Goal: Task Accomplishment & Management: Complete application form

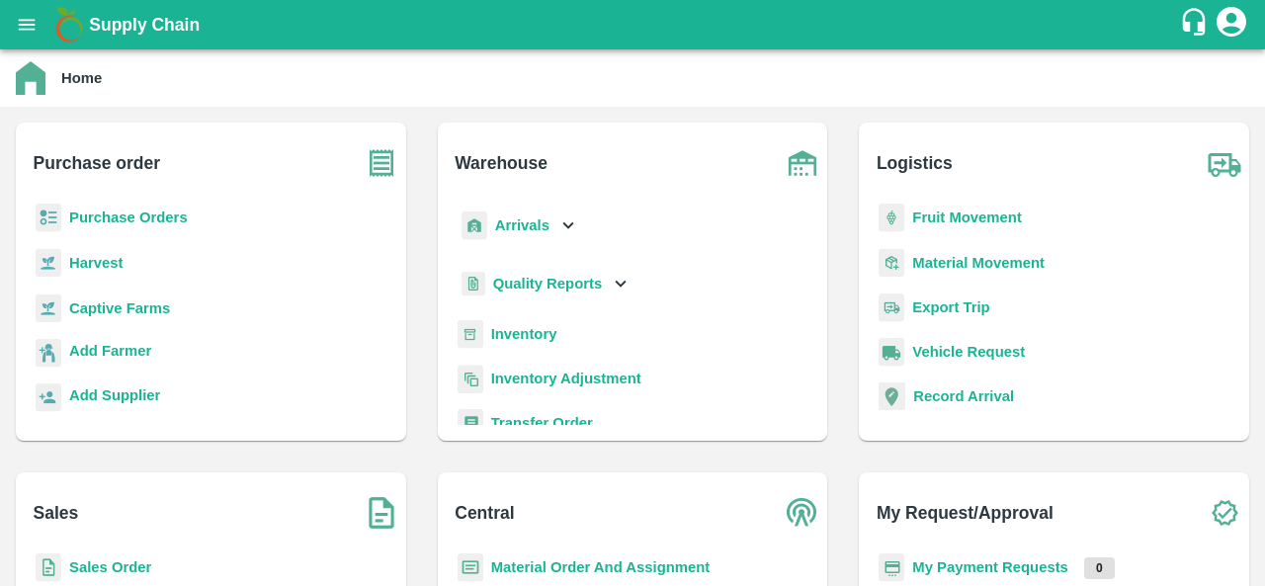
click at [95, 221] on b "Purchase Orders" at bounding box center [128, 217] width 119 height 16
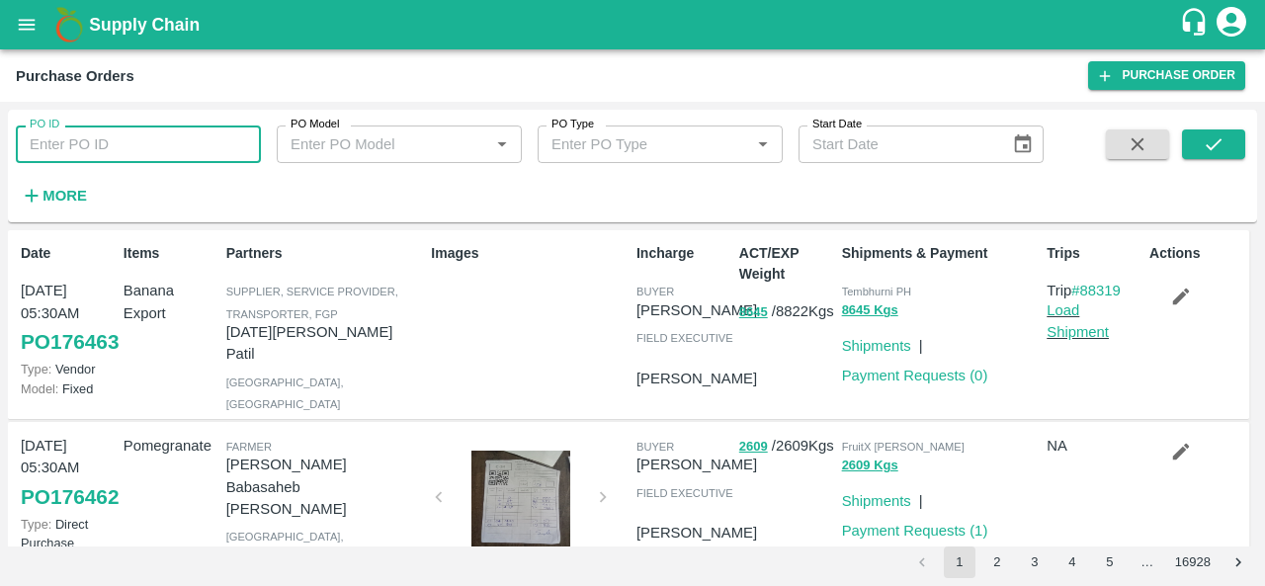
click at [83, 127] on input "PO ID" at bounding box center [138, 144] width 245 height 38
paste input "174353"
type input "174353"
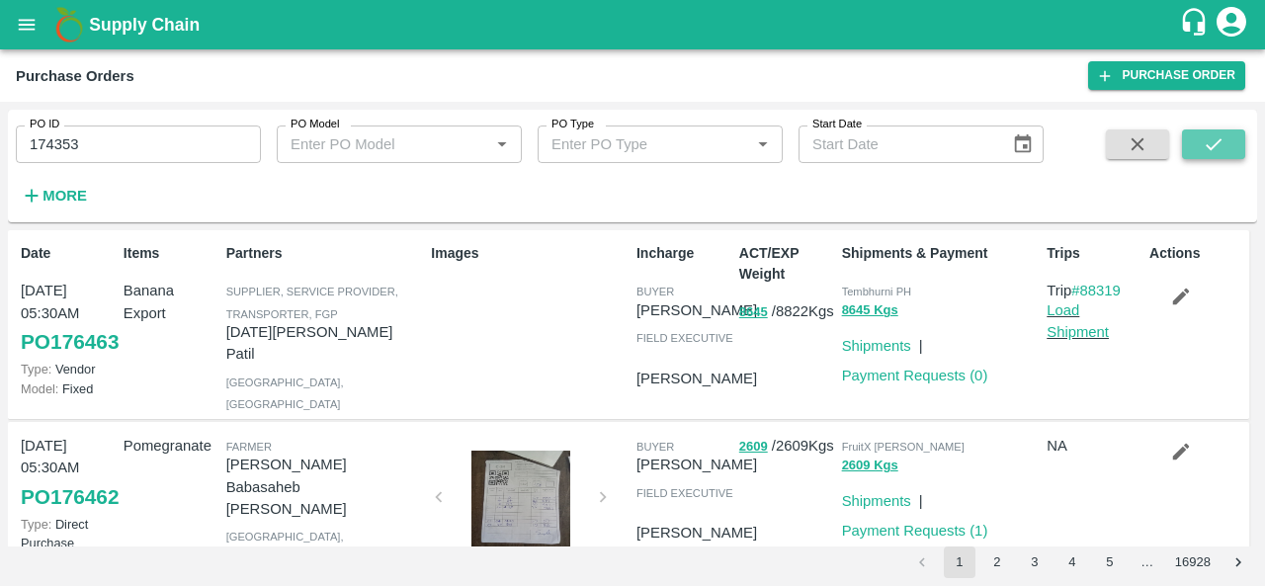
click at [1217, 154] on icon "submit" at bounding box center [1214, 144] width 22 height 22
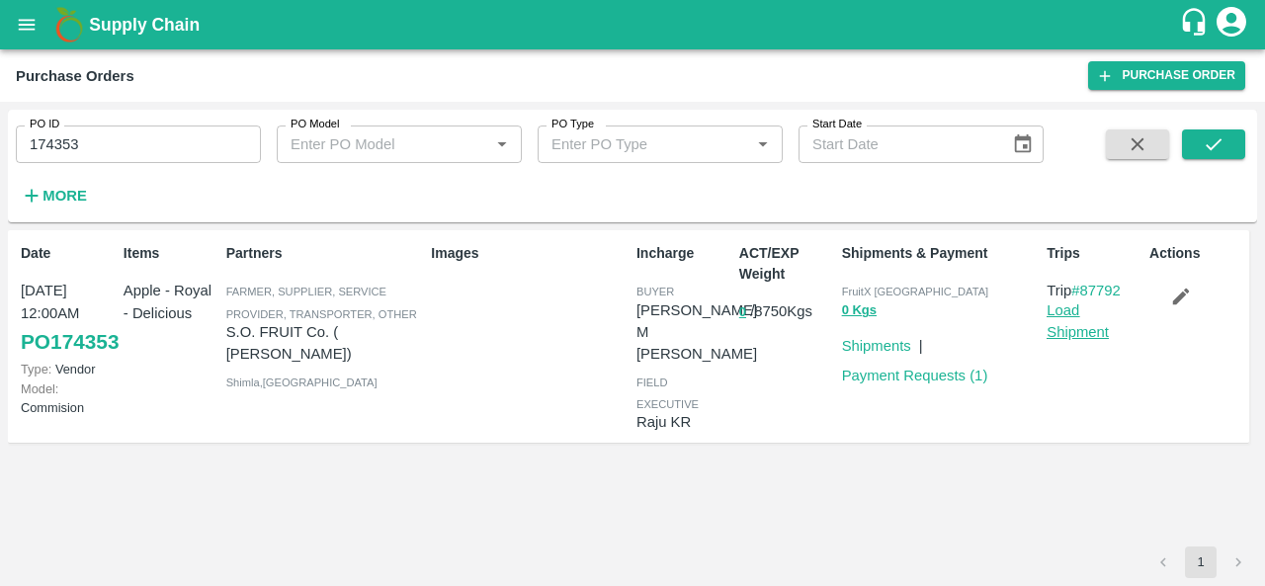
click at [1075, 337] on link "Load Shipment" at bounding box center [1077, 321] width 62 height 38
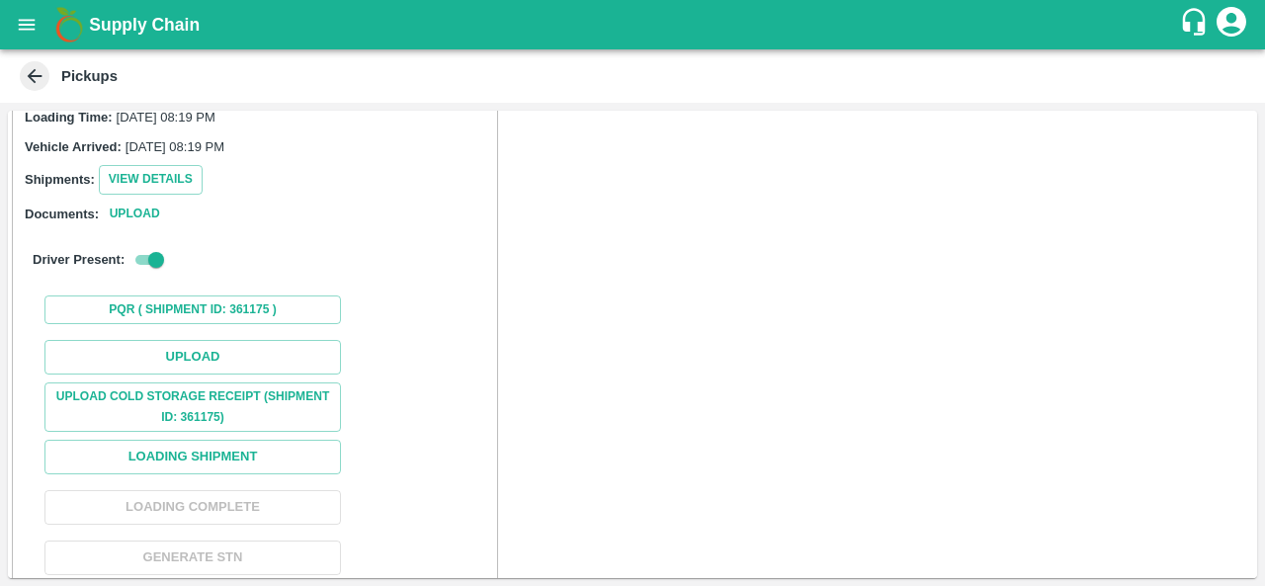
scroll to position [214, 0]
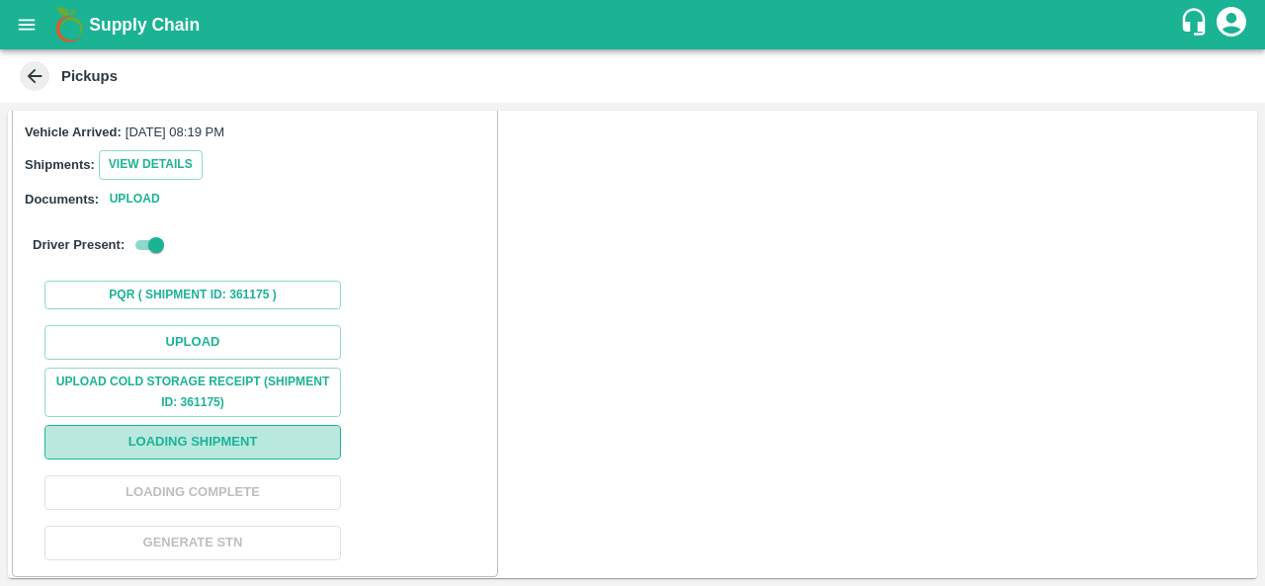
click at [189, 439] on button "Loading Shipment" at bounding box center [192, 442] width 296 height 35
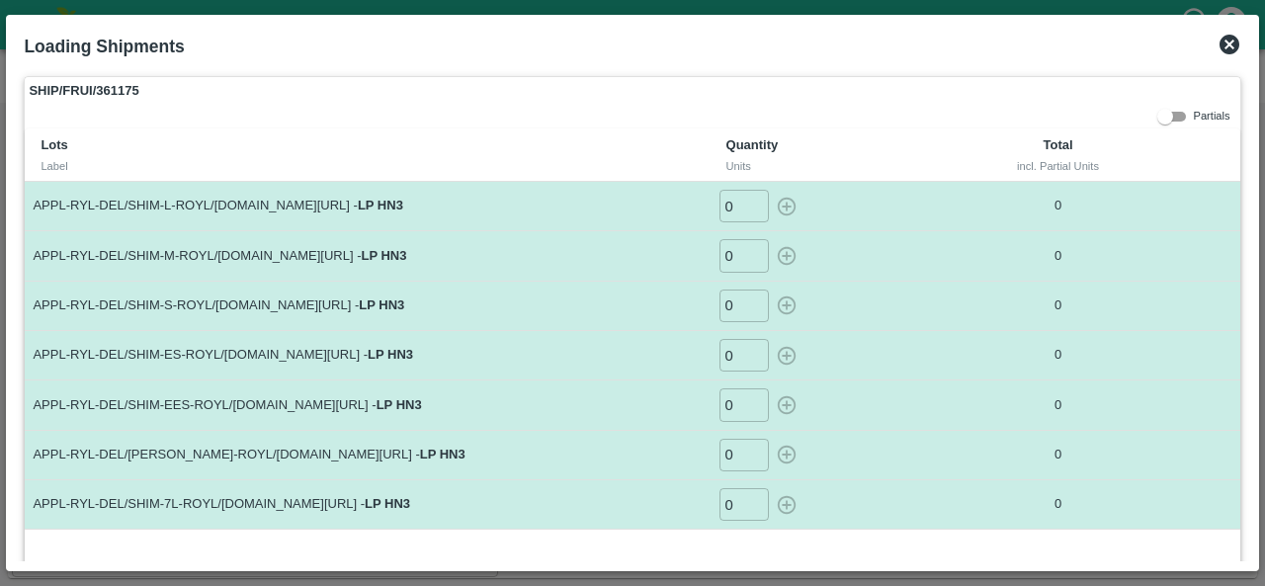
click at [743, 196] on input "0" at bounding box center [743, 206] width 49 height 33
click at [778, 210] on icon "button" at bounding box center [786, 206] width 19 height 19
type input "0"
click at [734, 254] on input "0" at bounding box center [743, 255] width 49 height 33
click at [785, 258] on icon "button" at bounding box center [787, 256] width 22 height 22
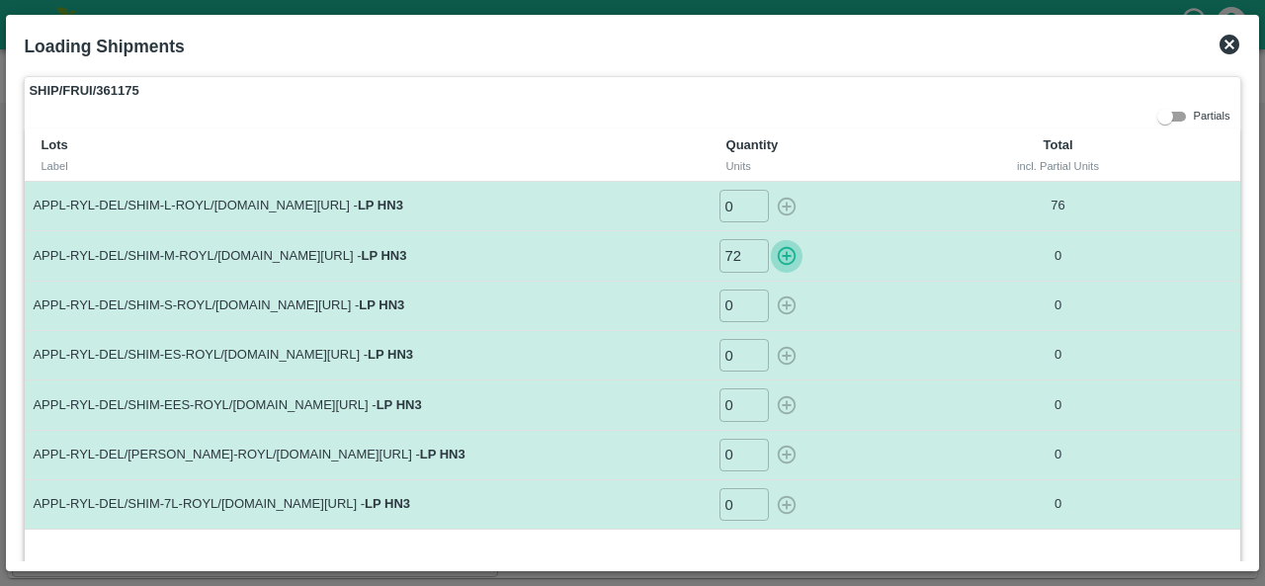
type input "0"
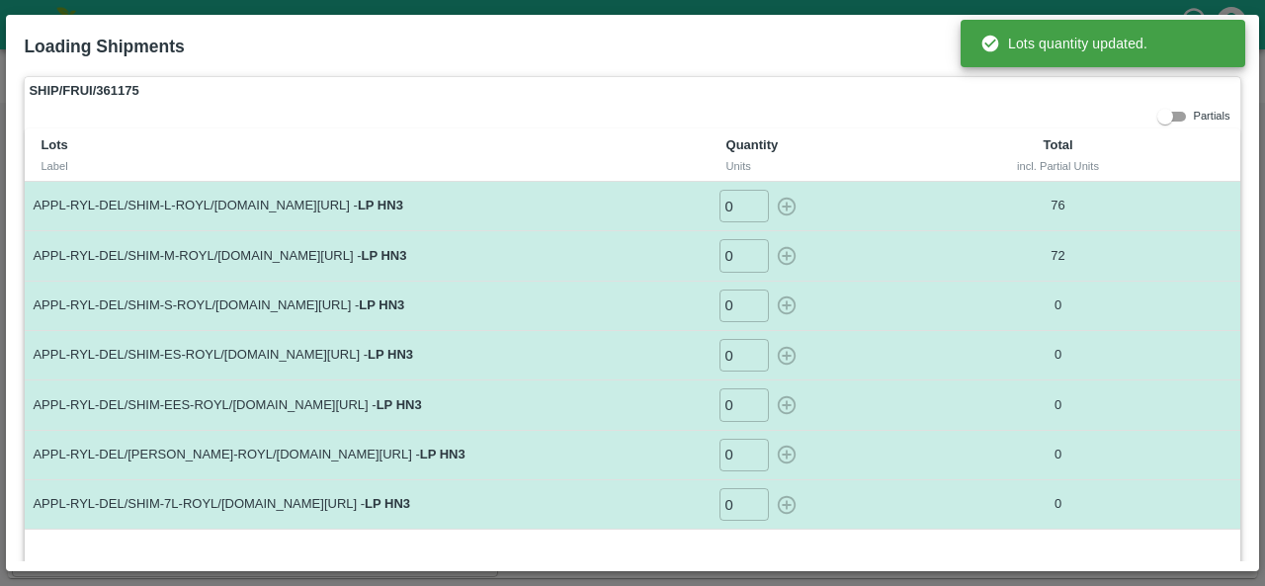
click at [729, 303] on input "0" at bounding box center [743, 306] width 49 height 33
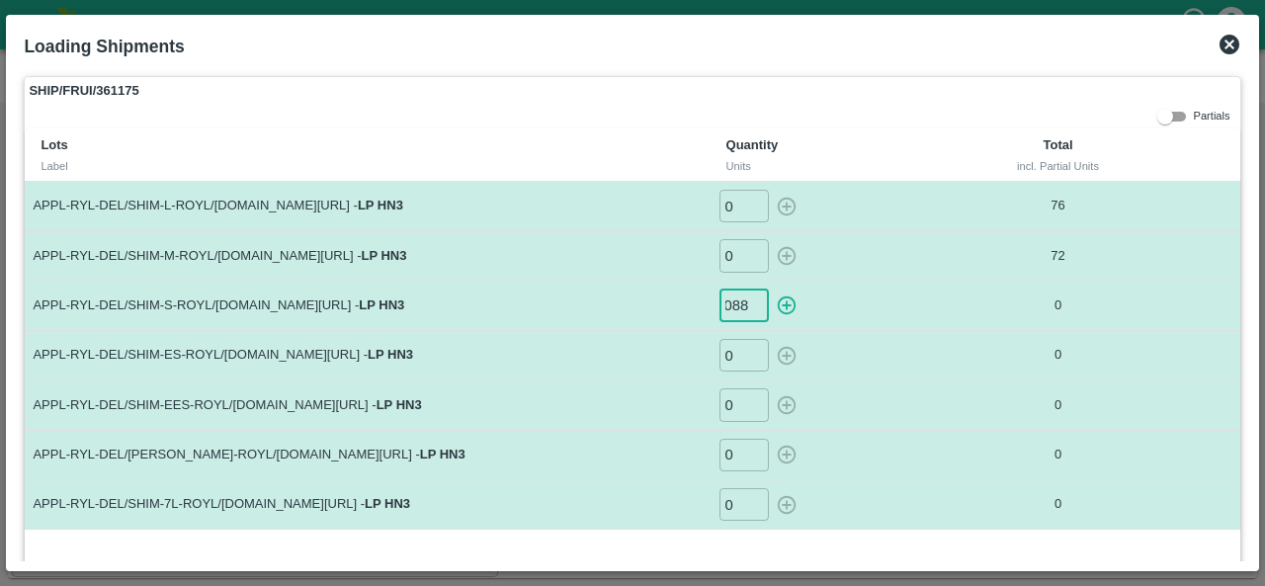
click at [780, 304] on icon "button" at bounding box center [786, 305] width 19 height 19
type input "0"
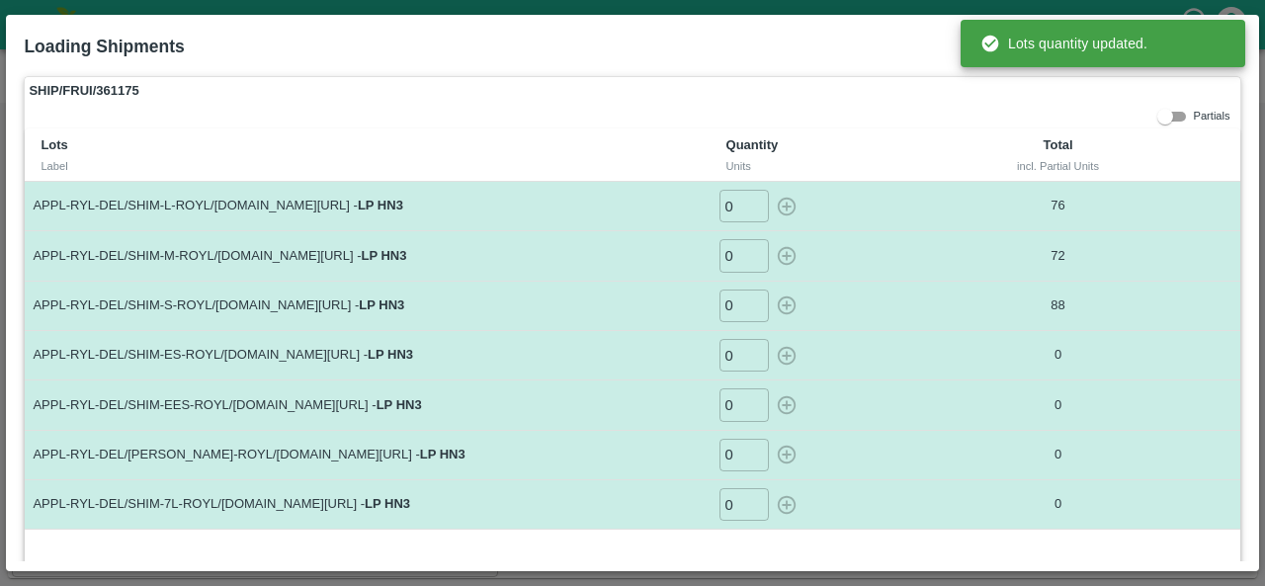
click at [729, 364] on input "0" at bounding box center [743, 355] width 49 height 33
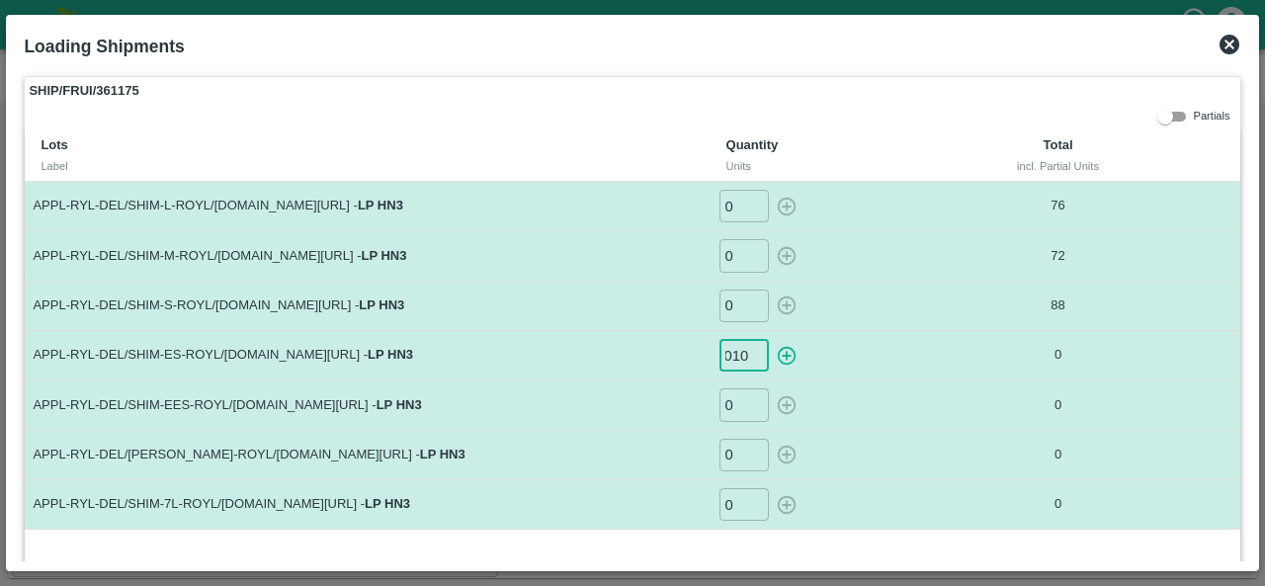
scroll to position [0, 10]
click at [785, 356] on icon "button" at bounding box center [787, 356] width 22 height 22
type input "0"
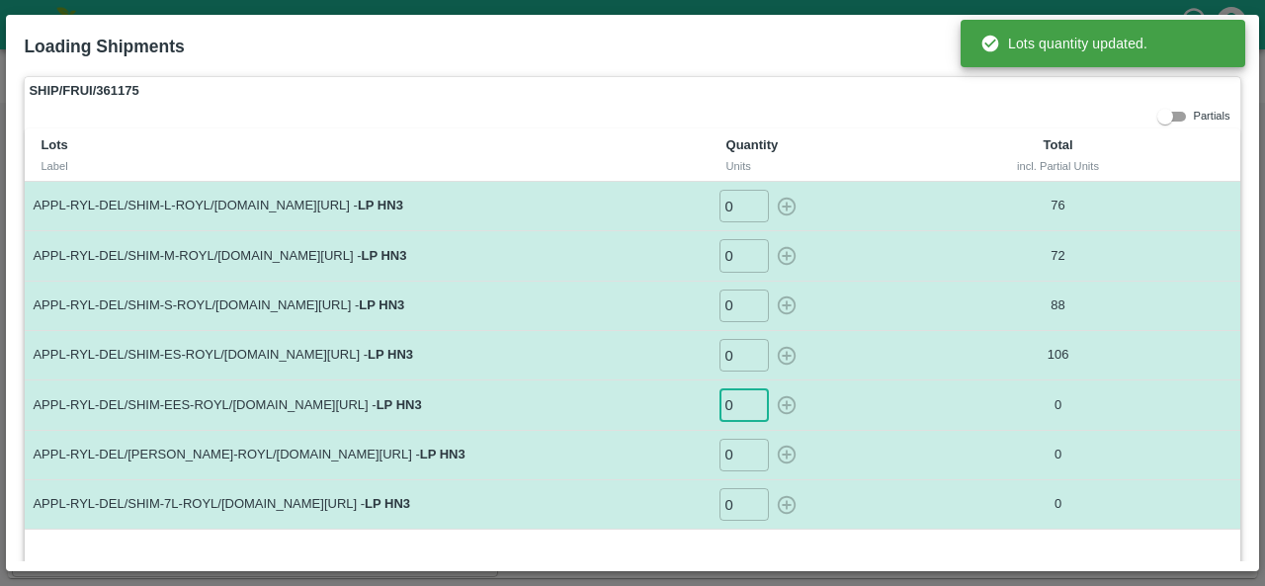
click at [733, 402] on input "0" at bounding box center [743, 404] width 49 height 33
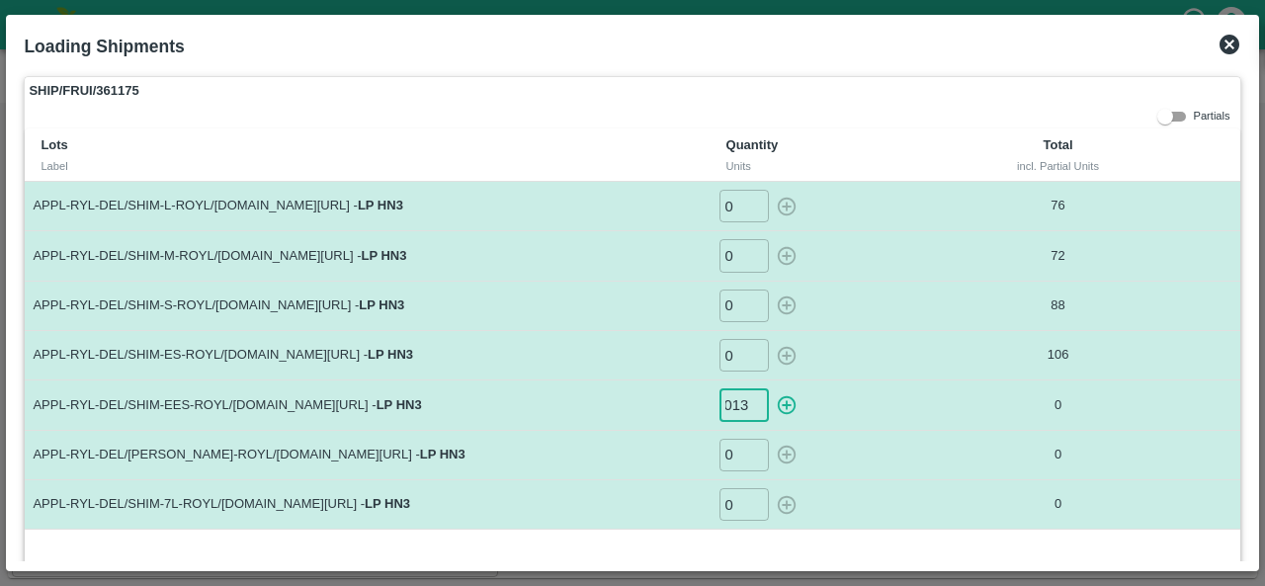
scroll to position [0, 10]
click at [790, 402] on icon "button" at bounding box center [787, 405] width 22 height 22
type input "0"
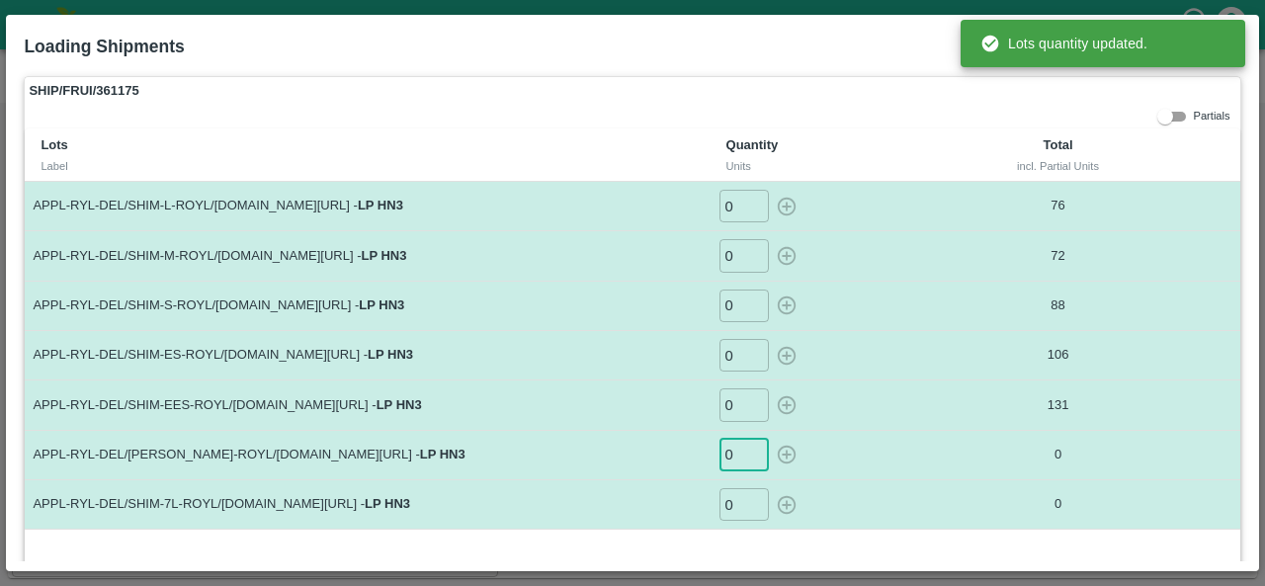
click at [737, 446] on input "0" at bounding box center [743, 455] width 49 height 33
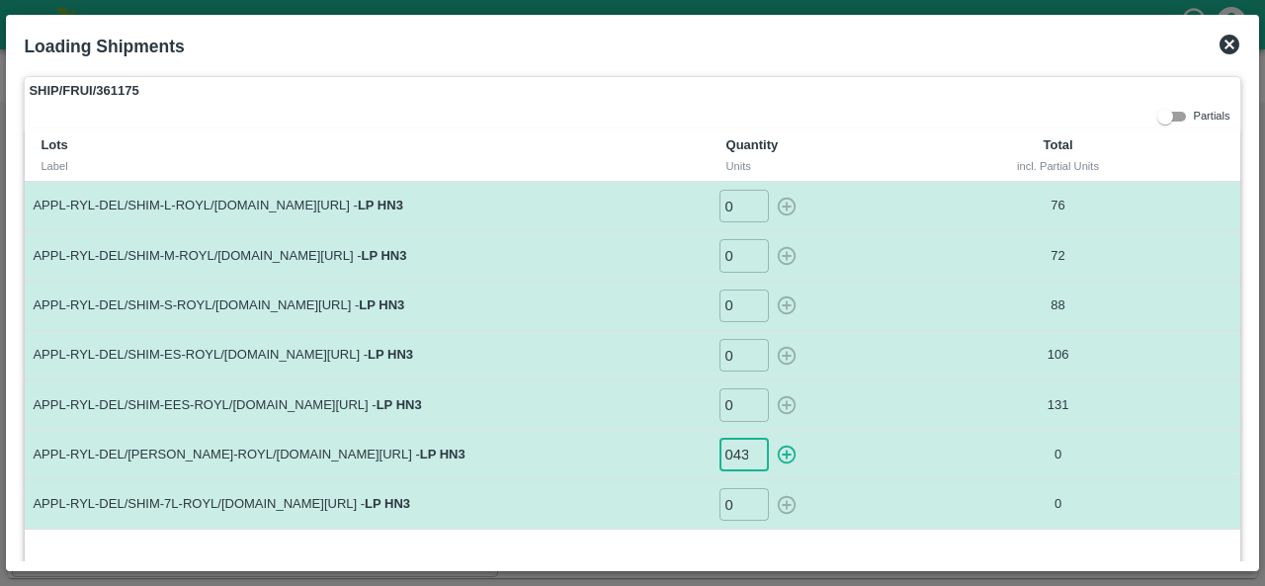
scroll to position [0, 1]
click at [789, 452] on icon "button" at bounding box center [787, 455] width 22 height 22
type input "0"
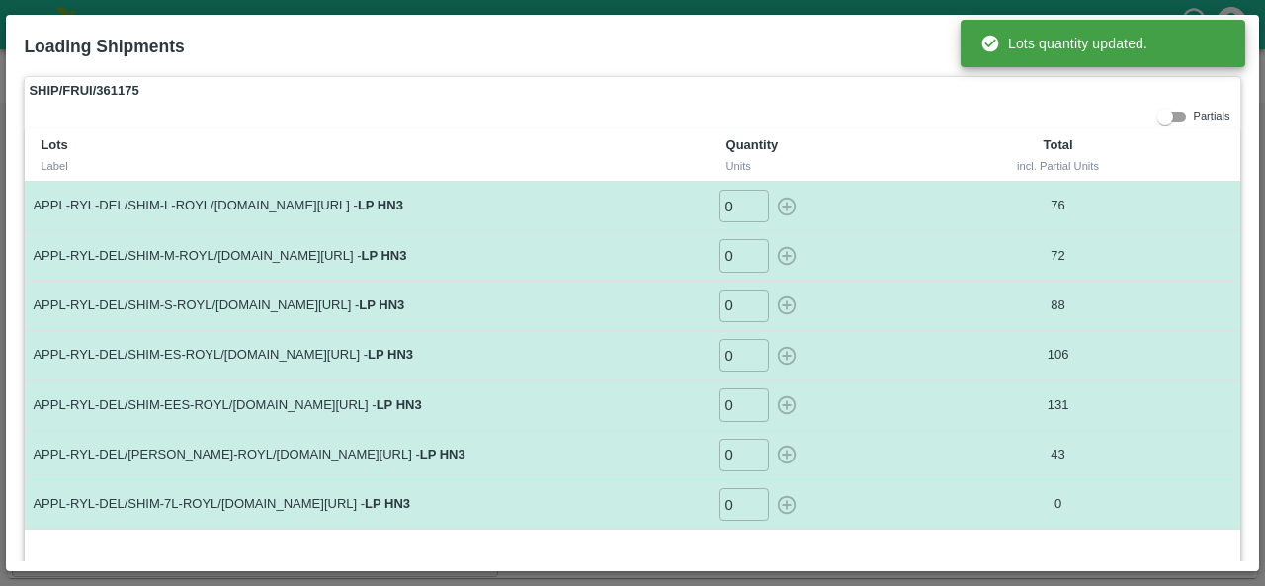
scroll to position [61, 0]
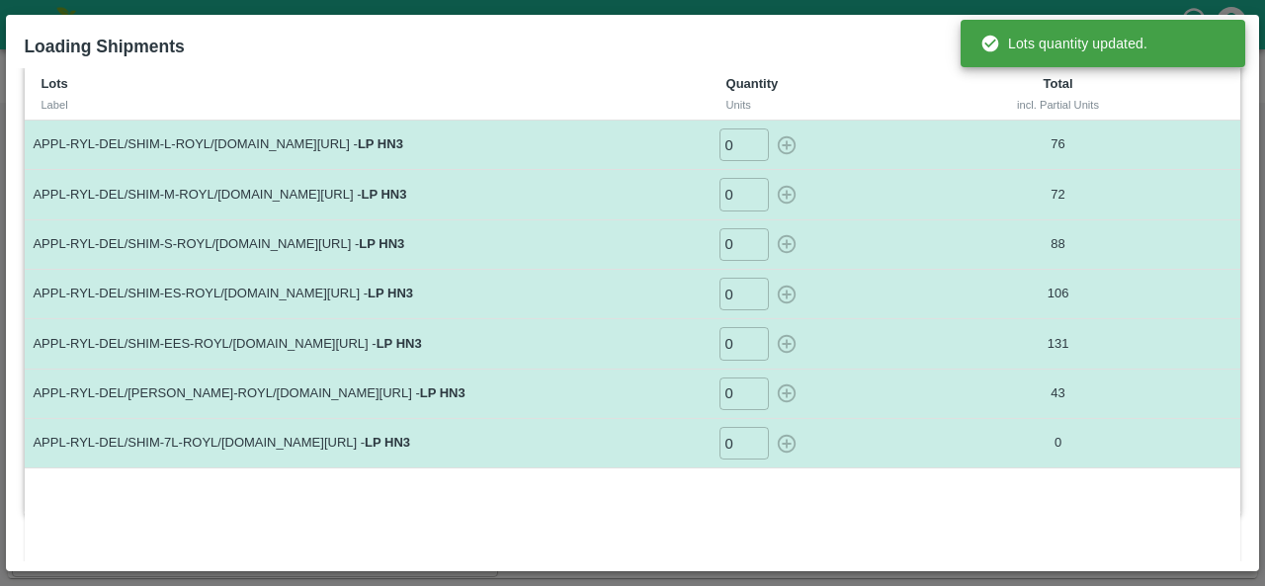
click at [731, 434] on input "0" at bounding box center [743, 443] width 49 height 33
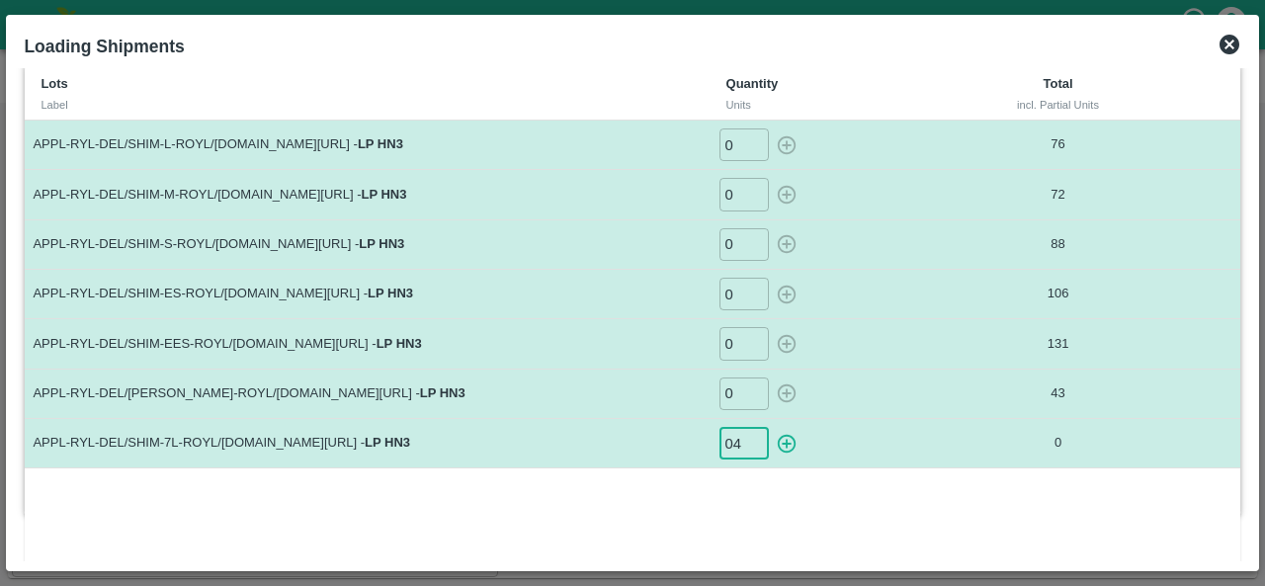
click at [785, 442] on icon "button" at bounding box center [786, 443] width 19 height 19
type input "0"
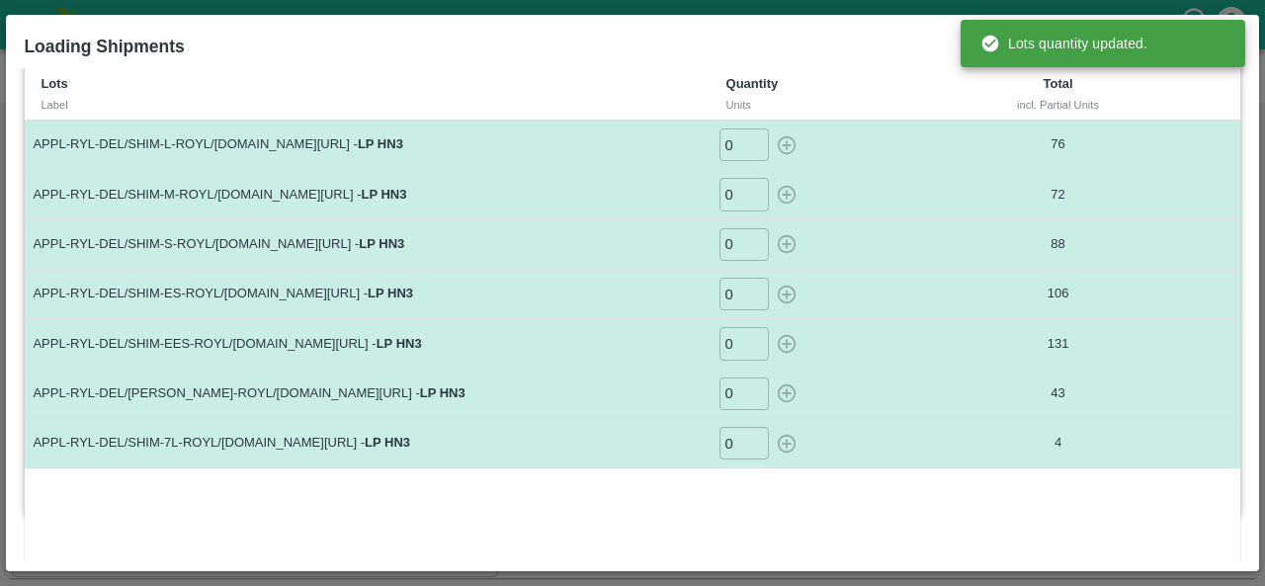
click at [908, 485] on div "Lots Label Quantity Units Total incl. Partial Units APPL-RYL-DEL/SHIM-L-ROYL/F-…" at bounding box center [632, 316] width 1214 height 498
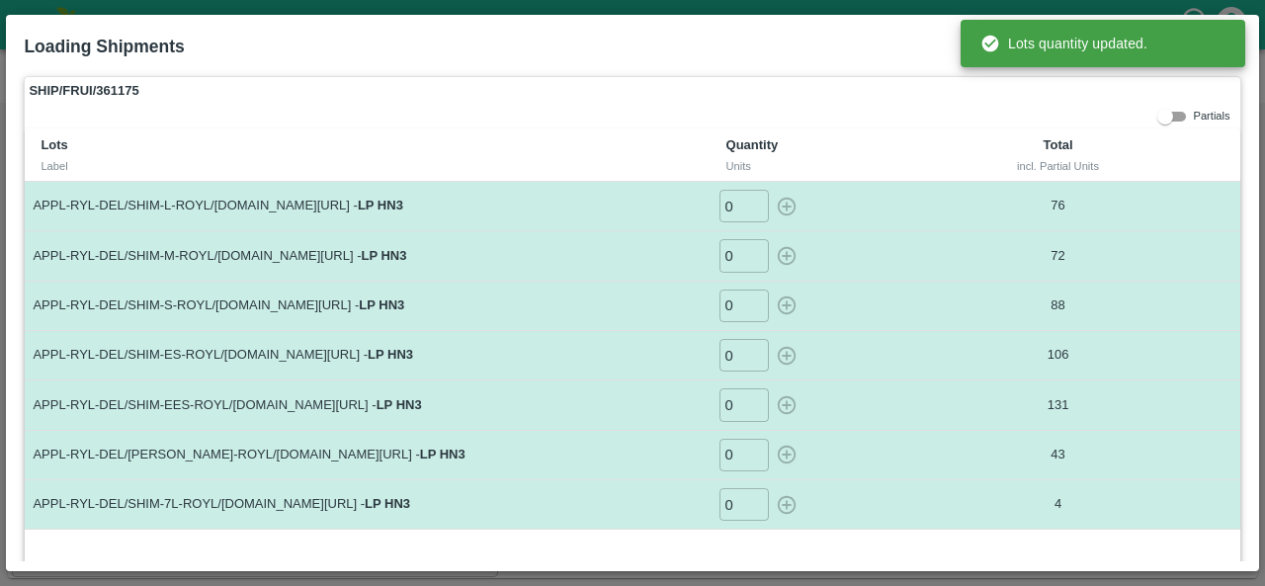
click at [943, 115] on div "SHIP/FRUI/361175 Partials Lots Label Quantity Units Total incl. Partial Units A…" at bounding box center [632, 326] width 1216 height 500
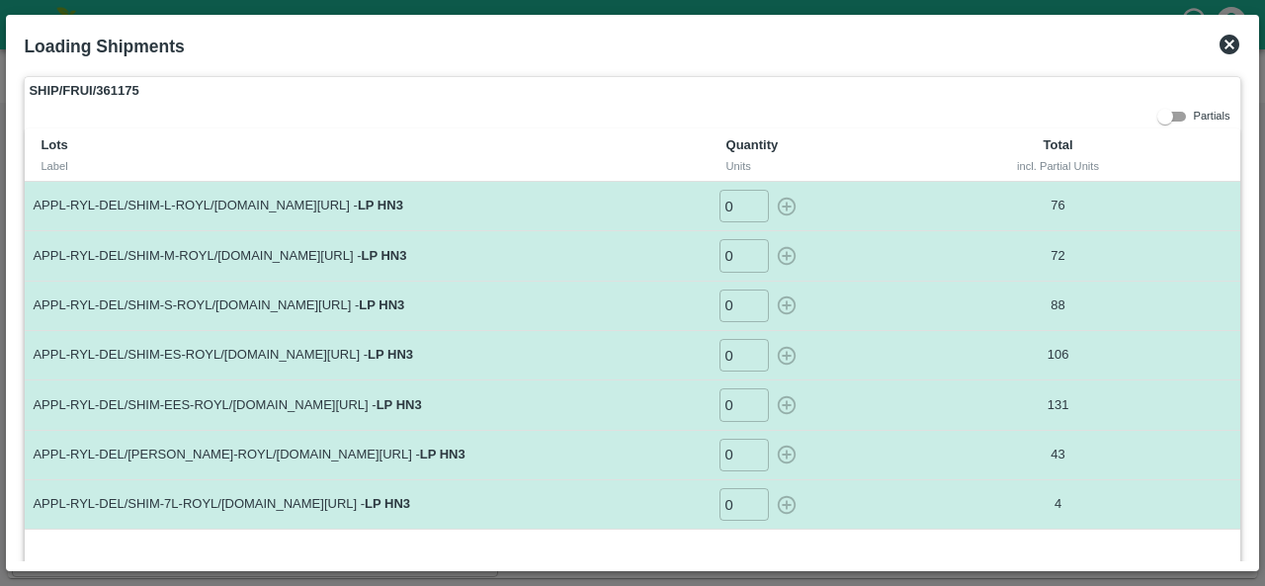
click at [1227, 48] on icon at bounding box center [1229, 45] width 20 height 20
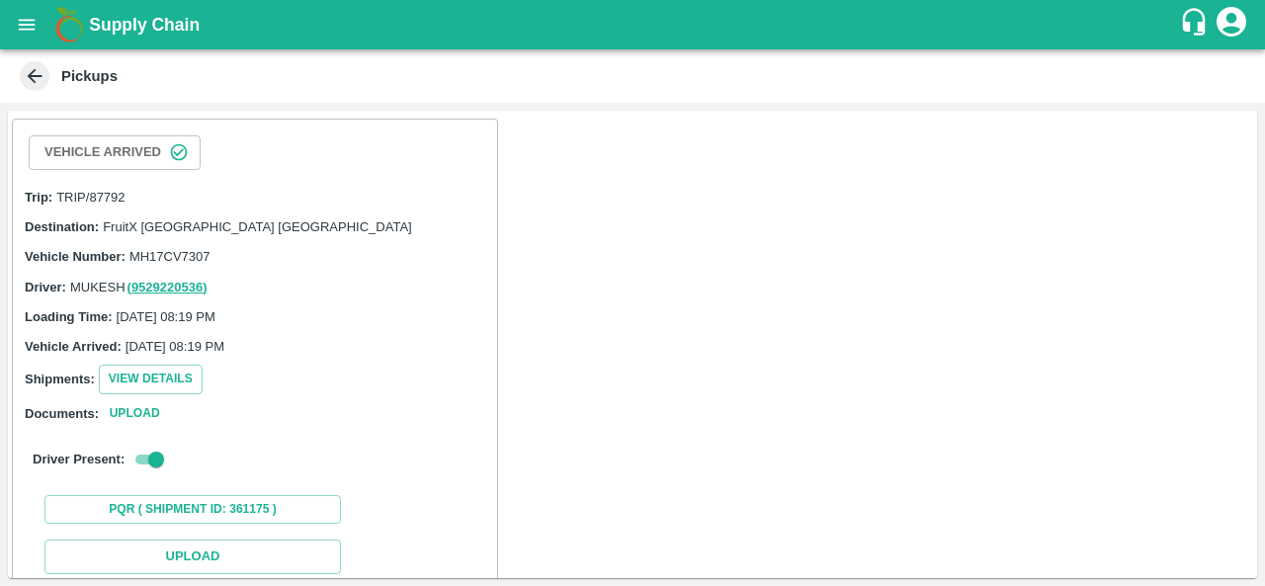
scroll to position [58, 0]
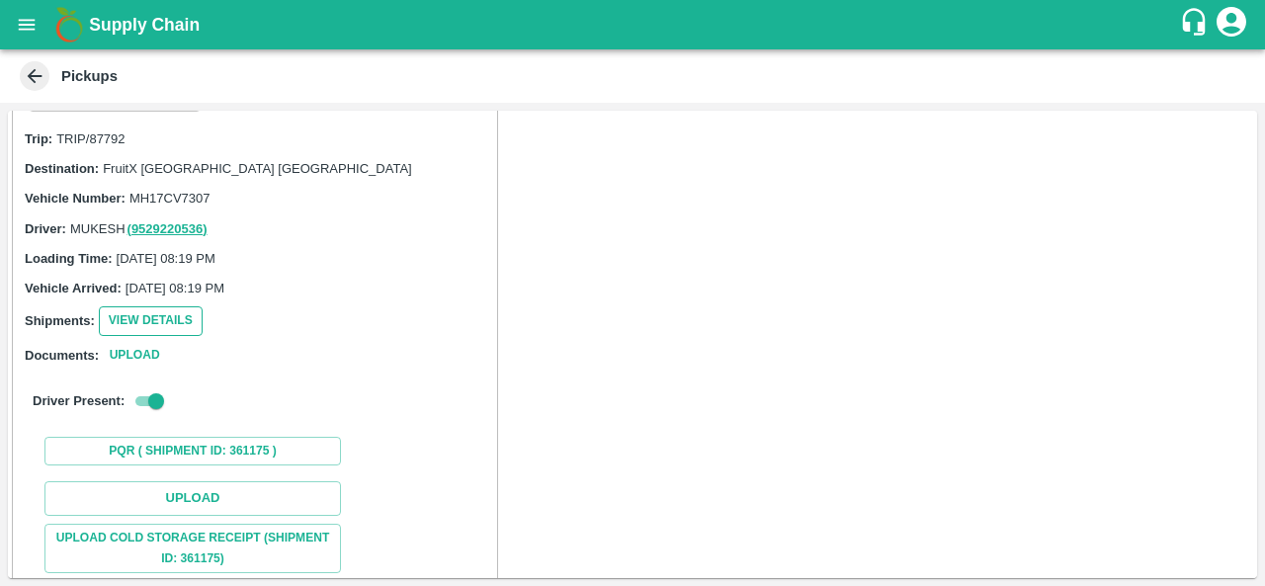
click at [133, 320] on button "View Details" at bounding box center [151, 320] width 104 height 29
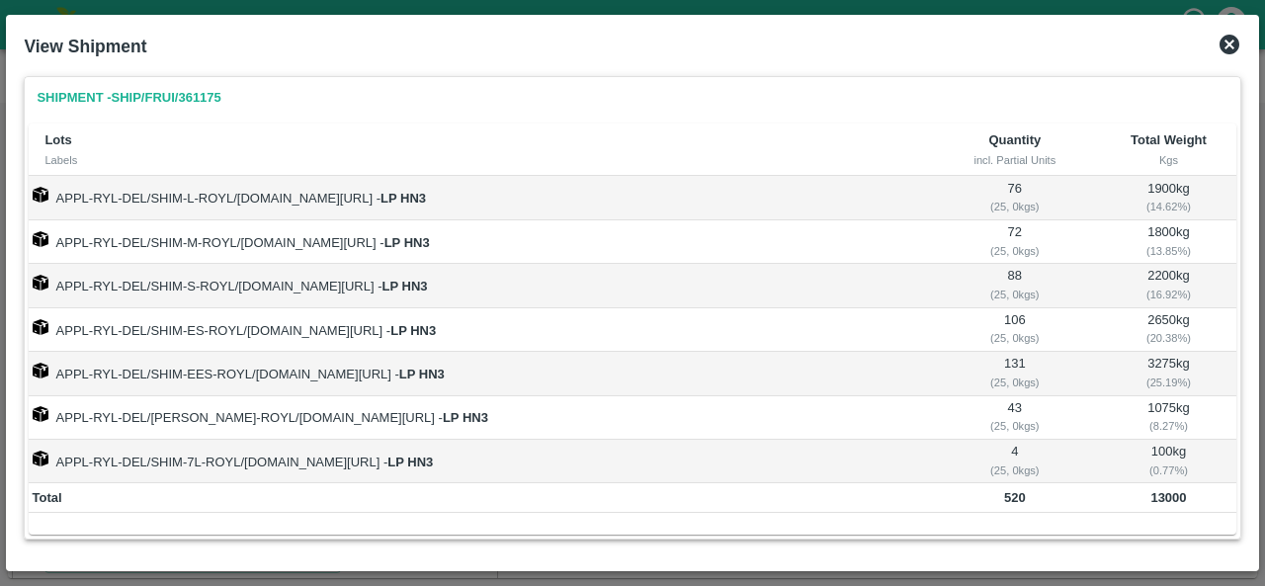
scroll to position [6, 0]
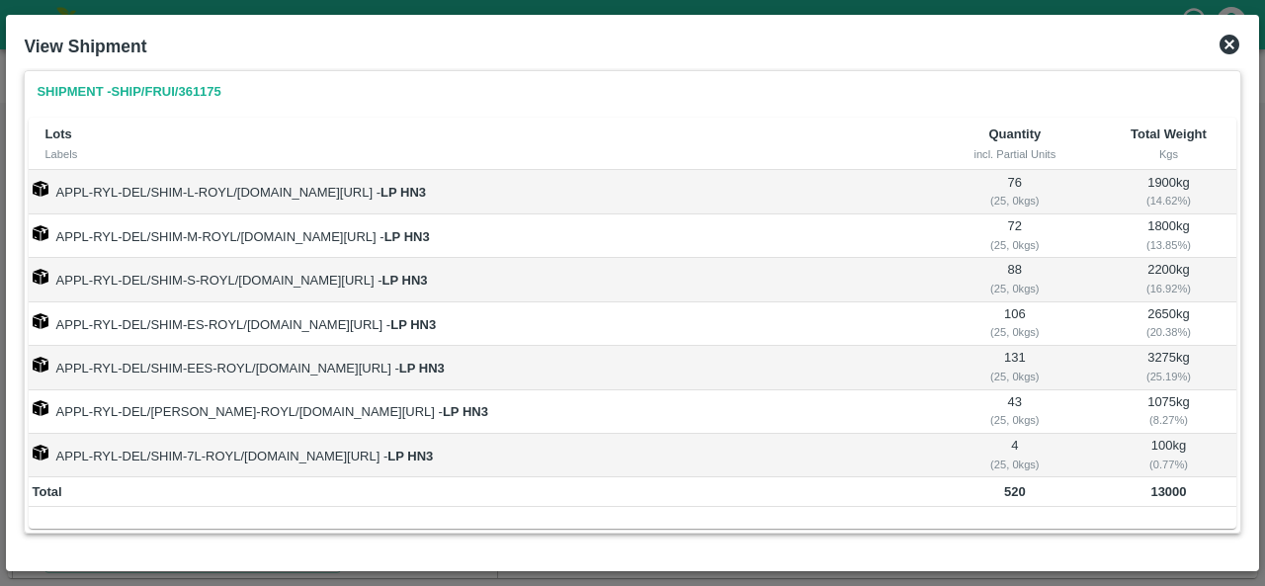
click at [1226, 33] on icon at bounding box center [1229, 45] width 24 height 24
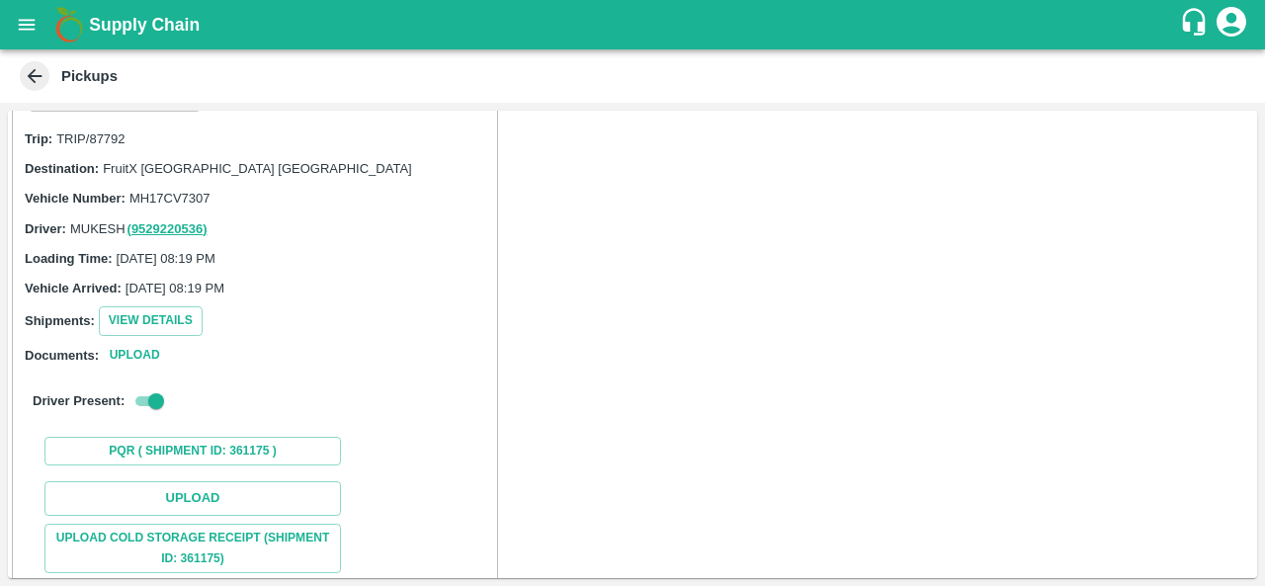
scroll to position [214, 0]
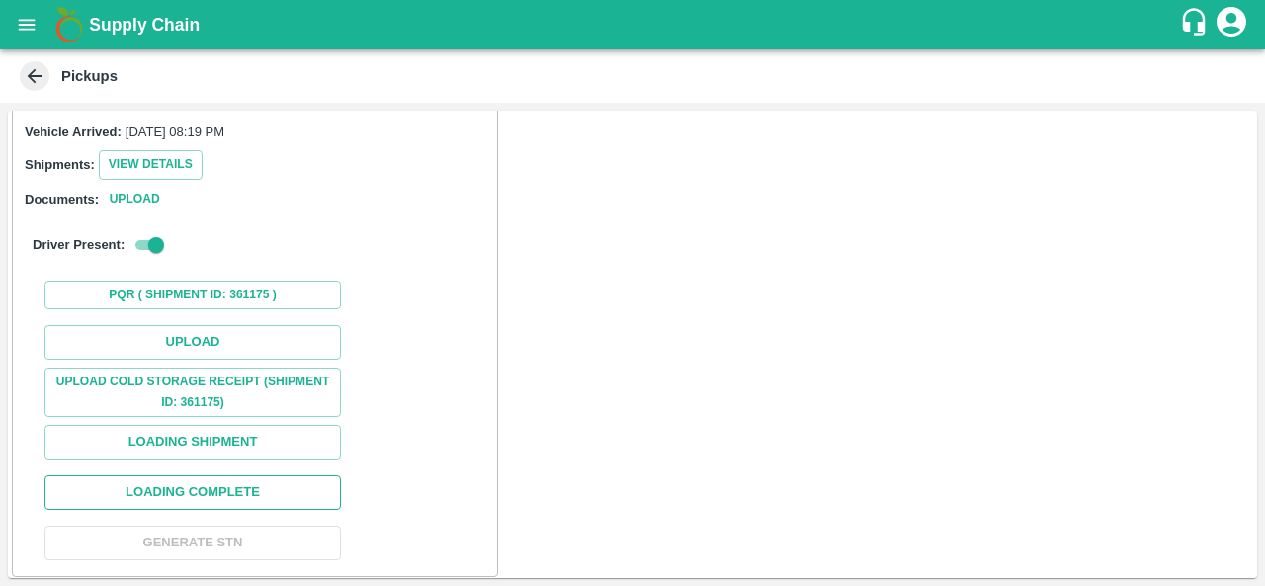
click at [229, 487] on button "Loading Complete" at bounding box center [192, 492] width 296 height 35
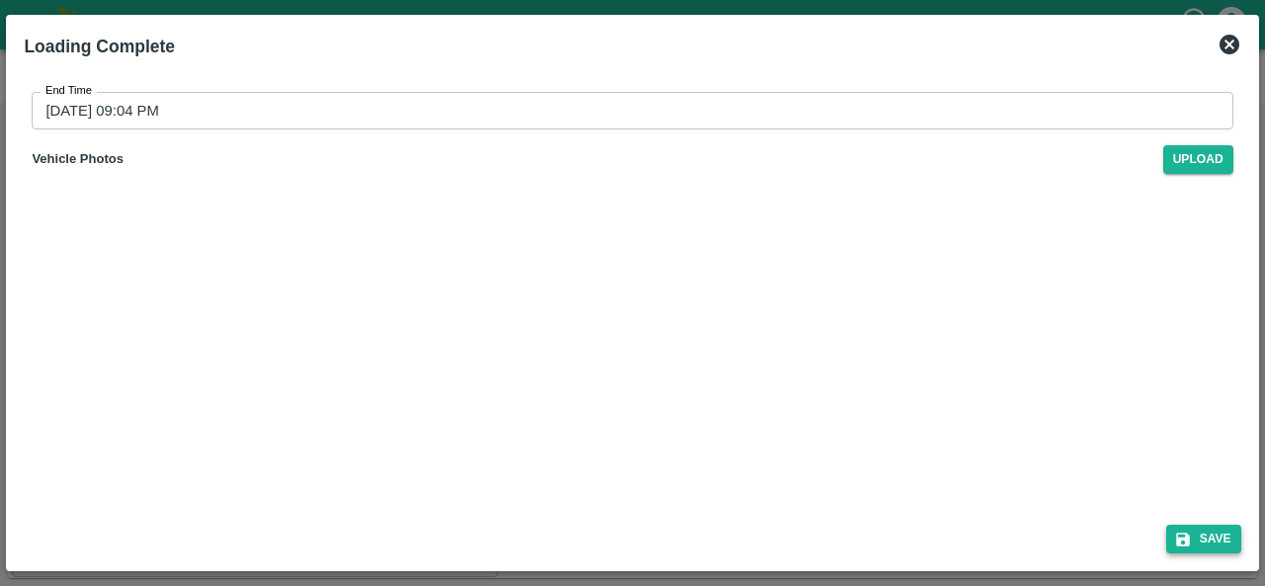
click at [1184, 531] on icon "submit" at bounding box center [1183, 540] width 18 height 18
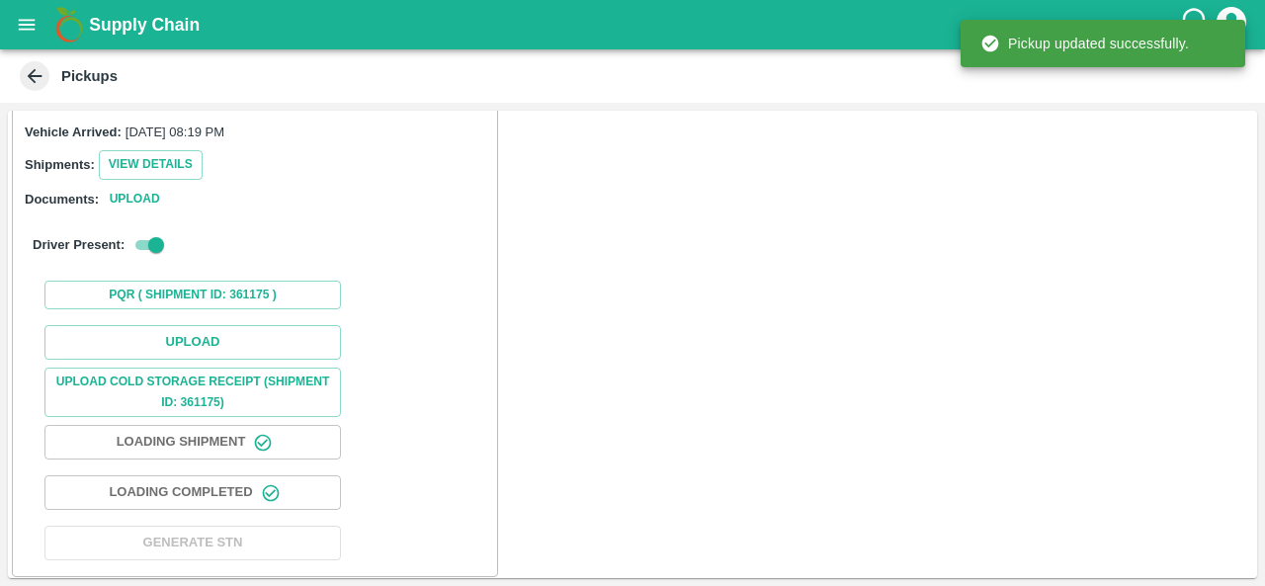
click at [166, 318] on div "Upload Upload Cold Storage Receipt (SHIPMENT ID: 361175) Loading Shipment Loadi…" at bounding box center [255, 442] width 468 height 250
click at [164, 332] on button "Upload" at bounding box center [192, 342] width 296 height 35
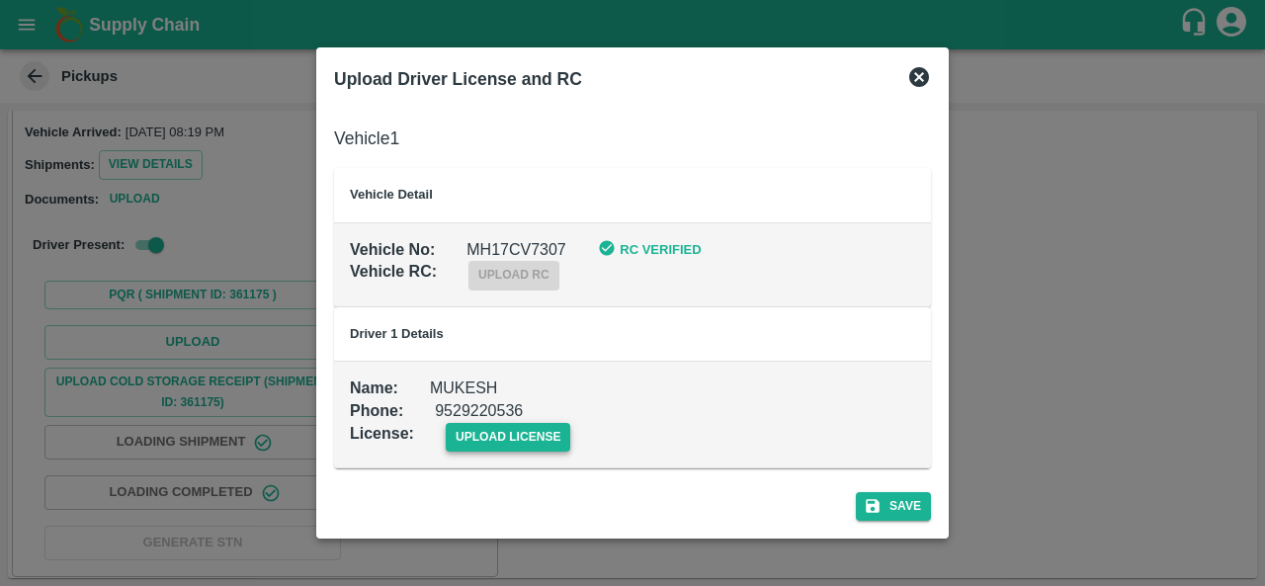
click at [520, 444] on span "upload license" at bounding box center [508, 437] width 125 height 29
click at [0, 0] on input "upload license" at bounding box center [0, 0] width 0 height 0
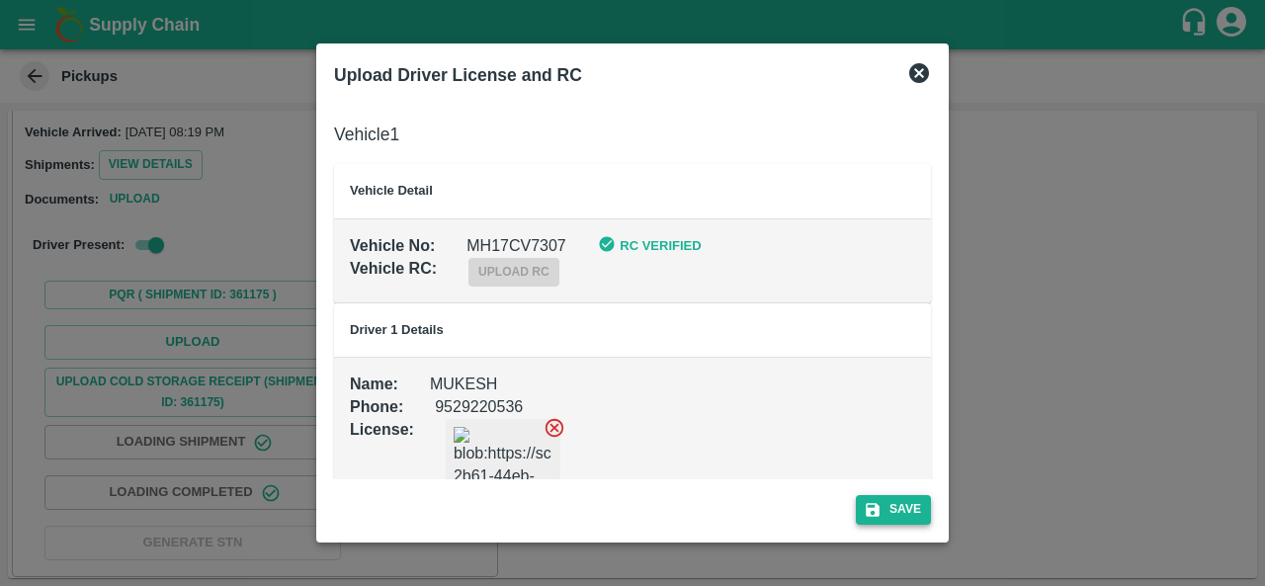
click at [877, 506] on icon "submit" at bounding box center [873, 510] width 14 height 14
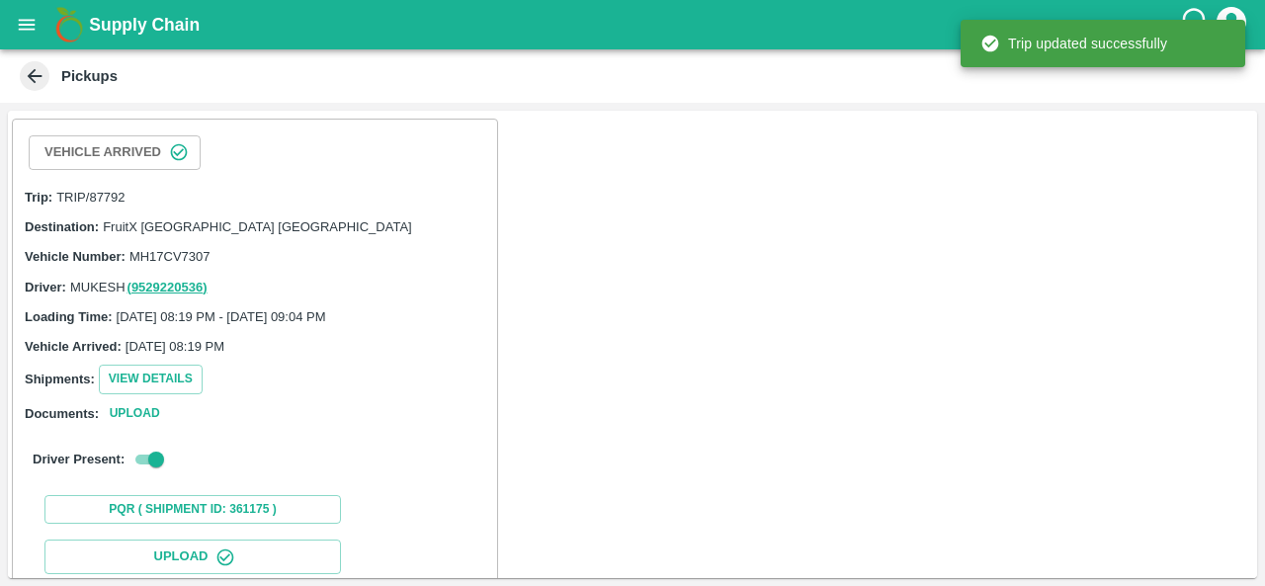
scroll to position [264, 0]
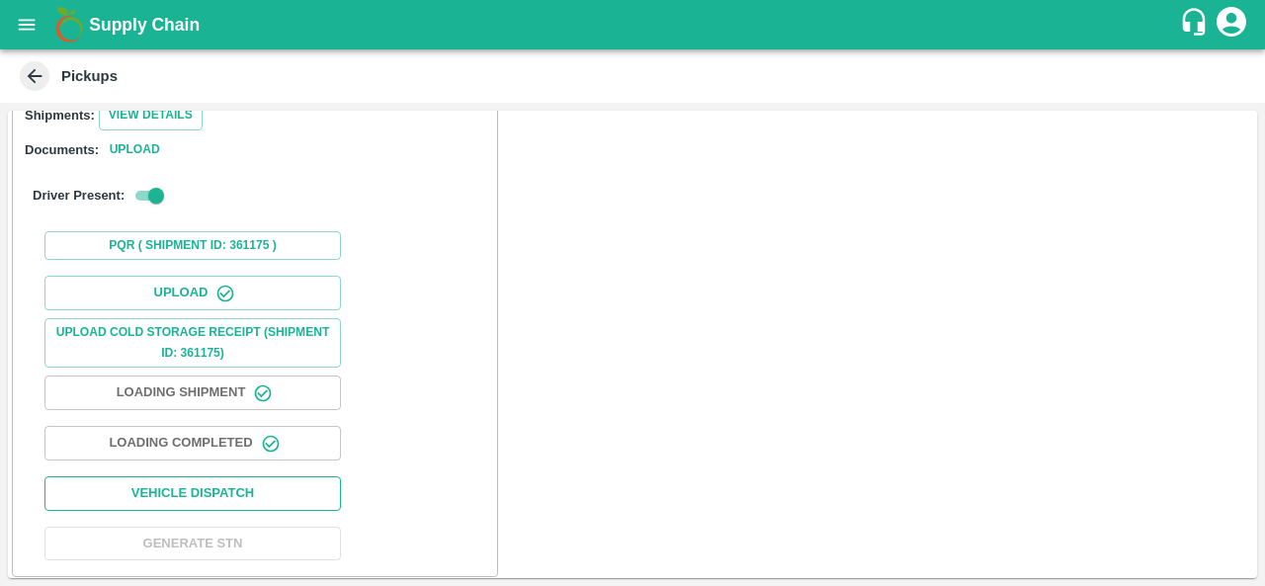
click at [237, 495] on button "Vehicle Dispatch" at bounding box center [192, 493] width 296 height 35
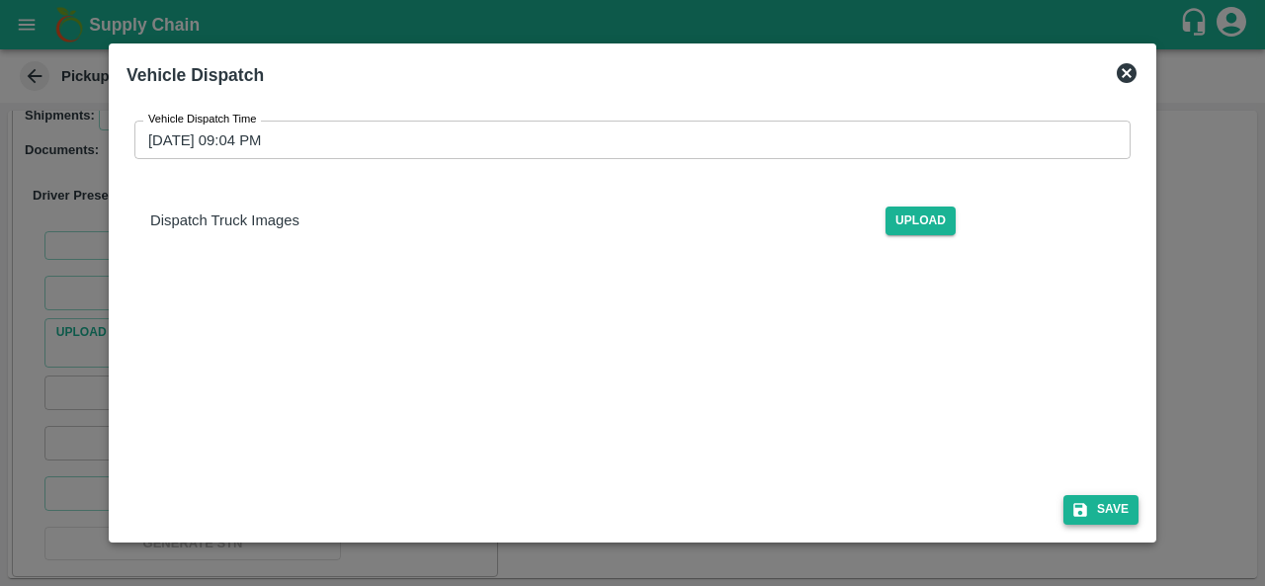
click at [1093, 520] on button "Save" at bounding box center [1100, 509] width 75 height 29
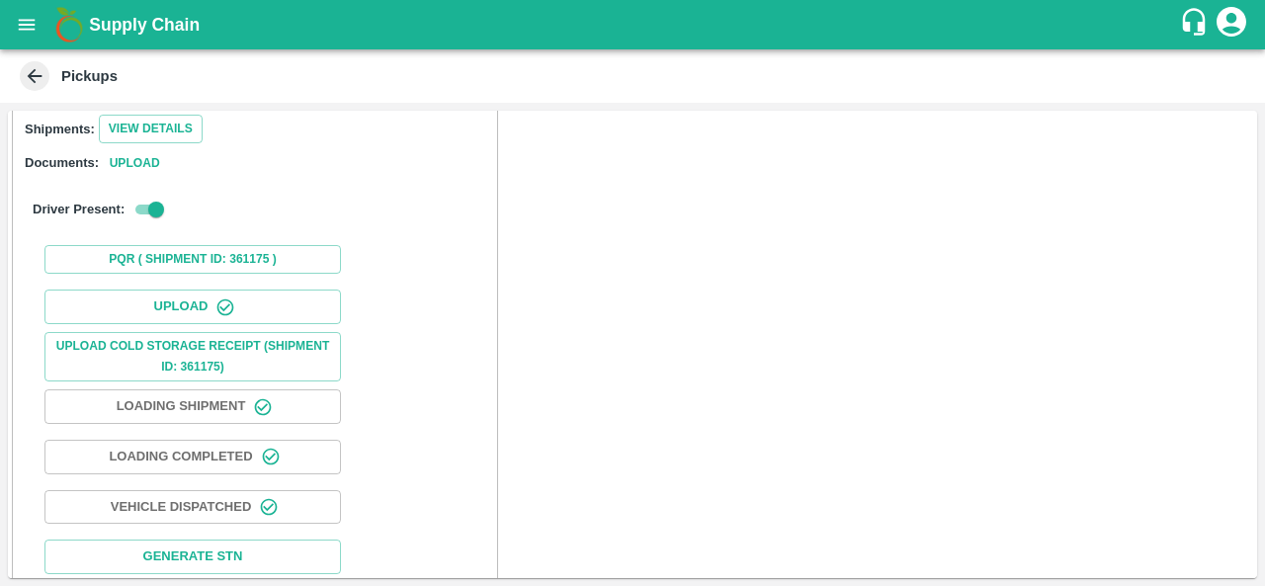
scroll to position [267, 0]
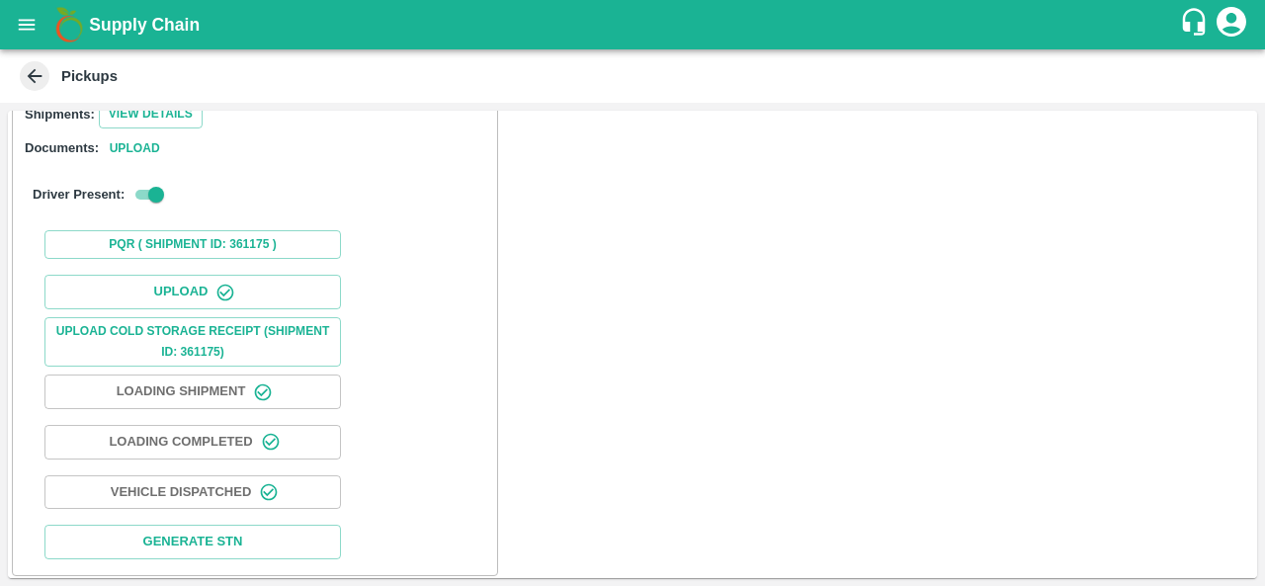
click at [40, 81] on icon at bounding box center [35, 76] width 22 height 22
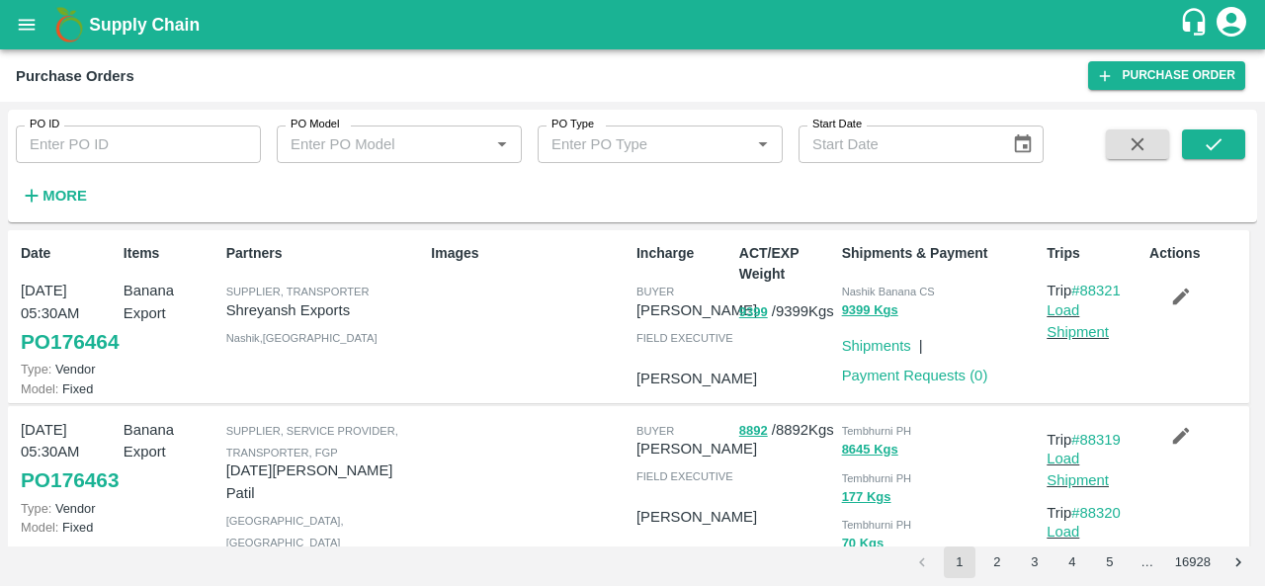
click at [80, 155] on input "PO ID" at bounding box center [138, 144] width 245 height 38
paste input "174353"
type input "174353"
click at [1215, 142] on icon "submit" at bounding box center [1214, 144] width 22 height 22
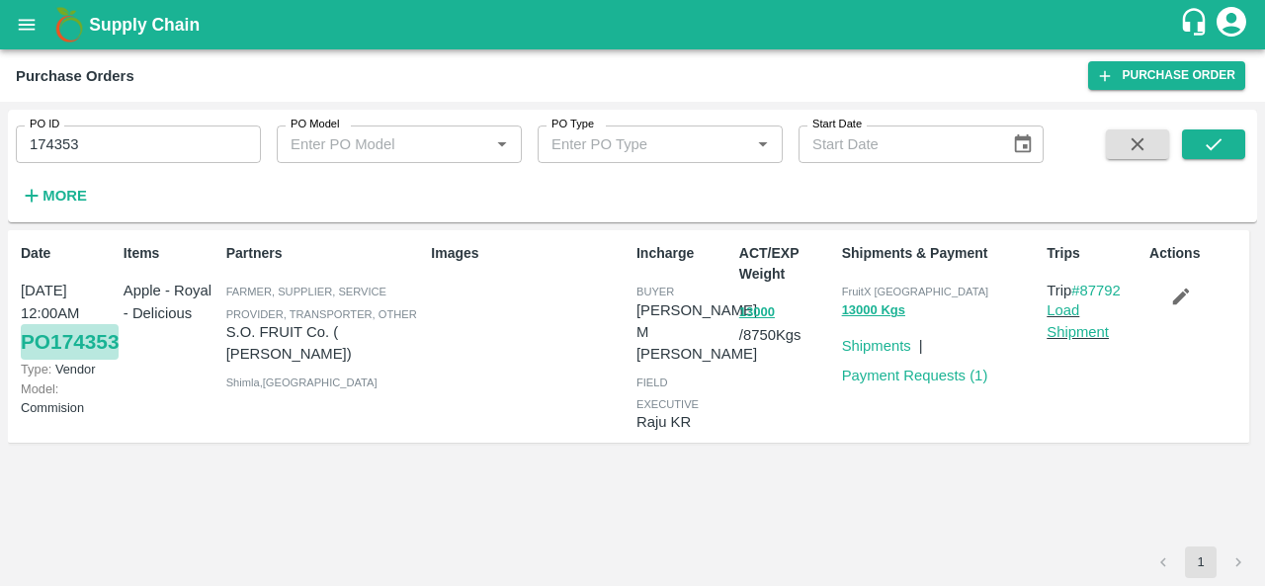
click at [67, 360] on link "PO 174353" at bounding box center [70, 342] width 98 height 36
click at [36, 42] on button "open drawer" at bounding box center [26, 24] width 45 height 45
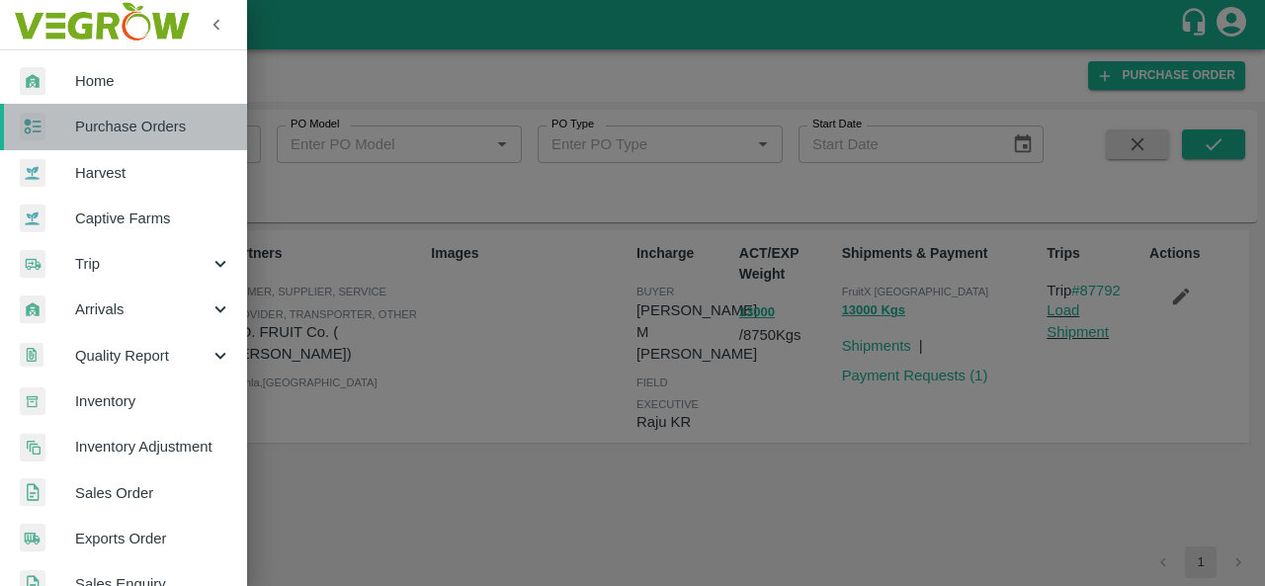
click at [137, 140] on link "Purchase Orders" at bounding box center [123, 126] width 247 height 45
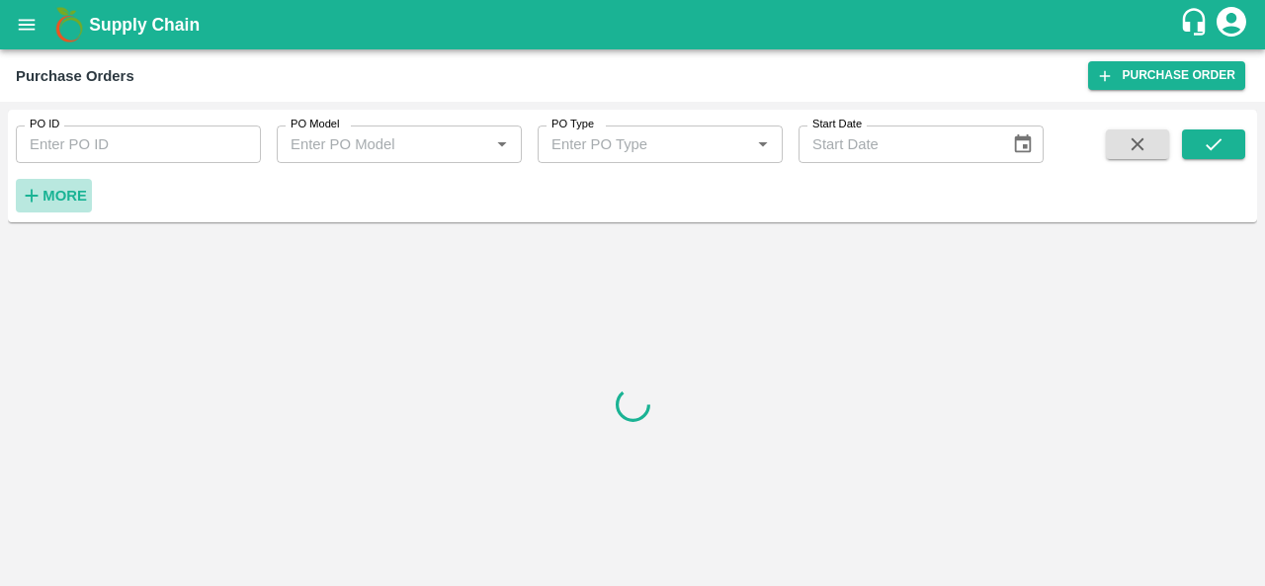
click at [61, 198] on strong "More" at bounding box center [64, 196] width 44 height 16
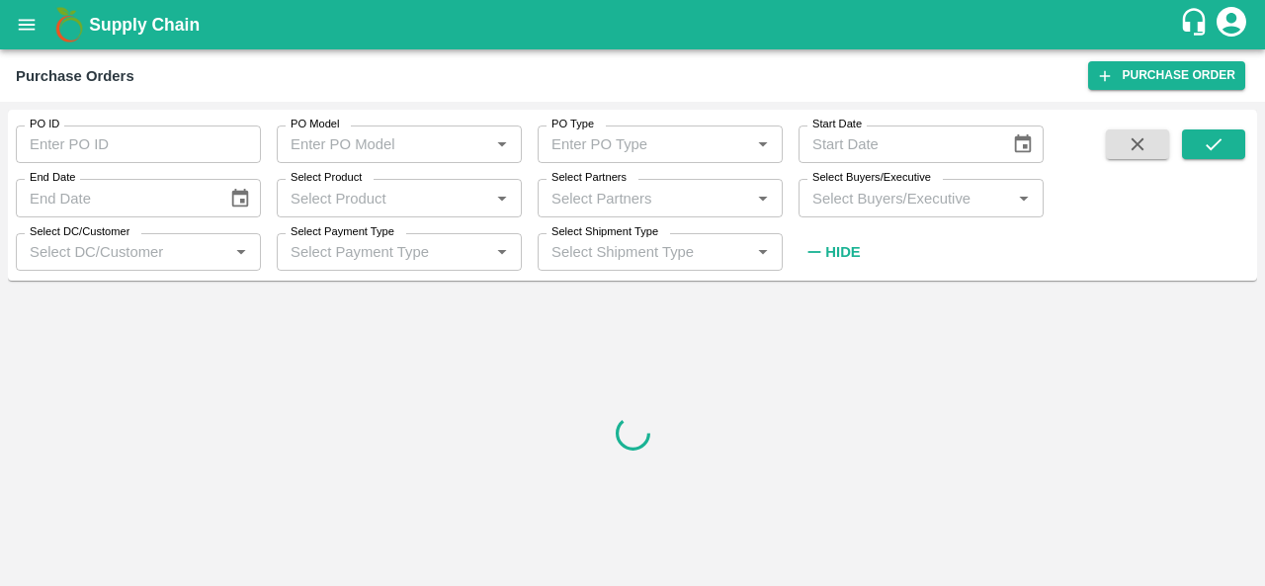
click at [904, 209] on input "Select Buyers/Executive" at bounding box center [904, 198] width 201 height 26
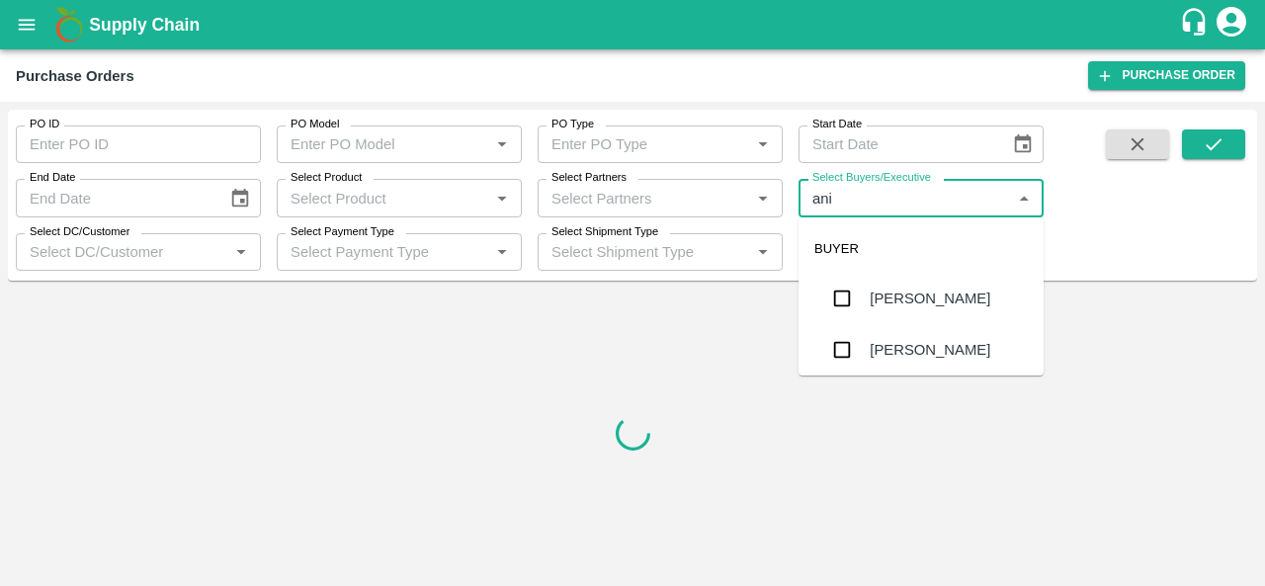
type input "anil"
click at [915, 311] on div "[PERSON_NAME]" at bounding box center [920, 298] width 245 height 51
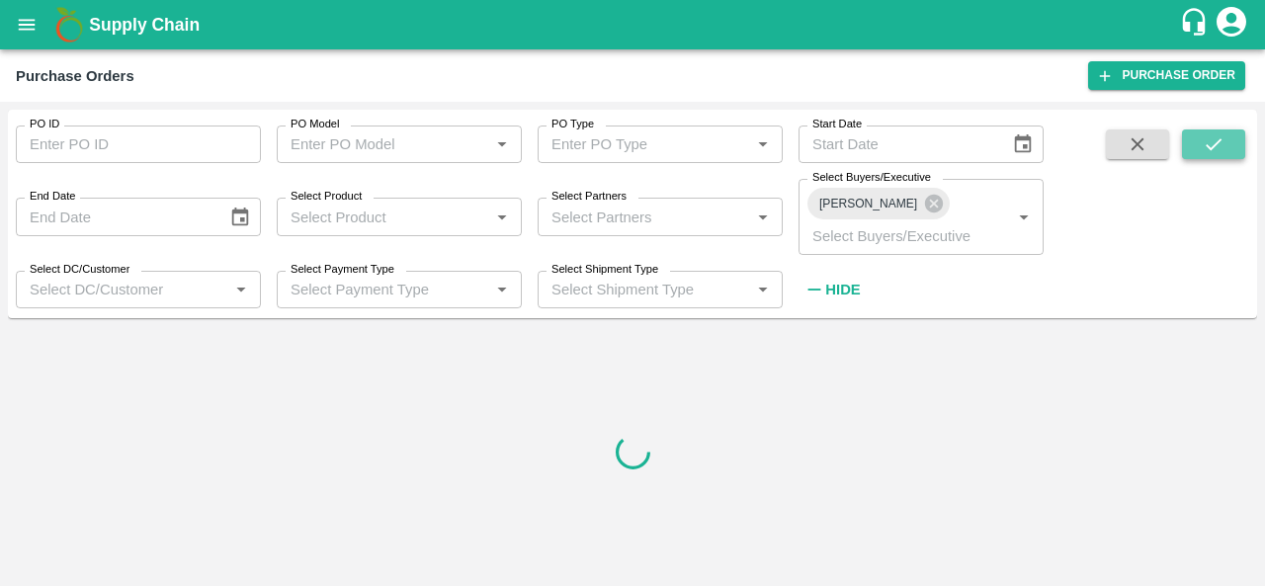
click at [1208, 146] on icon "submit" at bounding box center [1214, 144] width 16 height 12
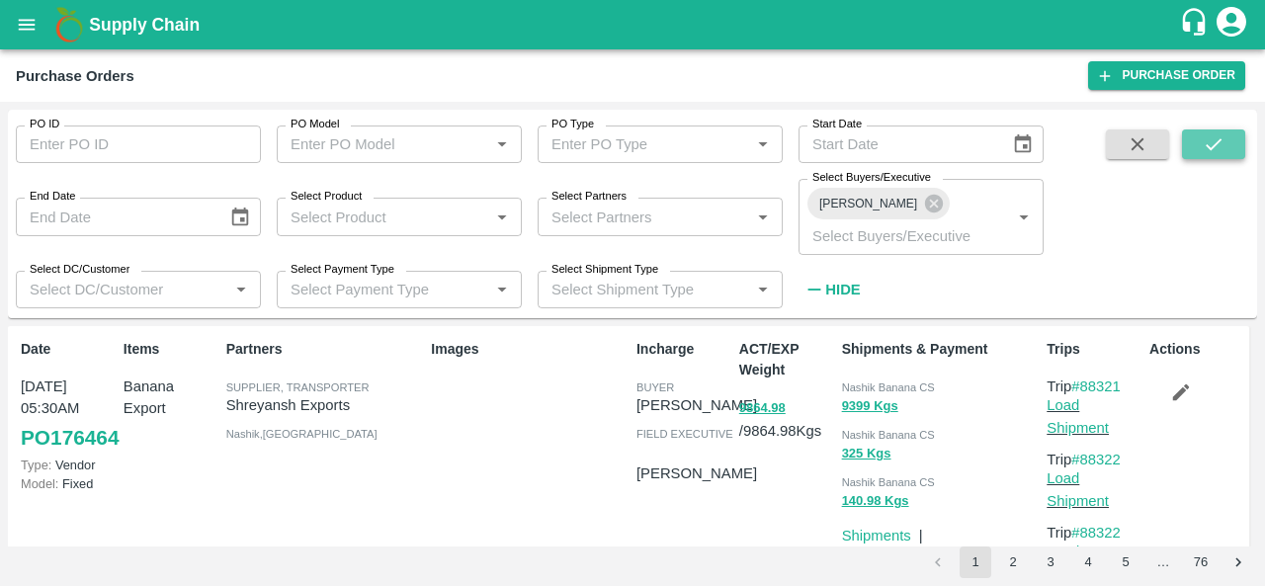
click at [1213, 146] on icon "submit" at bounding box center [1214, 144] width 16 height 12
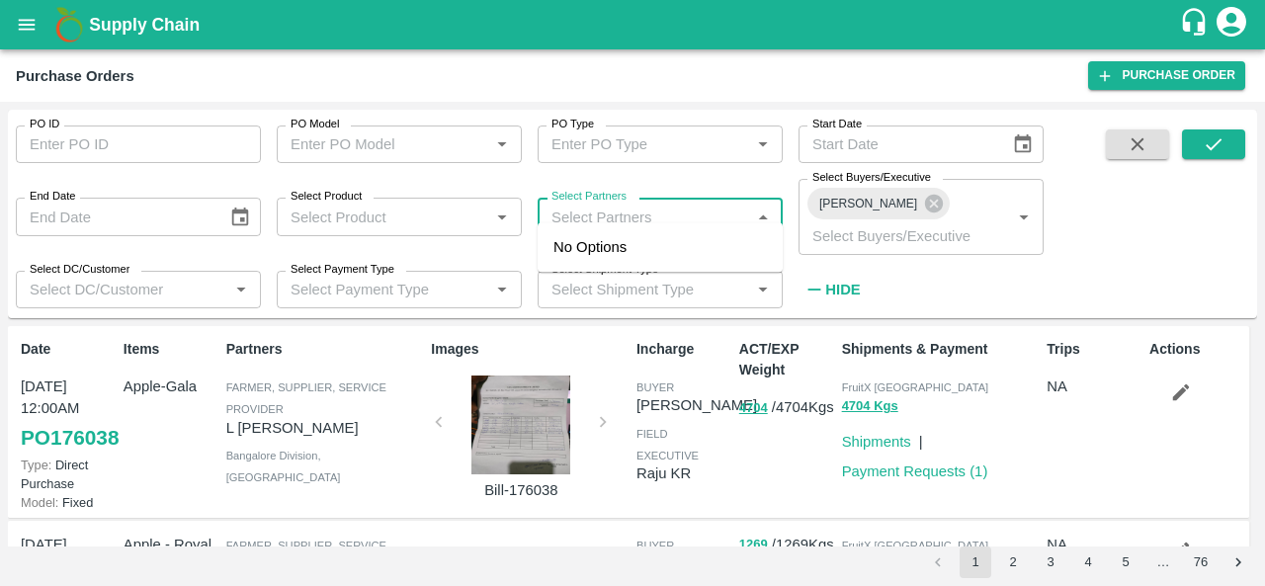
click at [622, 210] on input "Select Partners" at bounding box center [644, 217] width 201 height 26
type input "s.o."
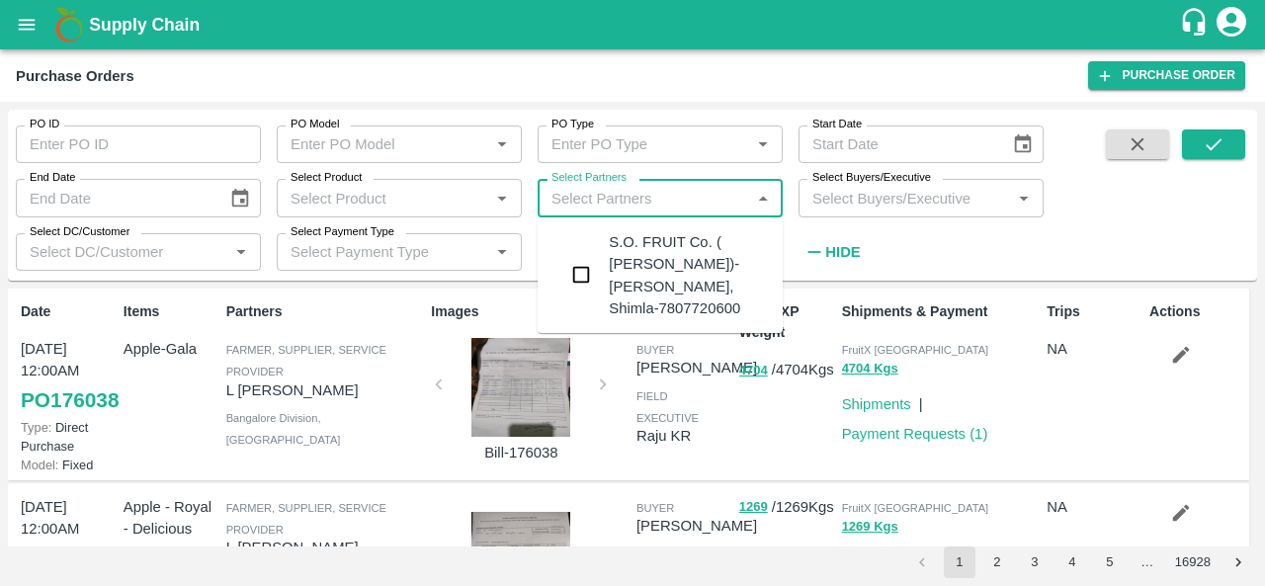
click at [639, 272] on div "S.O. FRUIT Co. ( Sardevan Singh)-Diswani, Shimla-7807720600" at bounding box center [688, 275] width 158 height 88
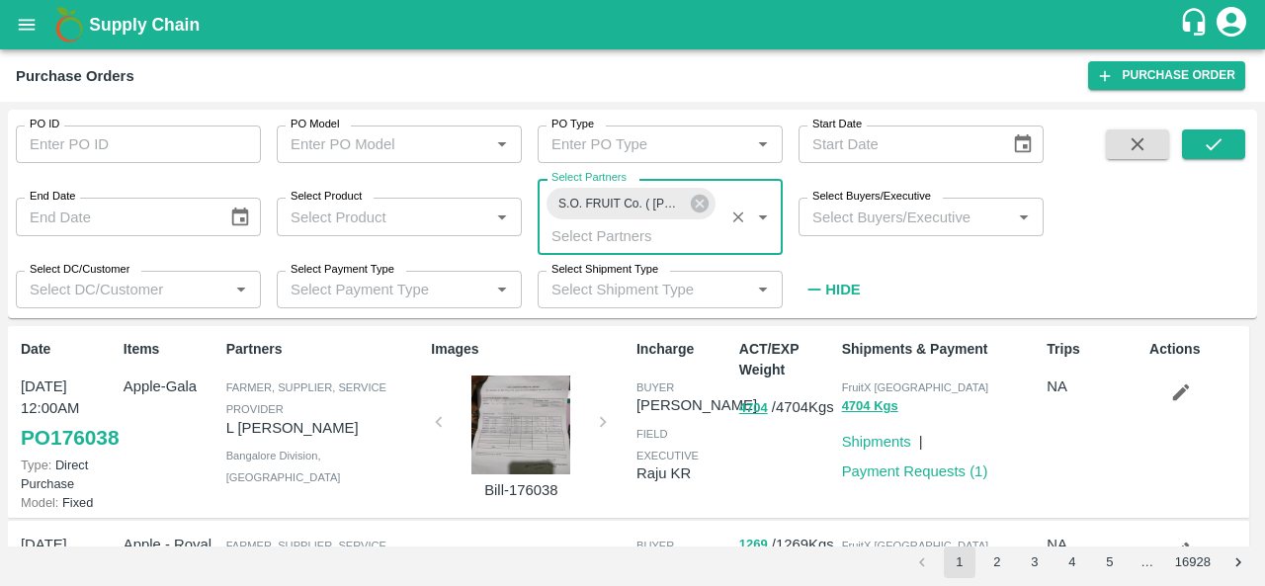
click at [887, 222] on input "Select Buyers/Executive" at bounding box center [904, 217] width 201 height 26
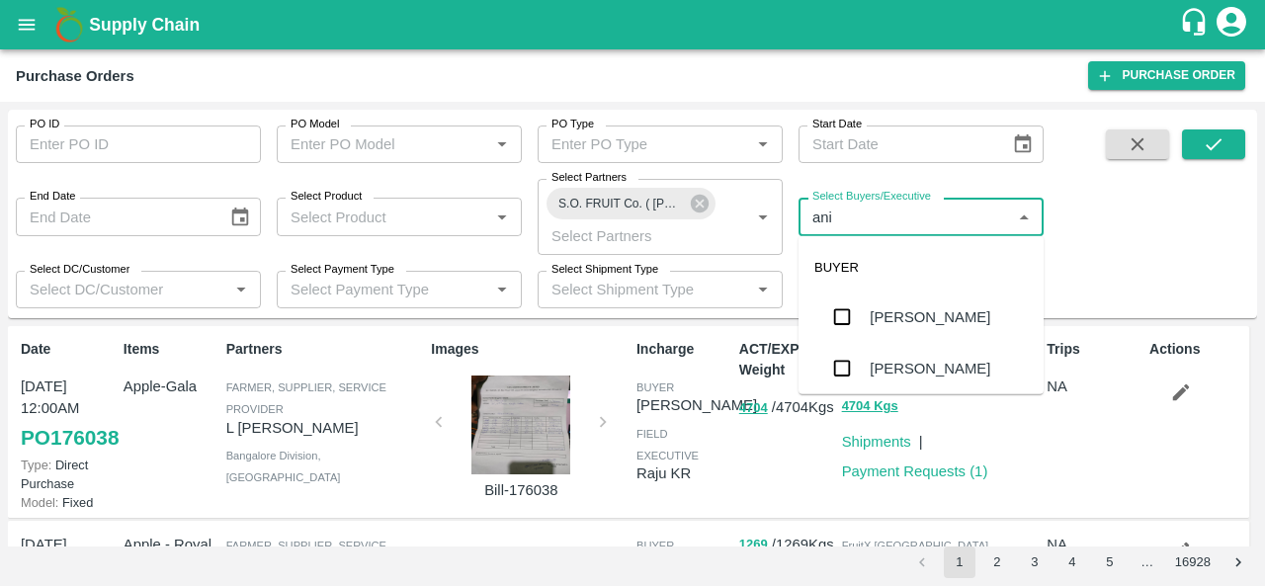
type input "anil"
click at [881, 318] on div "[PERSON_NAME]" at bounding box center [930, 317] width 121 height 22
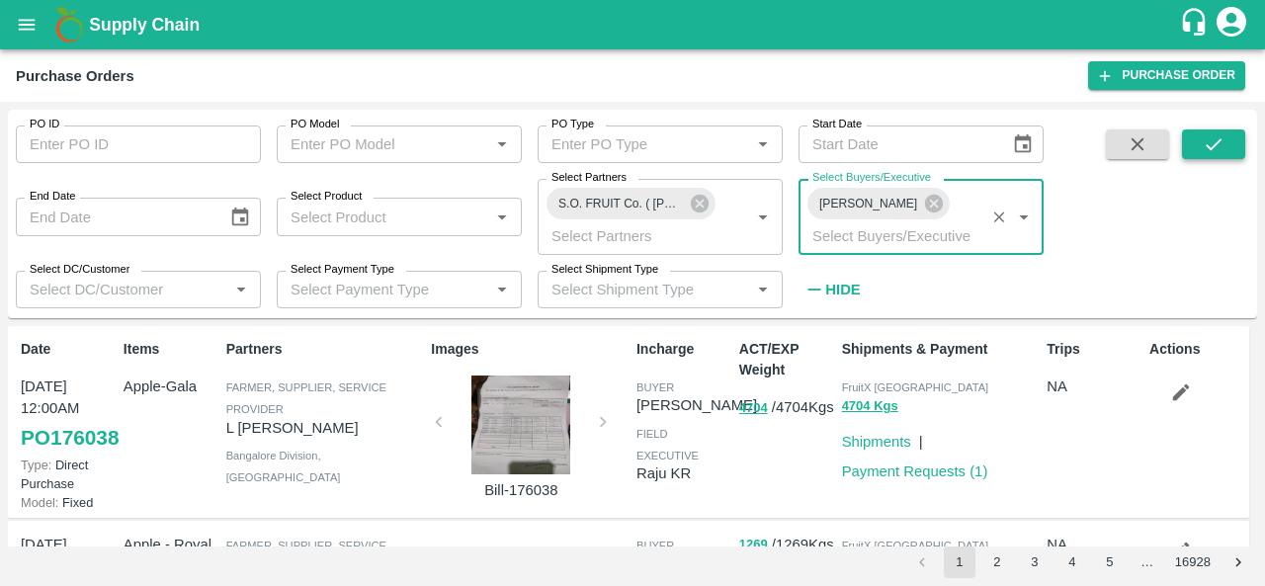
click at [1237, 150] on button "submit" at bounding box center [1213, 144] width 63 height 30
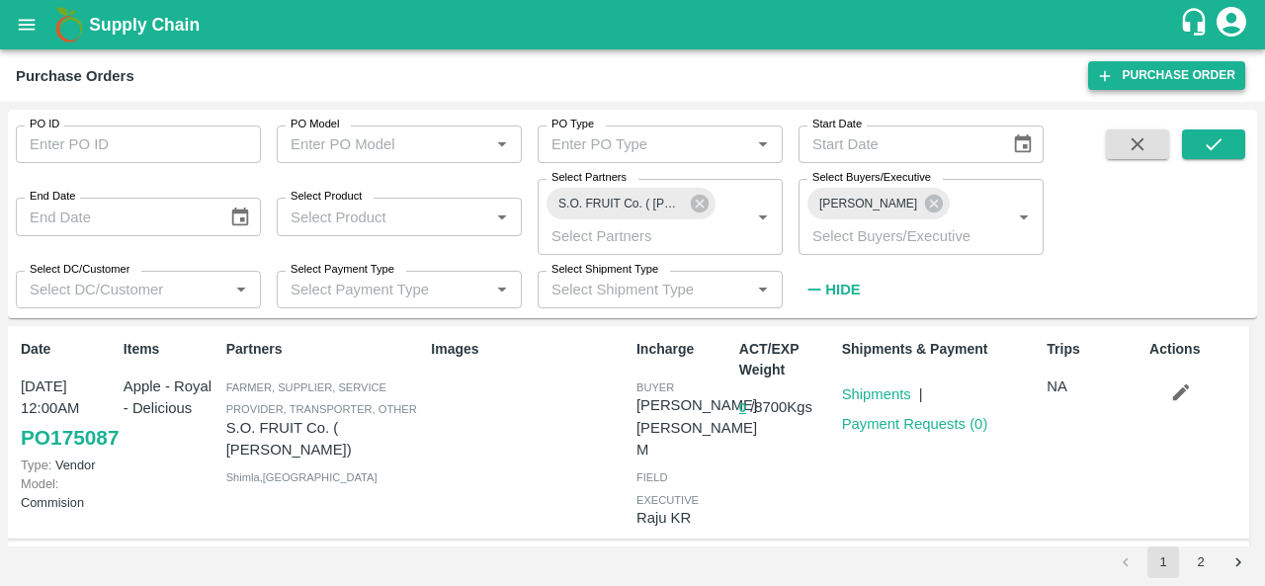
click at [1132, 88] on link "Purchase Order" at bounding box center [1166, 75] width 157 height 29
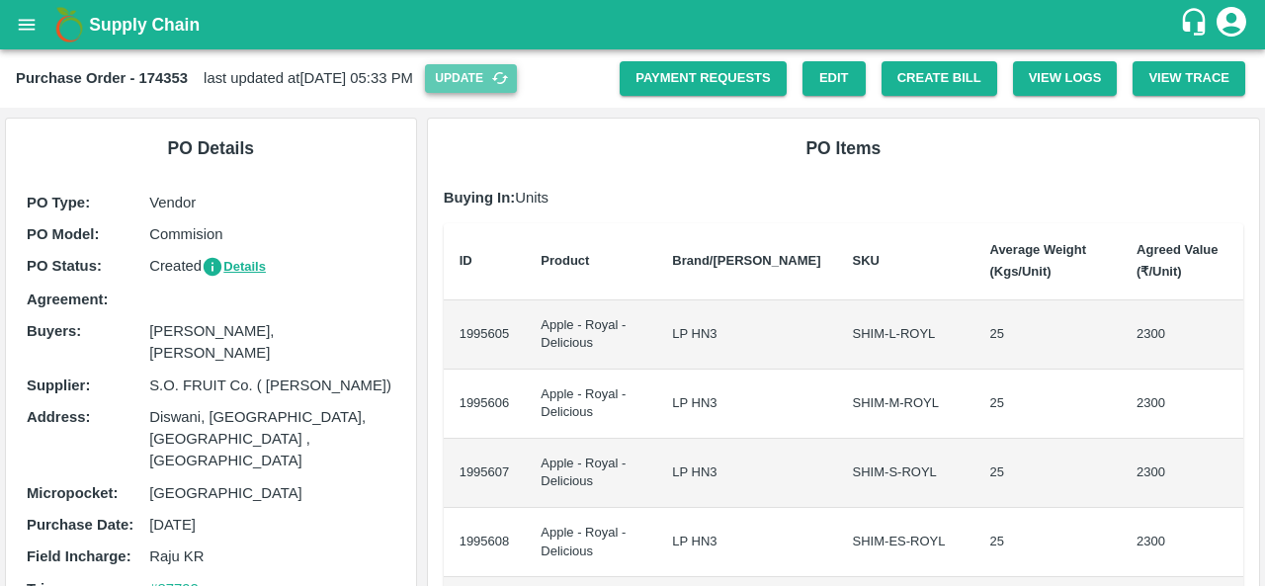
click at [517, 69] on button "Update" at bounding box center [471, 78] width 92 height 29
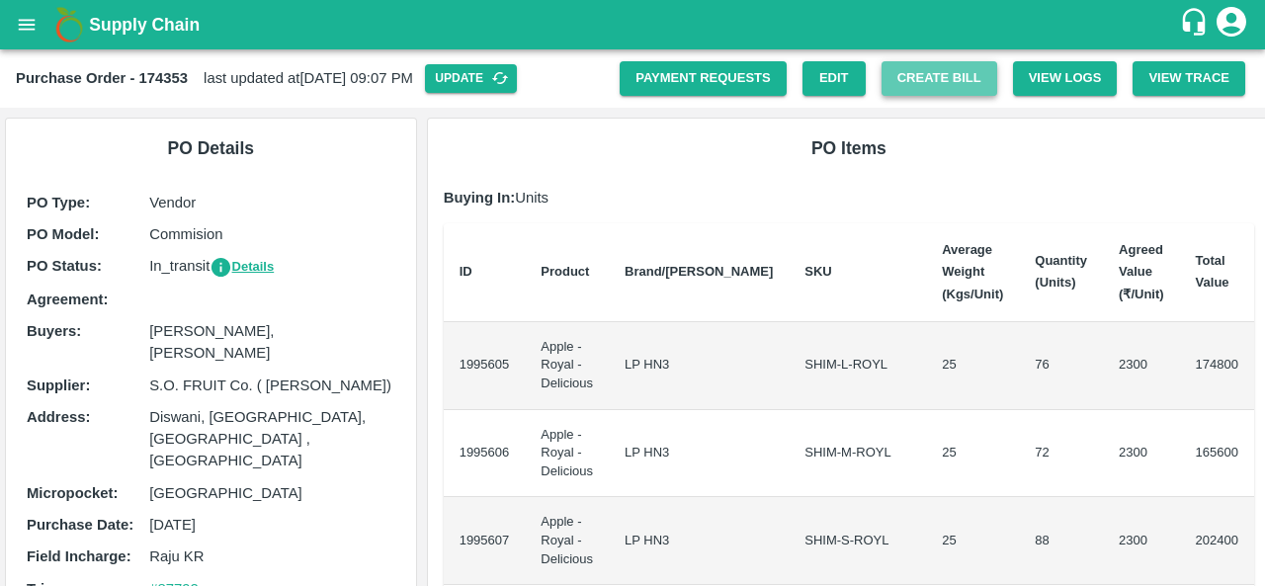
click at [928, 72] on button "Create Bill" at bounding box center [939, 78] width 116 height 35
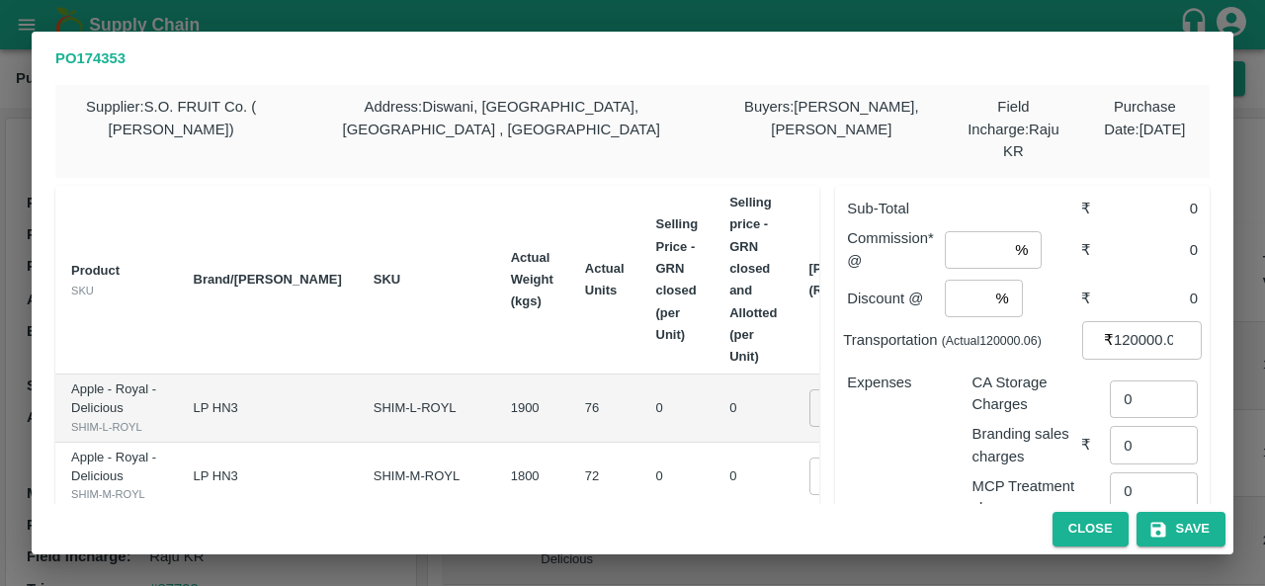
scroll to position [4, 0]
click at [809, 390] on input "0" at bounding box center [848, 409] width 79 height 38
click at [809, 406] on input "2000" at bounding box center [848, 409] width 79 height 38
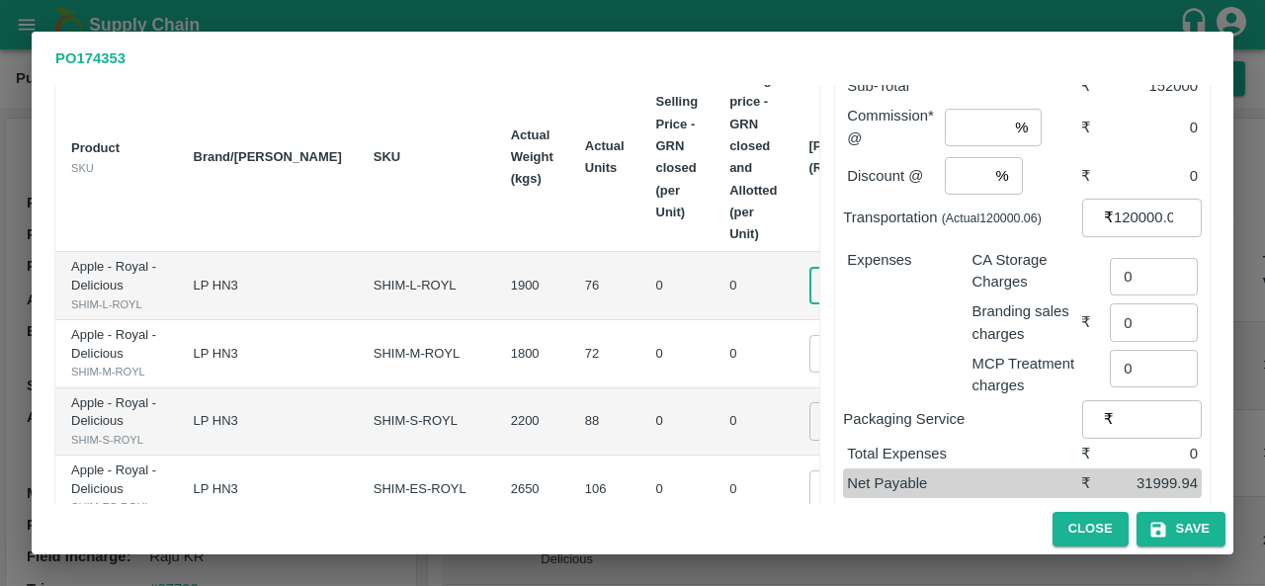
scroll to position [140, 0]
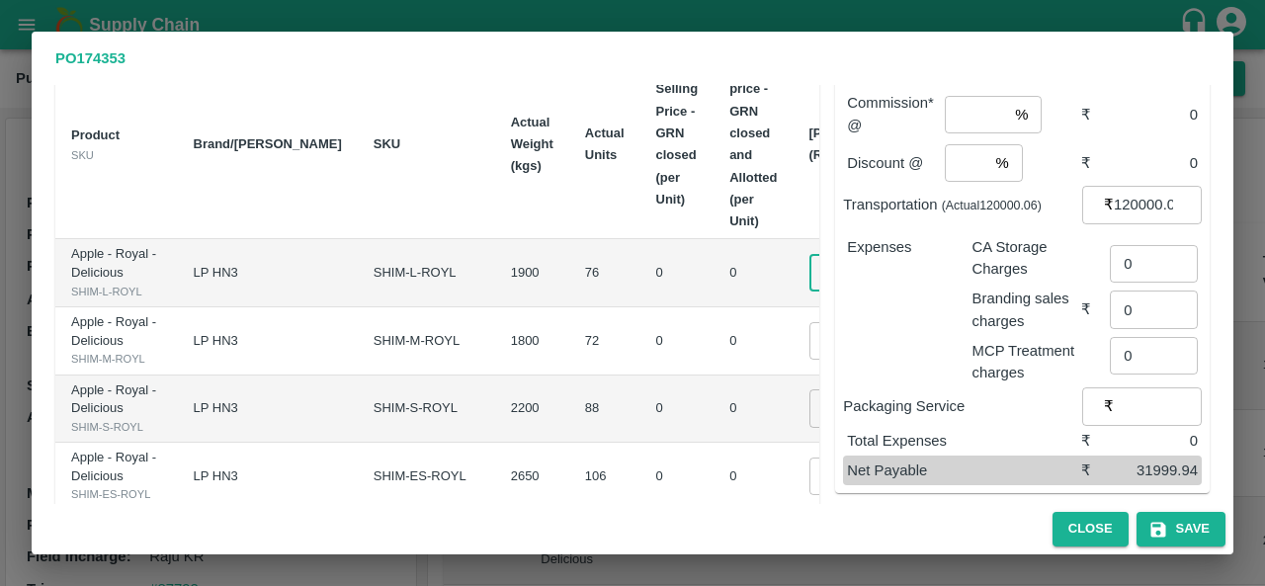
type input "2000"
click at [809, 360] on input "0" at bounding box center [848, 341] width 79 height 38
paste input "2000"
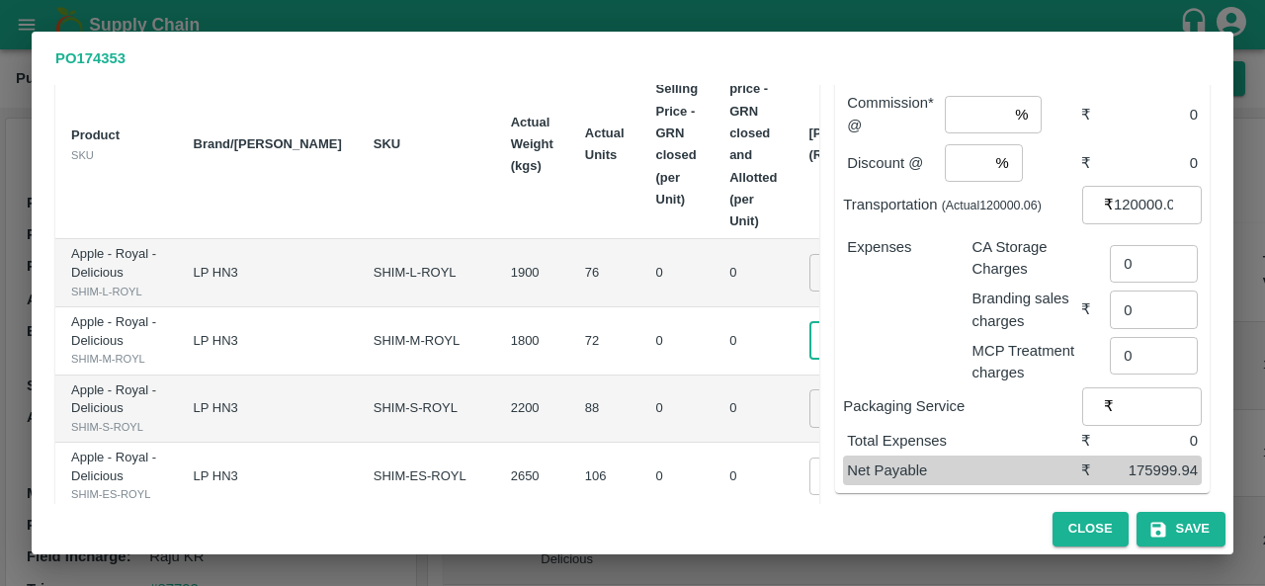
type input "2000"
click at [809, 427] on input "0" at bounding box center [848, 408] width 79 height 38
paste input "2000"
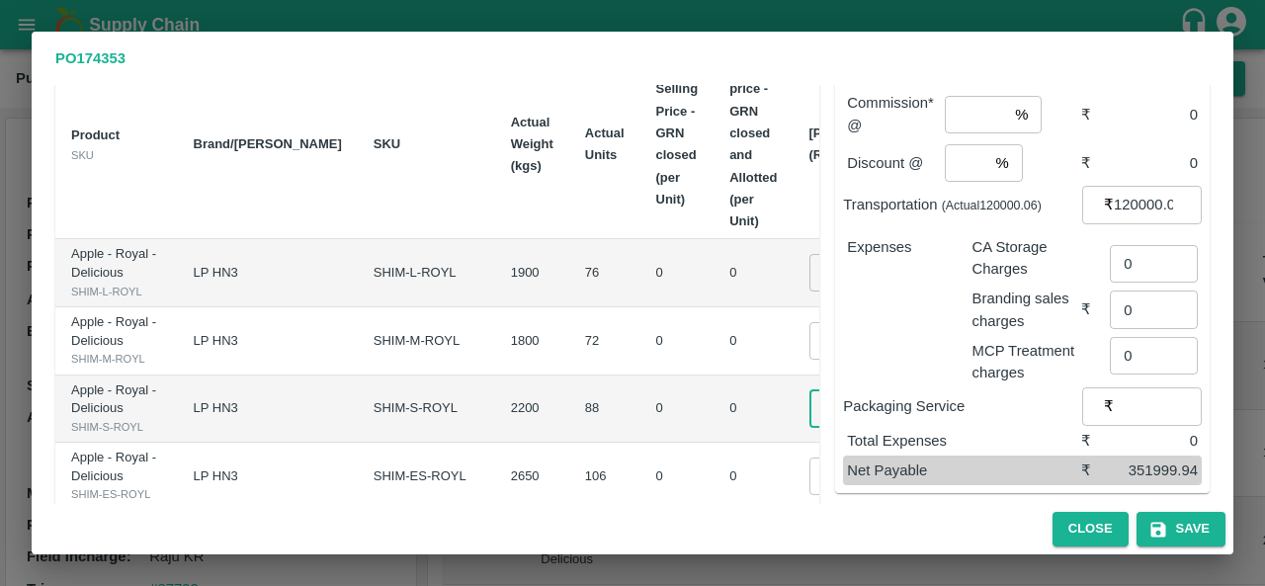
type input "2000"
click at [713, 444] on td "0" at bounding box center [752, 410] width 79 height 68
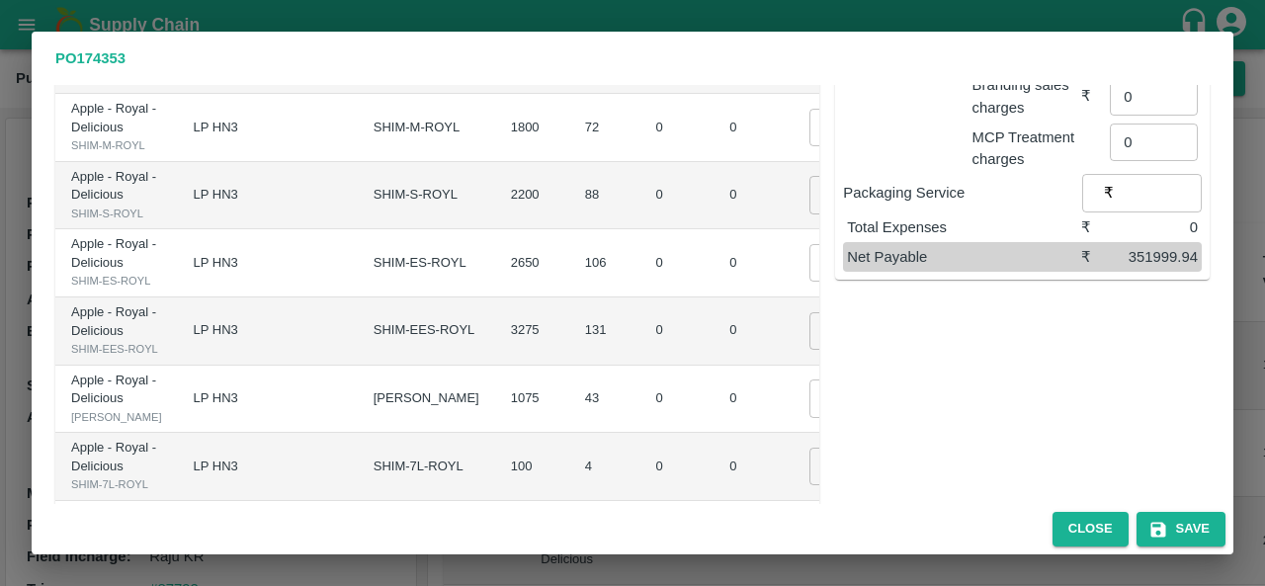
scroll to position [409, 0]
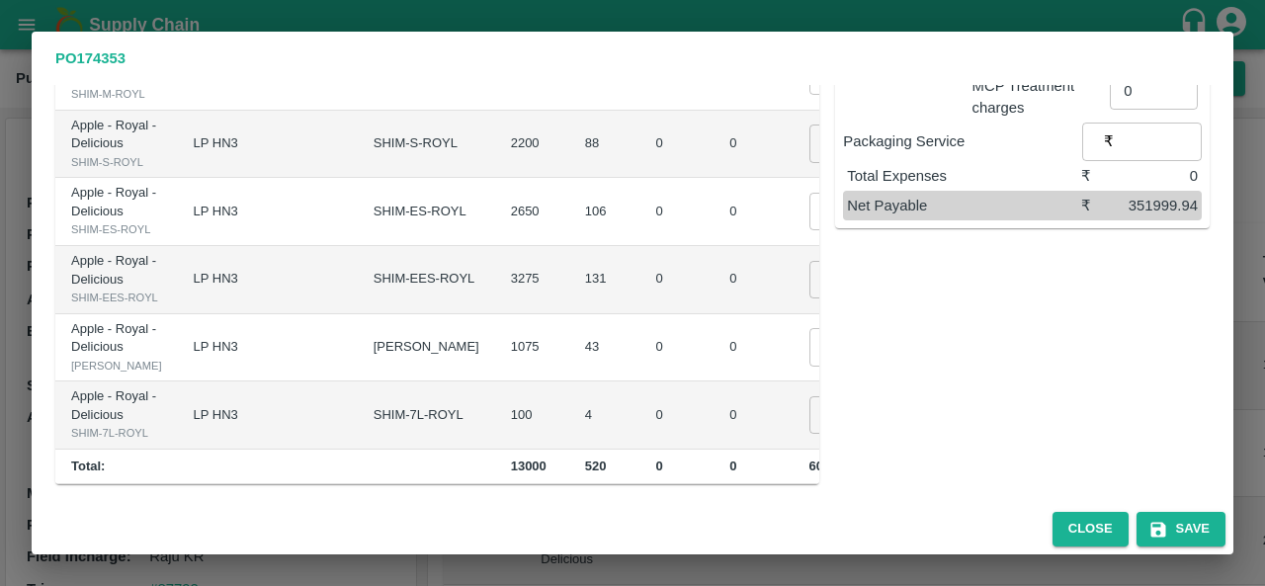
click at [809, 230] on input "0" at bounding box center [848, 212] width 79 height 38
paste input "2000"
type input "2000"
click at [713, 314] on td "0" at bounding box center [752, 280] width 79 height 68
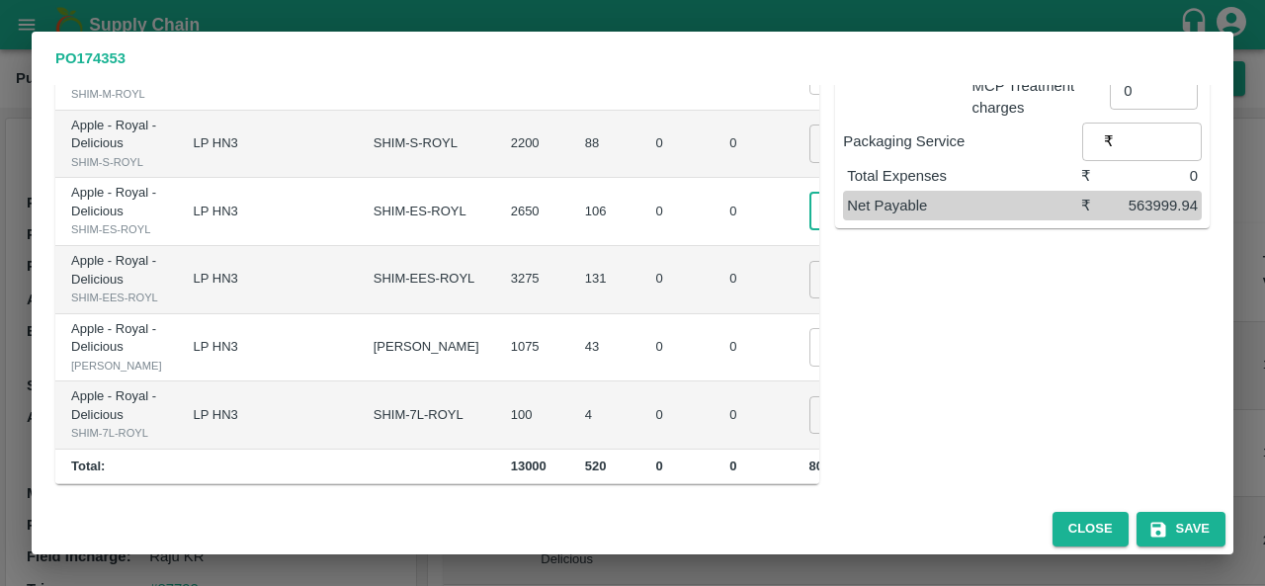
scroll to position [0, 0]
click at [809, 298] on input "0" at bounding box center [848, 280] width 79 height 38
paste input "2000"
type input "2000"
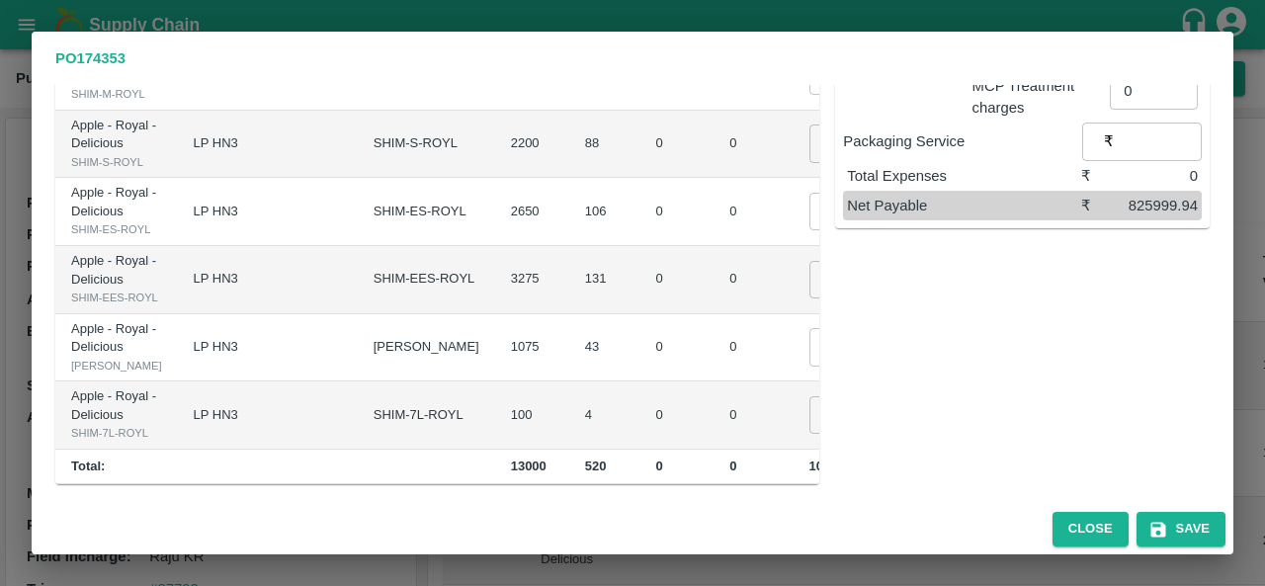
click at [713, 314] on td "0" at bounding box center [752, 280] width 79 height 68
click at [809, 366] on input "0" at bounding box center [848, 347] width 79 height 38
paste input "2000"
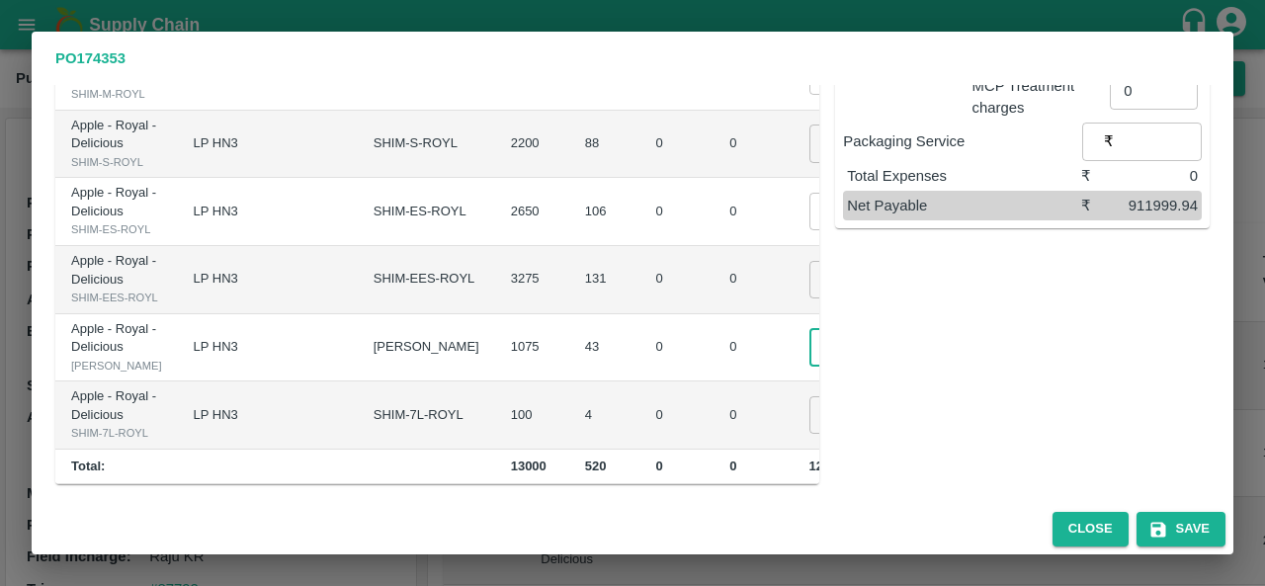
type input "2000"
click at [713, 382] on td "0" at bounding box center [752, 348] width 79 height 68
click at [809, 402] on input "0" at bounding box center [848, 415] width 79 height 38
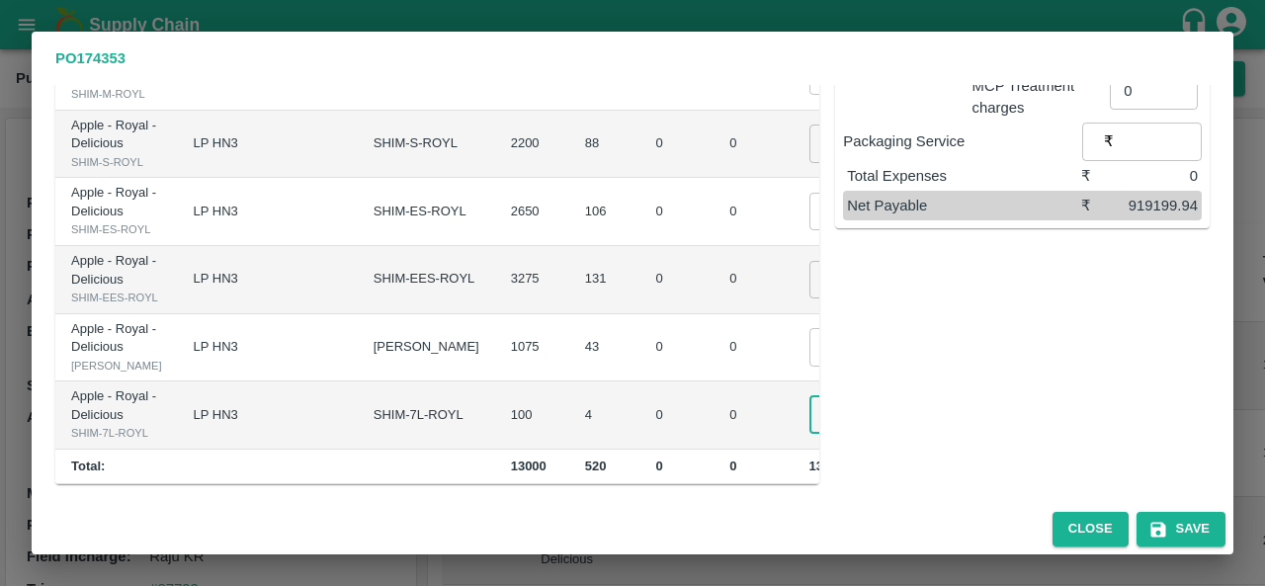
type input "1800"
click at [933, 350] on td "₹86000" at bounding box center [974, 348] width 82 height 68
click at [809, 328] on input "2000" at bounding box center [848, 347] width 79 height 38
type input "1800"
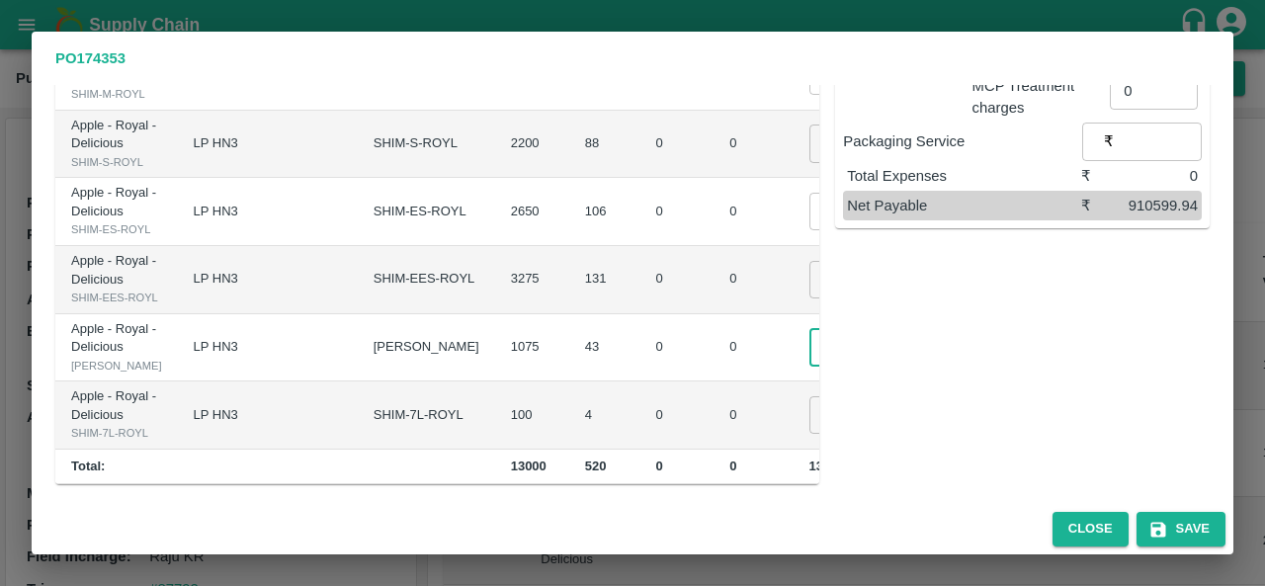
click at [809, 261] on input "2000" at bounding box center [848, 280] width 79 height 38
click at [886, 195] on div "Sub-Total ₹ 1030600 Commission* @ % ​ ₹ 0 Discount @ % ​ ₹ 0 Transportation (Ac…" at bounding box center [1014, 127] width 390 height 714
click at [809, 261] on input "2000" at bounding box center [848, 280] width 79 height 38
type input "1800"
click at [933, 246] on td "₹235800" at bounding box center [974, 280] width 82 height 68
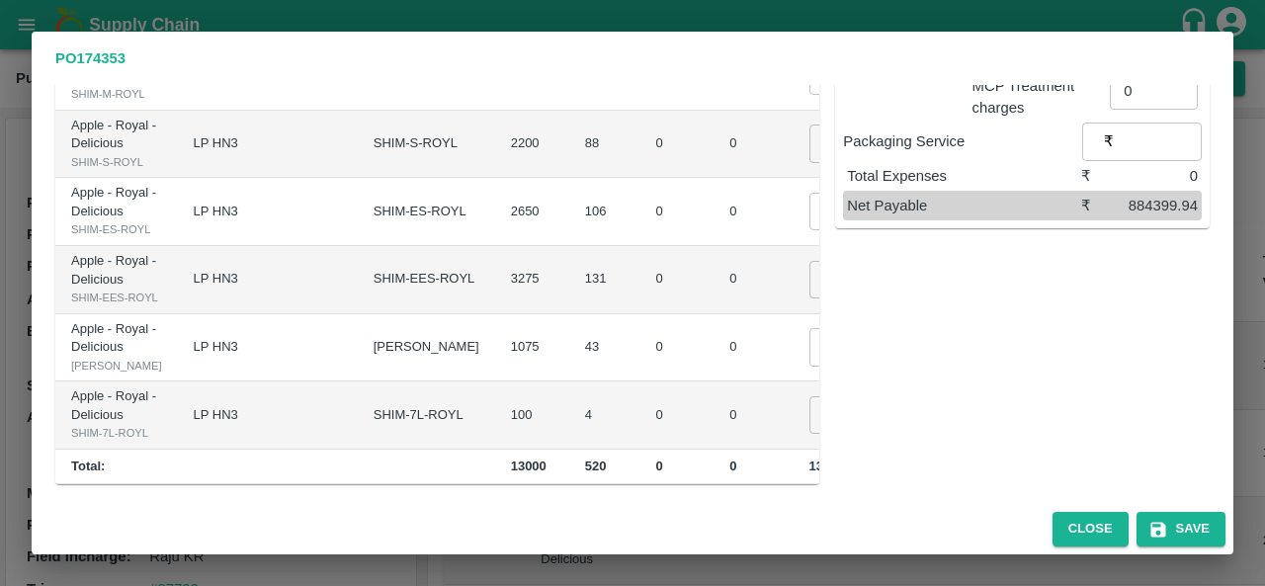
scroll to position [459, 0]
click at [809, 230] on input "2000" at bounding box center [848, 212] width 79 height 38
type input "1800"
click at [857, 276] on div "Sub-Total ₹ 983200 Commission* @ % ​ ₹ 0 Discount @ % ​ ₹ 0 Transportation (Act…" at bounding box center [1014, 127] width 390 height 714
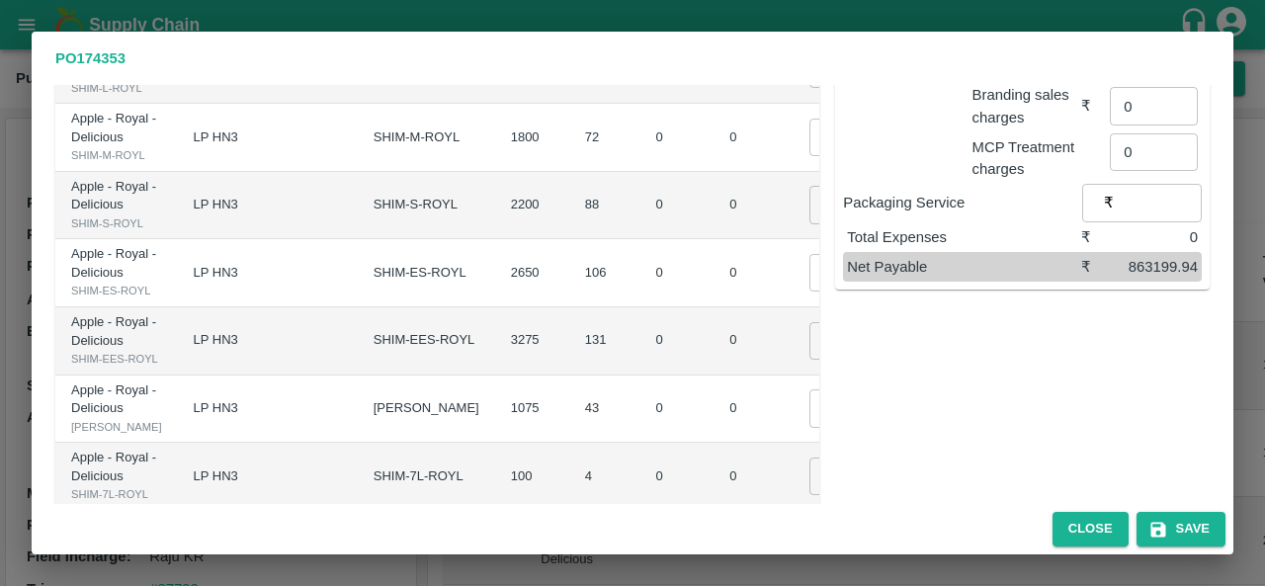
scroll to position [435, 0]
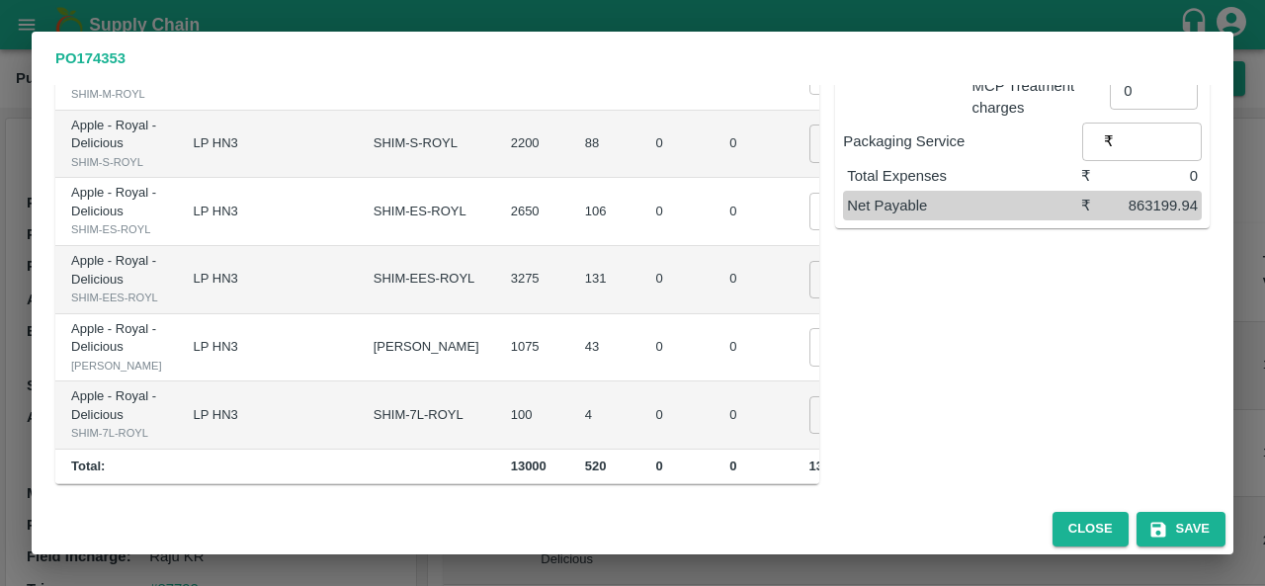
click at [809, 162] on input "2000" at bounding box center [848, 144] width 79 height 38
type input "1900"
click at [933, 179] on td "₹167200" at bounding box center [974, 145] width 82 height 68
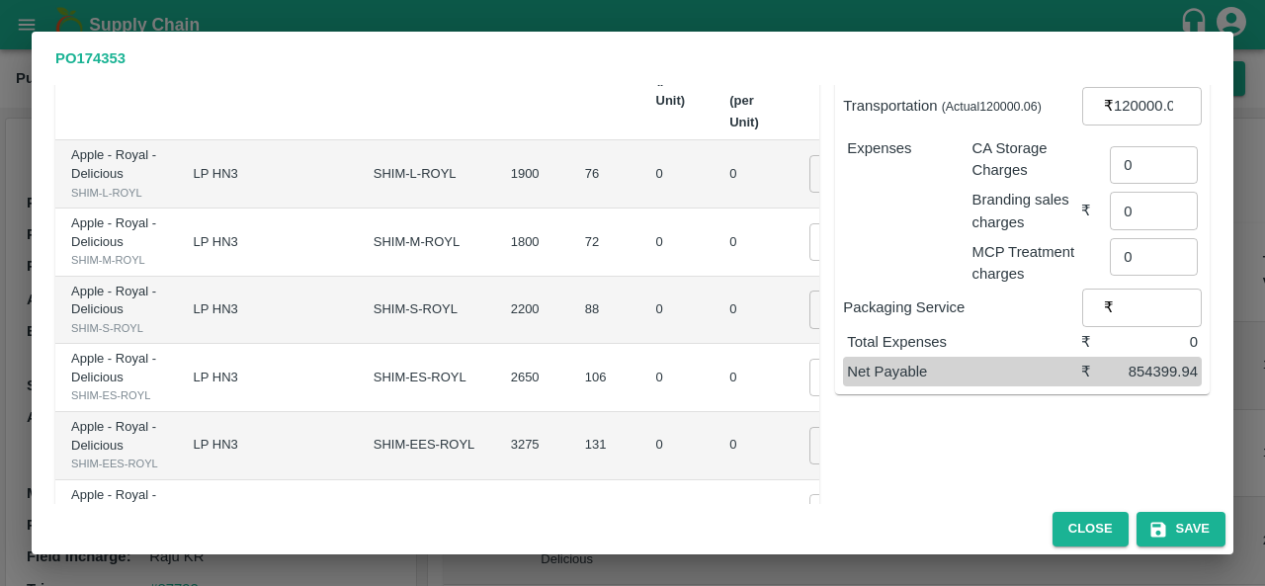
scroll to position [239, 0]
click at [809, 261] on input "2000" at bounding box center [848, 242] width 79 height 38
type input "1900"
click at [933, 277] on td "₹136800" at bounding box center [974, 243] width 82 height 68
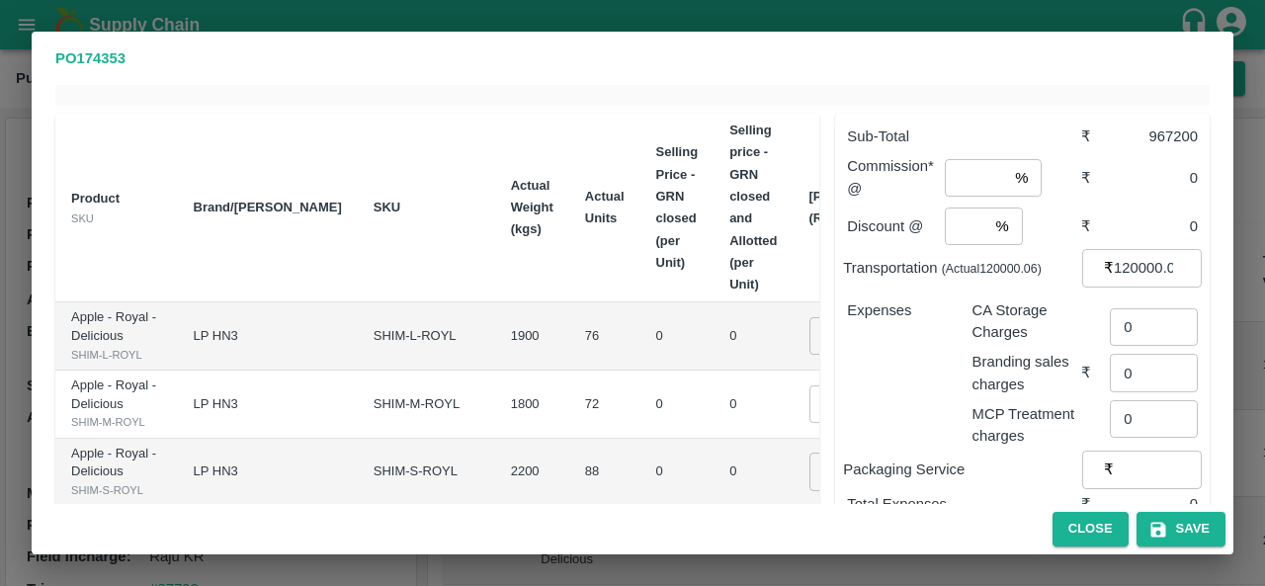
scroll to position [118, 0]
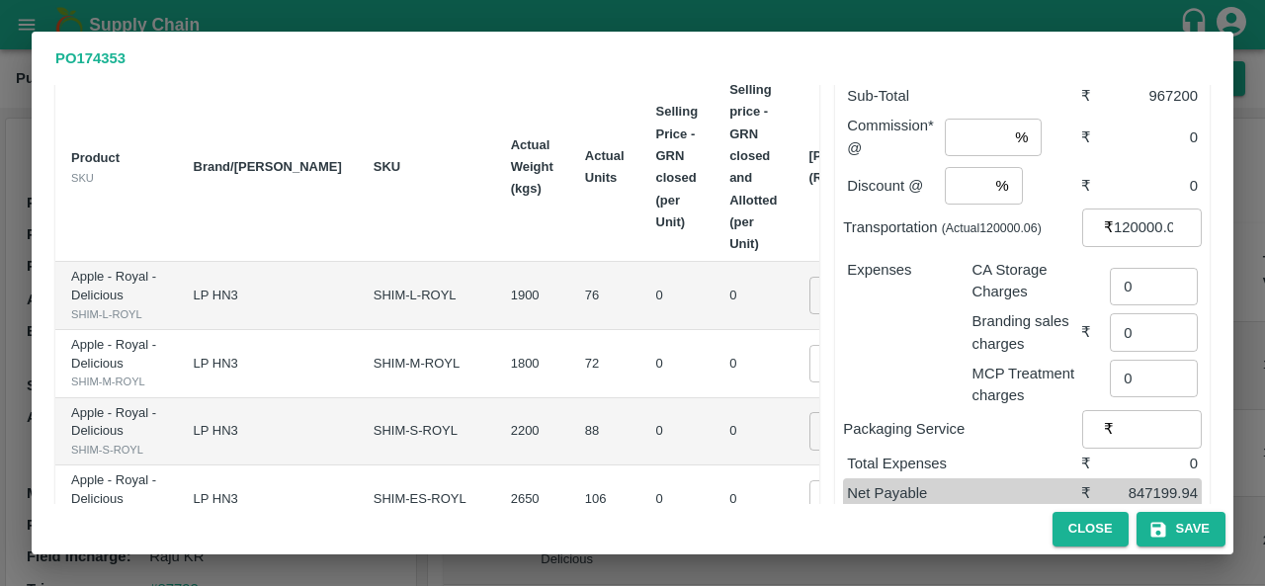
click at [809, 293] on input "2000" at bounding box center [848, 296] width 79 height 38
type input "1900"
click at [933, 347] on td "₹136800" at bounding box center [974, 364] width 82 height 68
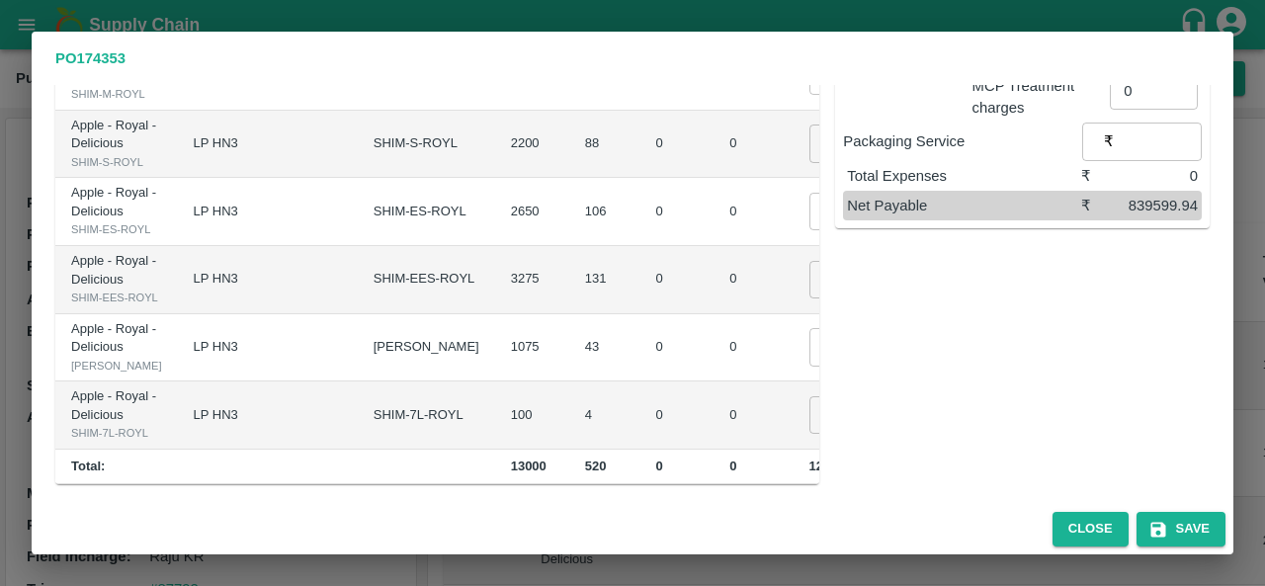
scroll to position [672, 0]
click at [809, 396] on input "1800" at bounding box center [848, 415] width 79 height 38
type input "1500"
click at [809, 328] on input "1800" at bounding box center [848, 347] width 79 height 38
click at [794, 381] on td "1500 ​" at bounding box center [863, 415] width 139 height 68
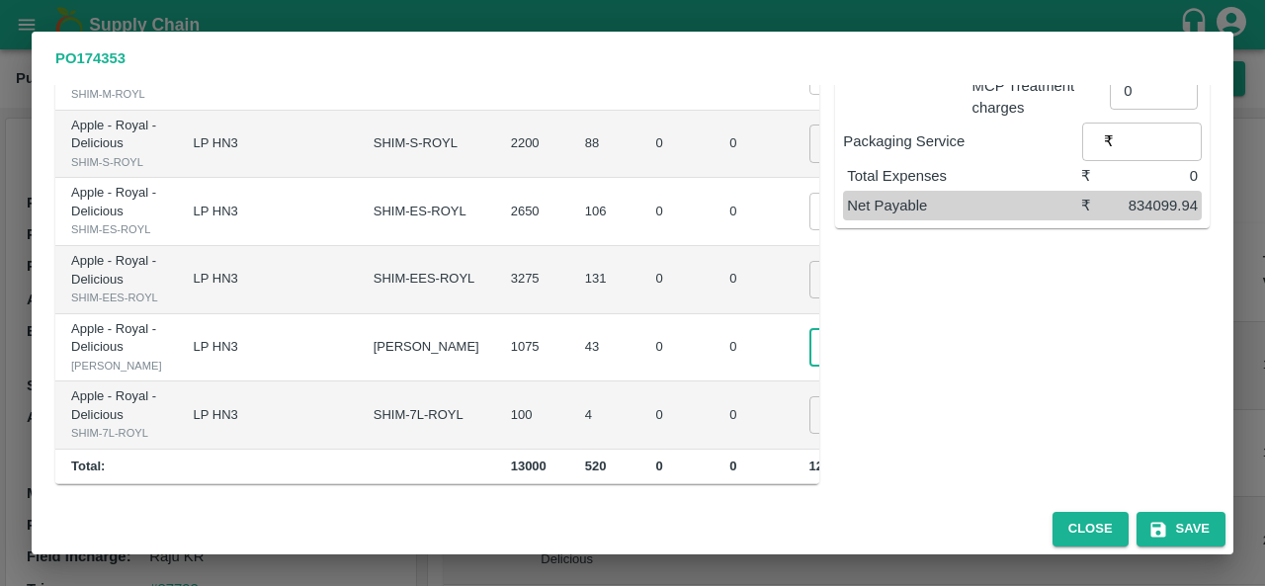
click at [809, 328] on input "1700" at bounding box center [848, 347] width 79 height 38
type input "1720"
click at [794, 448] on td "1500 ​" at bounding box center [863, 415] width 139 height 68
click at [809, 396] on input "1500" at bounding box center [848, 415] width 79 height 38
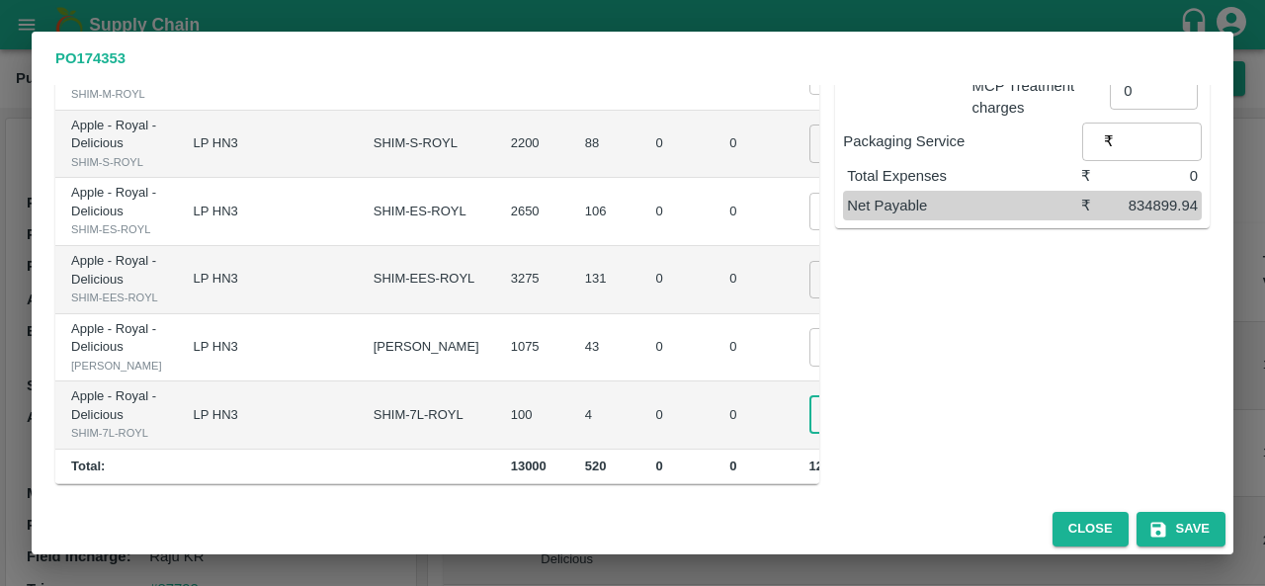
type input "1485"
click at [794, 431] on td "1485 ​" at bounding box center [863, 415] width 139 height 68
click at [890, 419] on div "Sub-Total ₹ 954900 Commission* @ % ​ ₹ 0 Discount @ % ​ ₹ 0 Transportation (Act…" at bounding box center [1014, 127] width 390 height 714
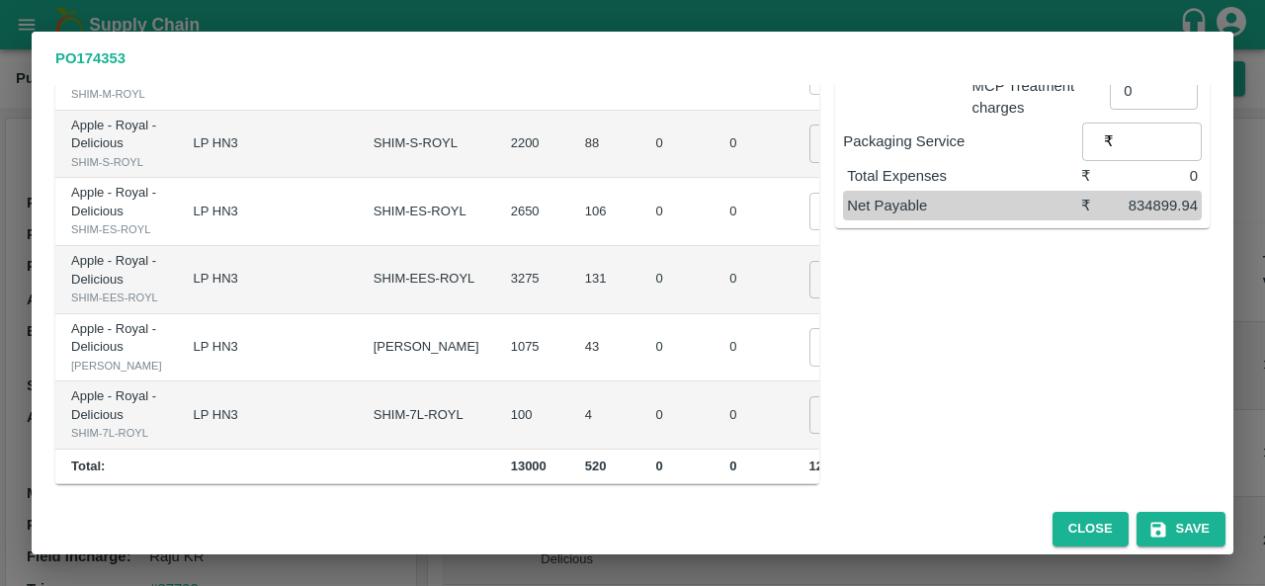
click at [865, 421] on div "Sub-Total ₹ 954900 Commission* @ % ​ ₹ 0 Discount @ % ​ ₹ 0 Transportation (Act…" at bounding box center [1014, 127] width 390 height 714
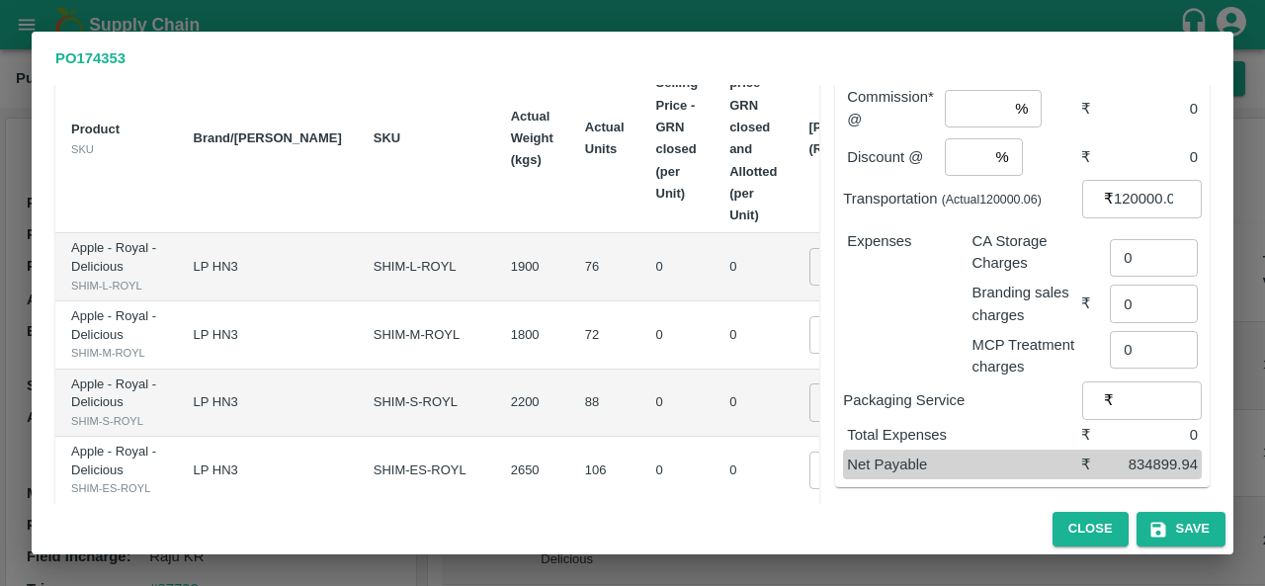
scroll to position [0, 0]
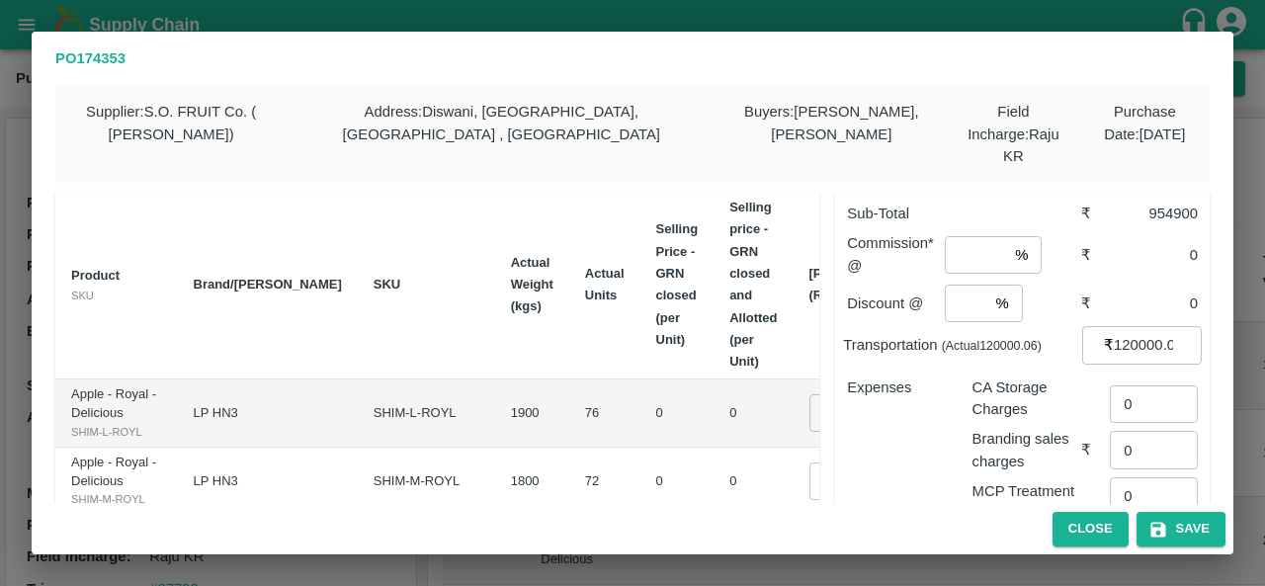
click at [1143, 326] on input "120000.06000000001" at bounding box center [1158, 345] width 88 height 38
drag, startPoint x: 1118, startPoint y: 323, endPoint x: 1134, endPoint y: 323, distance: 16.8
click at [1134, 326] on input "120000.06000000001" at bounding box center [1158, 345] width 88 height 38
type input "105000.06000000001"
click at [1115, 281] on div "Discount @ % ​ ₹ 0" at bounding box center [1022, 303] width 359 height 45
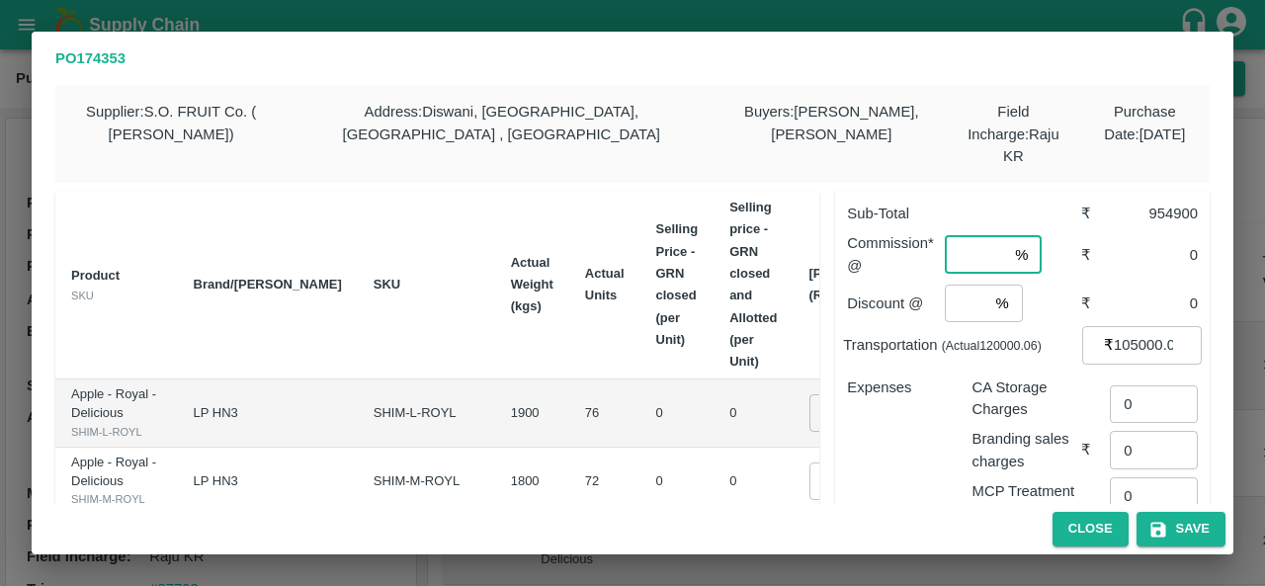
click at [976, 236] on input "number" at bounding box center [976, 255] width 62 height 38
type input "1"
click at [1120, 281] on div "Discount @ % ​ ₹ 0" at bounding box center [1022, 303] width 359 height 45
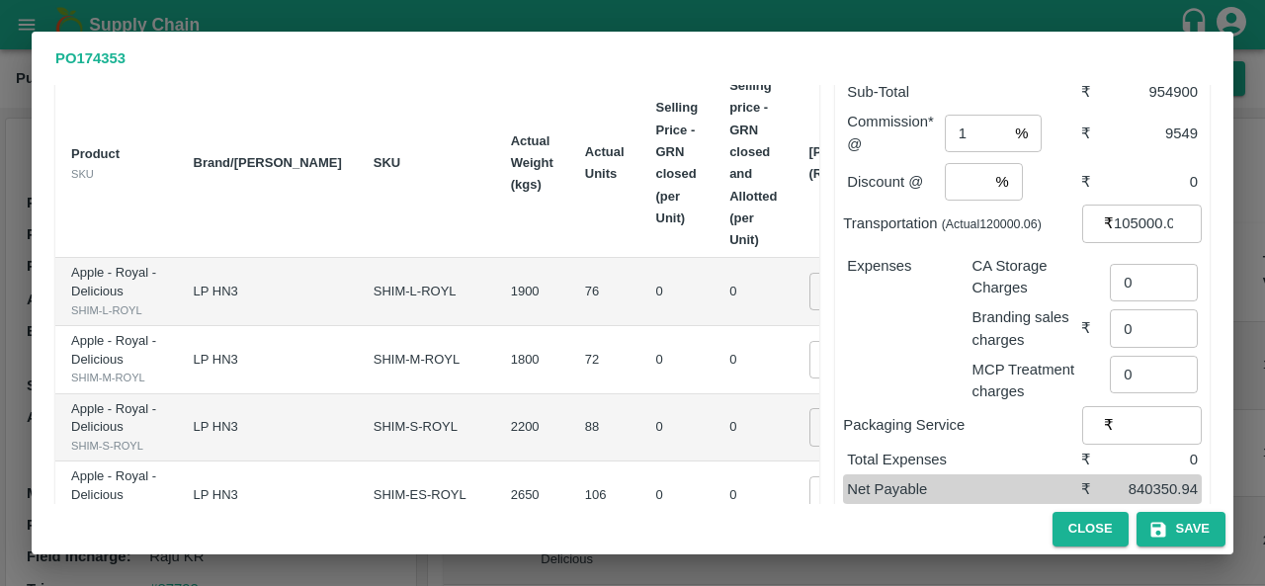
scroll to position [117, 0]
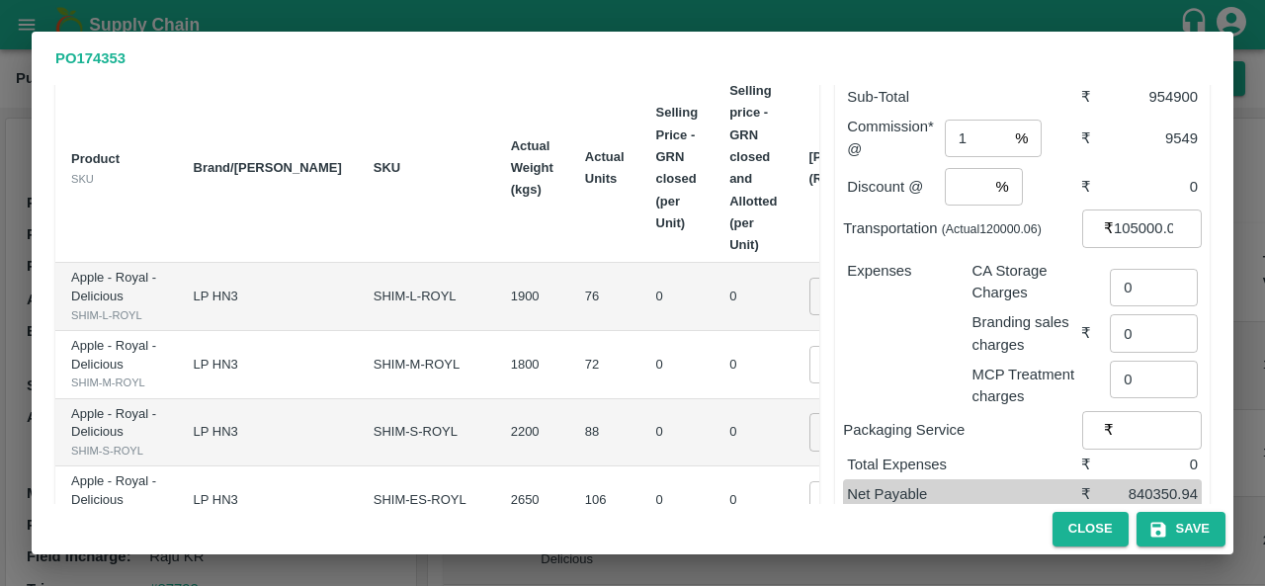
click at [965, 168] on input "number" at bounding box center [966, 187] width 43 height 38
type input "0"
click at [905, 327] on div "Expenses" at bounding box center [893, 326] width 125 height 164
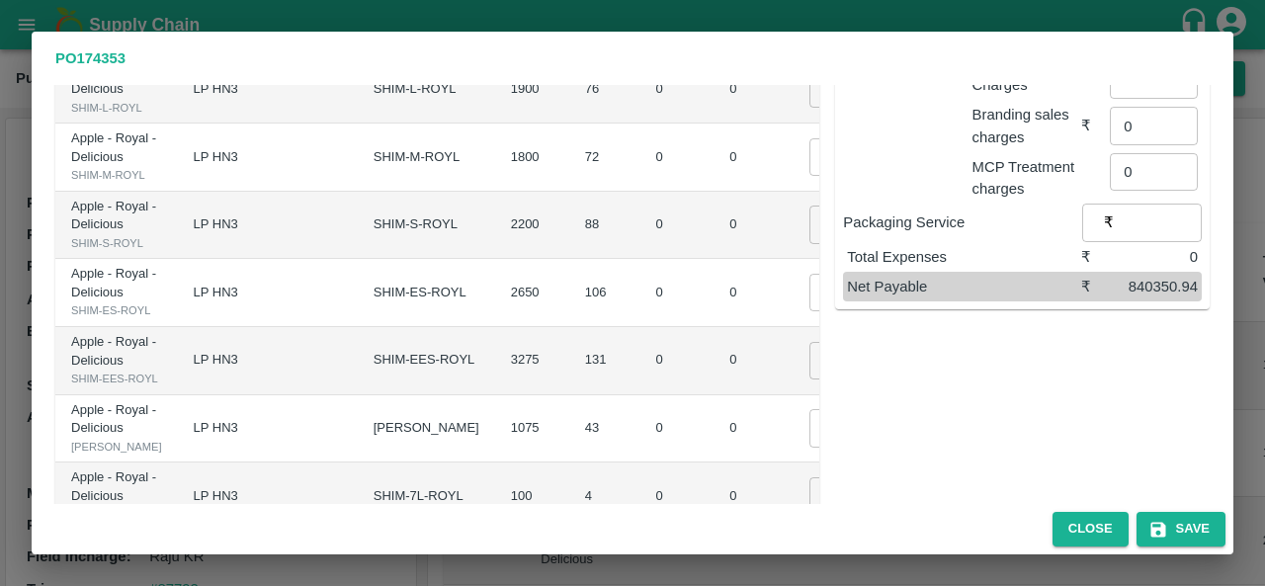
scroll to position [325, 0]
click at [1172, 538] on button "Save" at bounding box center [1180, 529] width 89 height 35
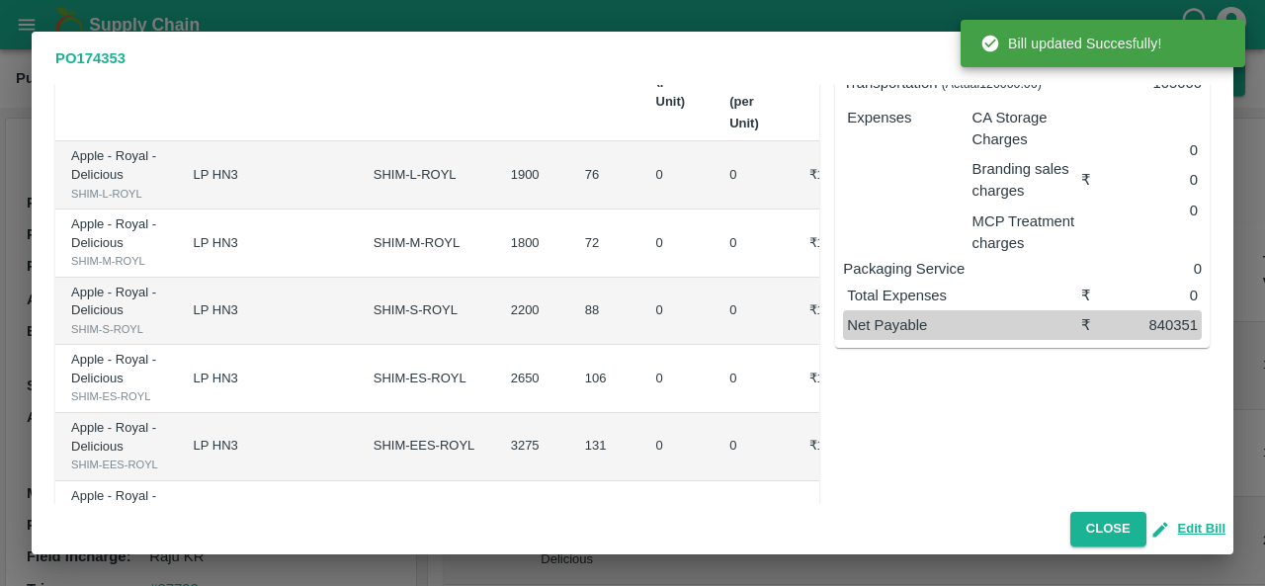
scroll to position [258, 0]
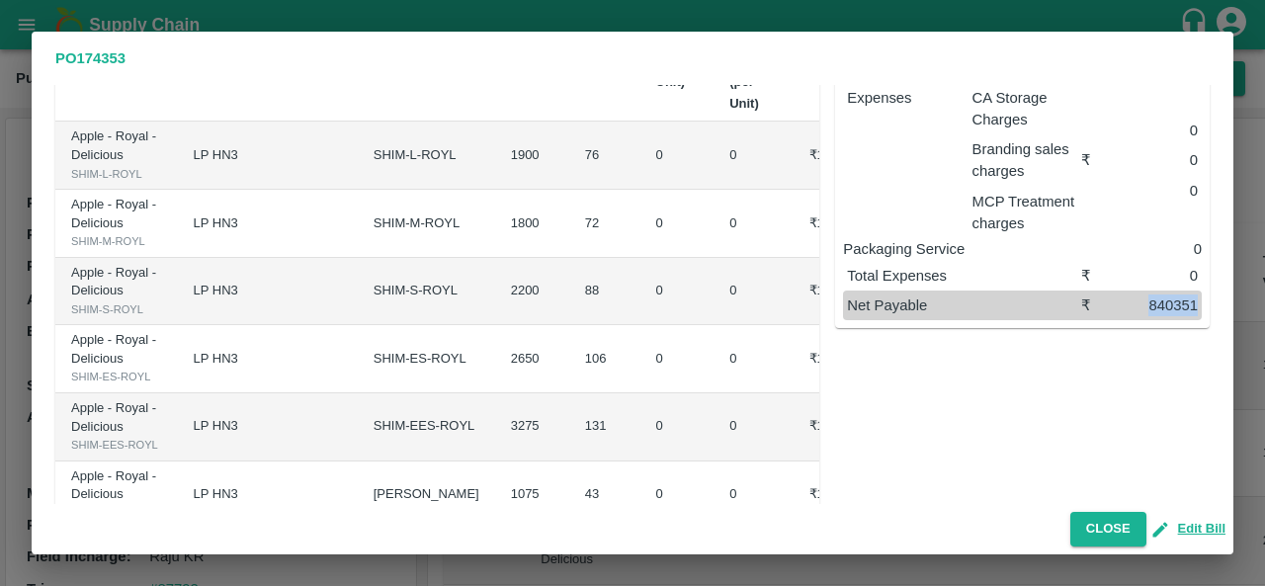
drag, startPoint x: 1140, startPoint y: 282, endPoint x: 1192, endPoint y: 288, distance: 51.7
click at [1192, 294] on div "840351" at bounding box center [1154, 305] width 88 height 22
copy div "840351"
click at [1115, 539] on button "Close" at bounding box center [1108, 529] width 76 height 35
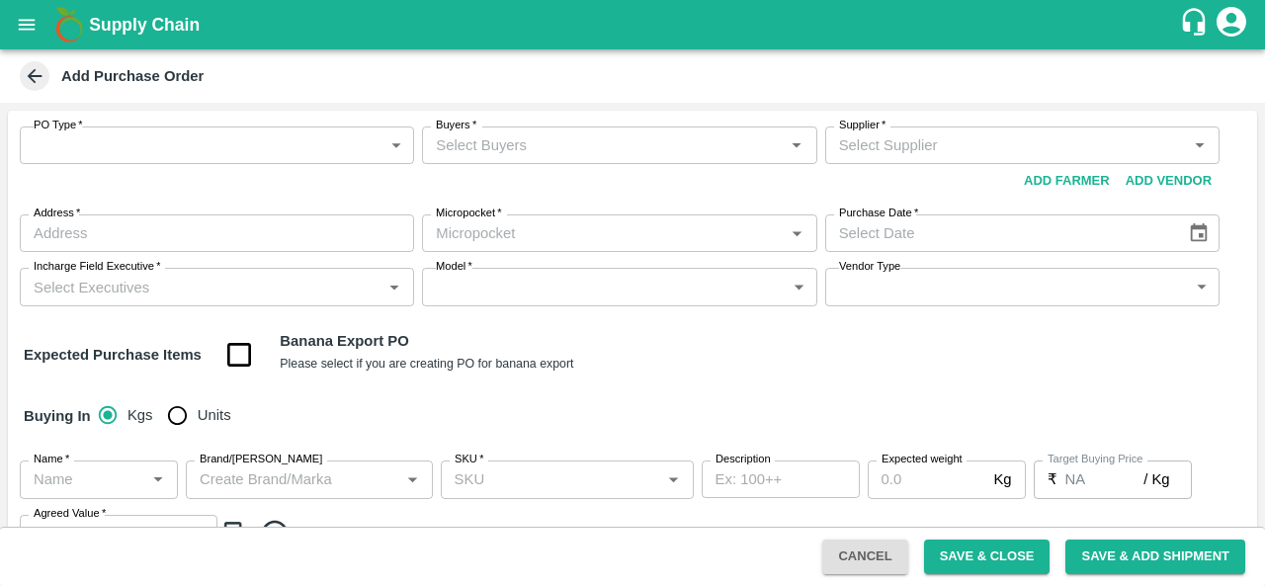
click at [113, 155] on body "Supply Chain Add Purchase Order PO Type   * ​ PO Type Buyers   * Buyers   * Sup…" at bounding box center [632, 293] width 1265 height 586
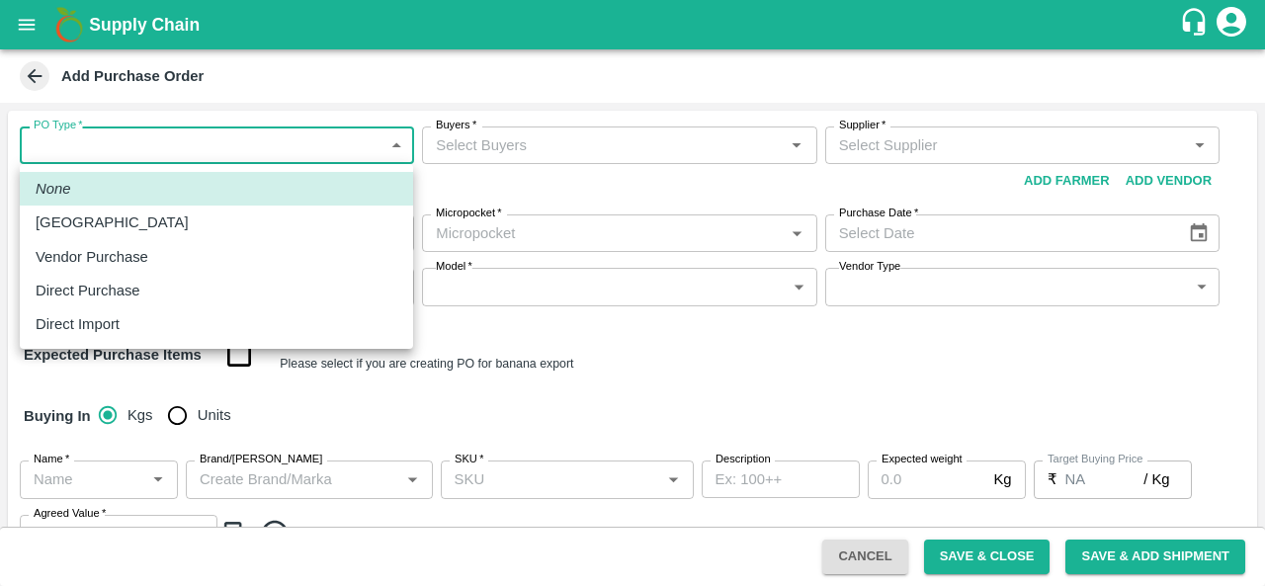
click at [109, 266] on p "Vendor Purchase" at bounding box center [92, 257] width 113 height 22
type input "2"
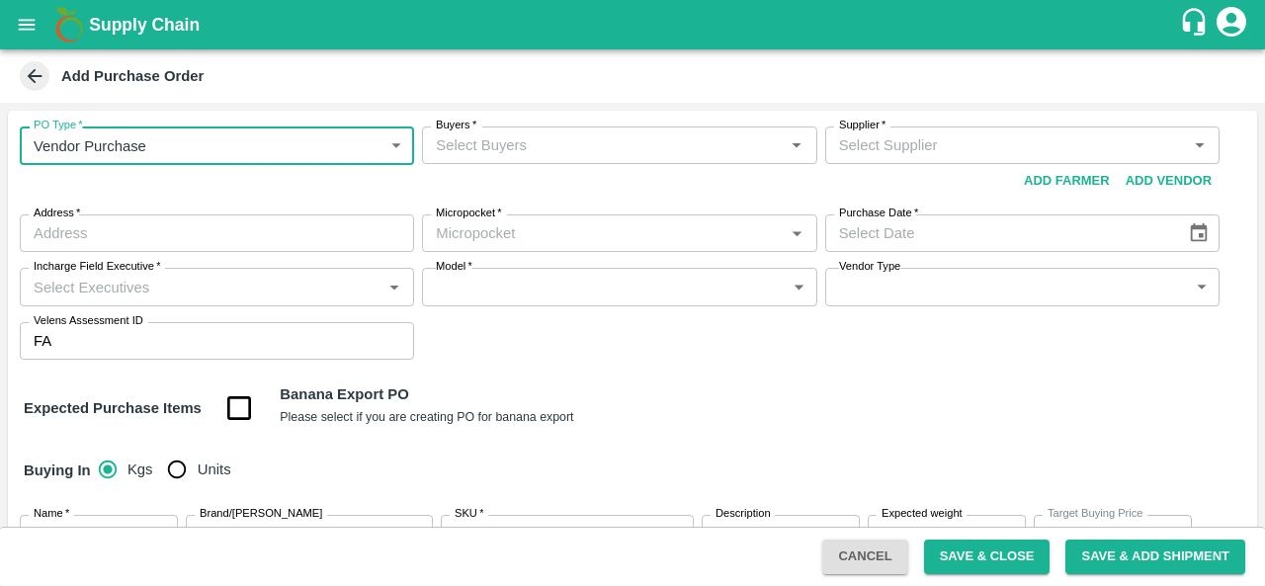
click at [524, 157] on input "Buyers   *" at bounding box center [603, 145] width 350 height 26
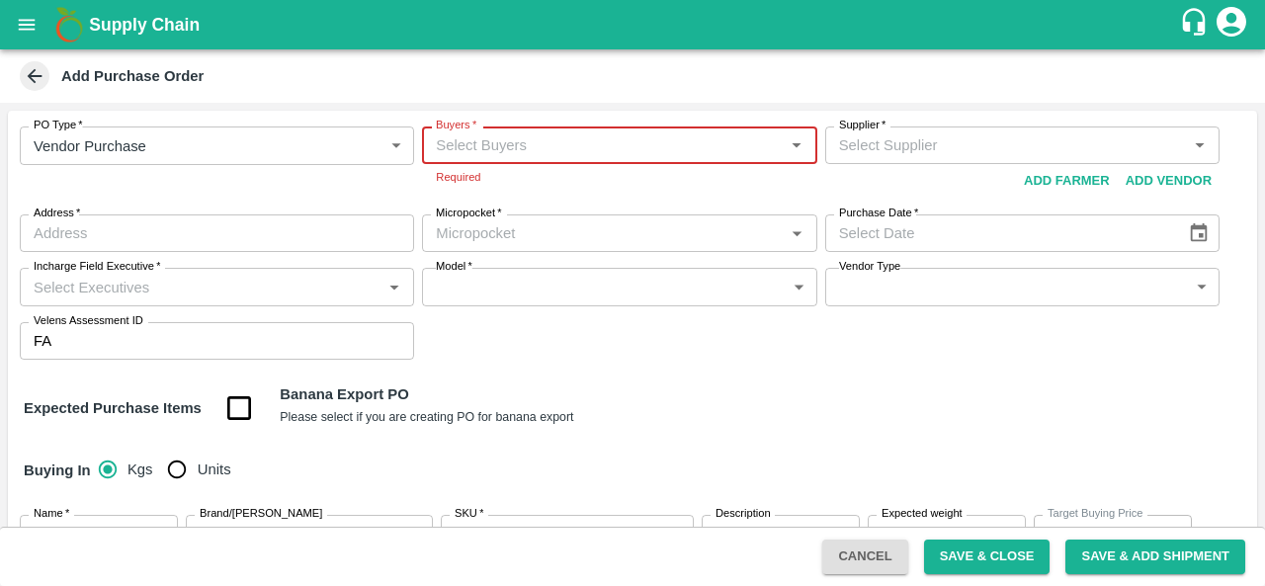
click at [20, 79] on span at bounding box center [35, 76] width 30 height 30
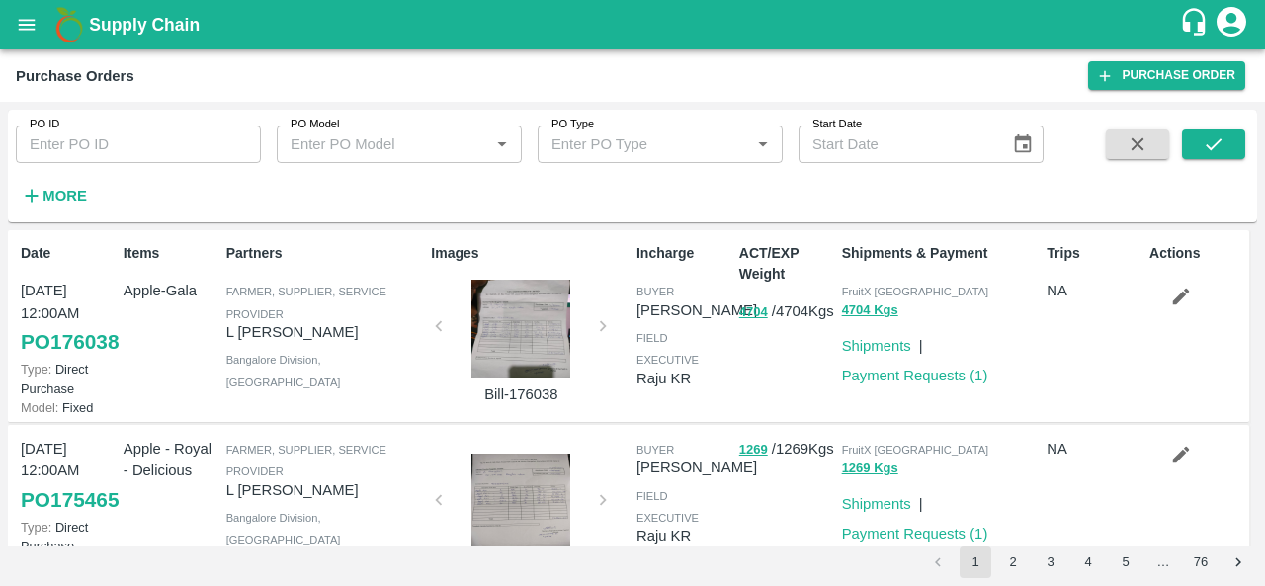
click at [73, 185] on h6 "More" at bounding box center [64, 196] width 44 height 26
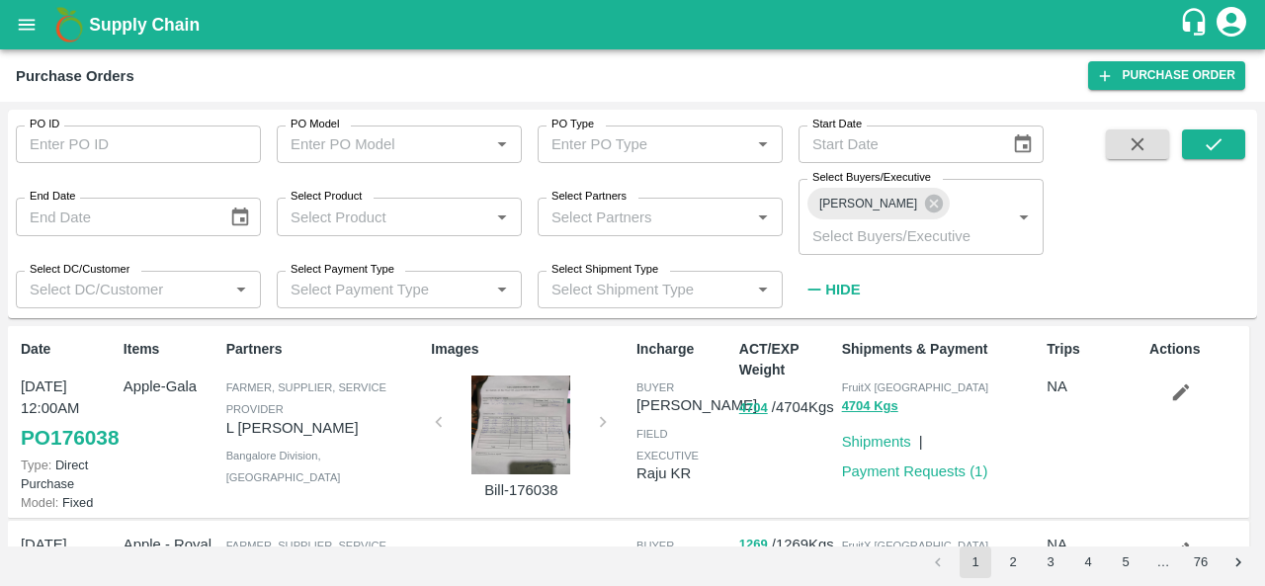
click at [629, 208] on input "Select Partners" at bounding box center [644, 217] width 201 height 26
type input "s.o."
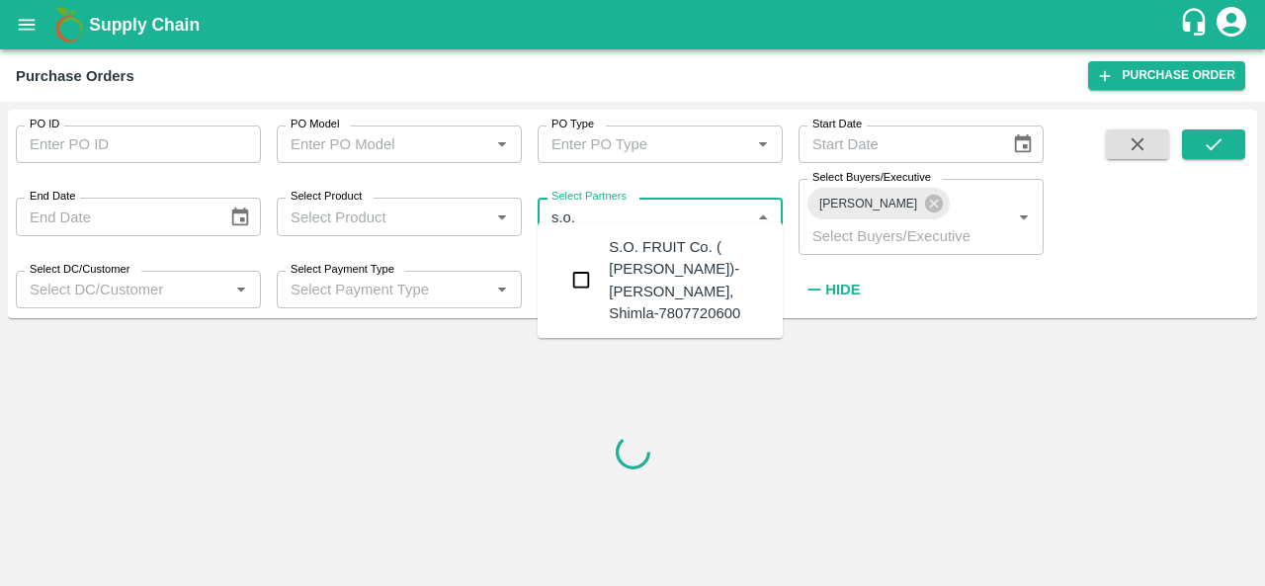
click at [653, 266] on div "S.O. FRUIT Co. ( Sardevan Singh)-Diswani, Shimla-7807720600" at bounding box center [688, 280] width 158 height 88
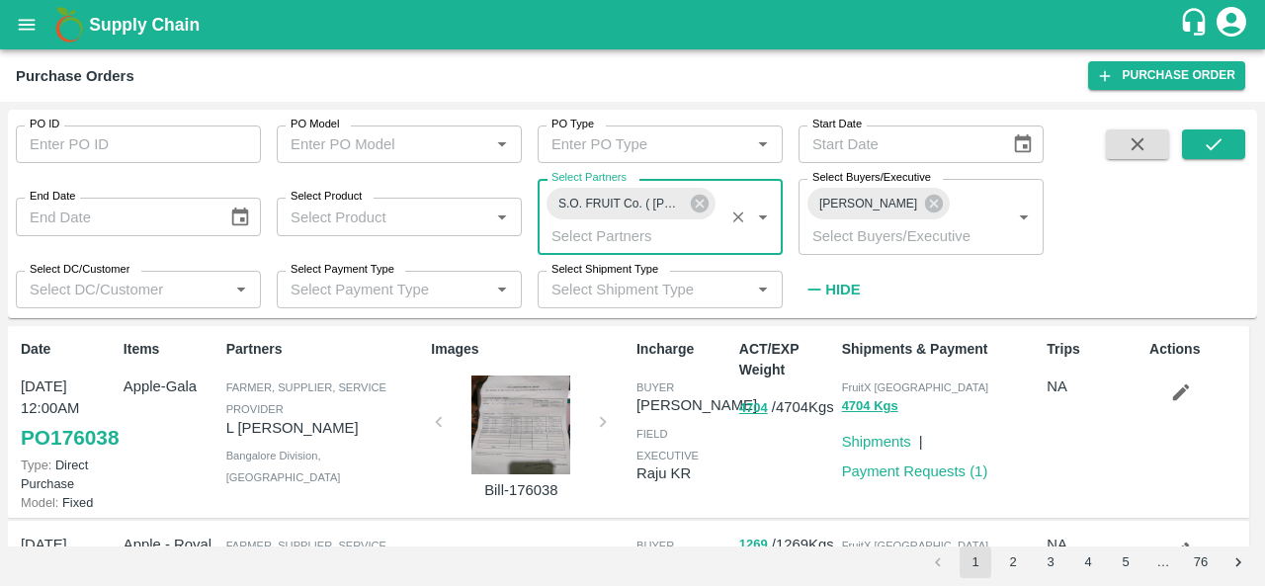
click at [1180, 150] on div at bounding box center [1193, 217] width 103 height 177
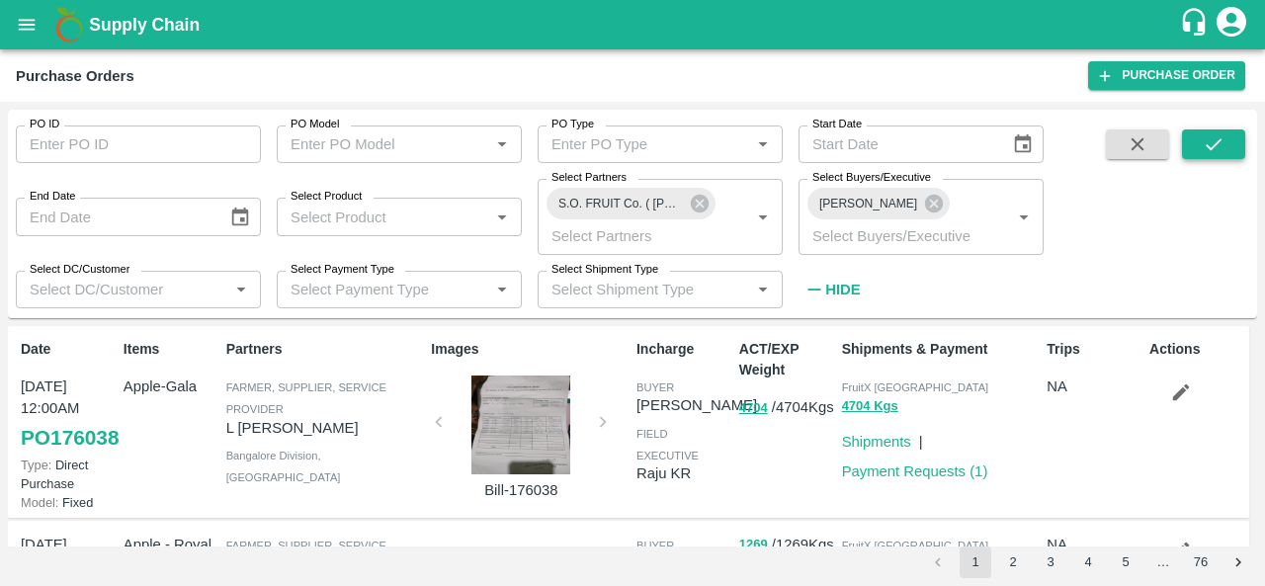
click at [1194, 147] on button "submit" at bounding box center [1213, 144] width 63 height 30
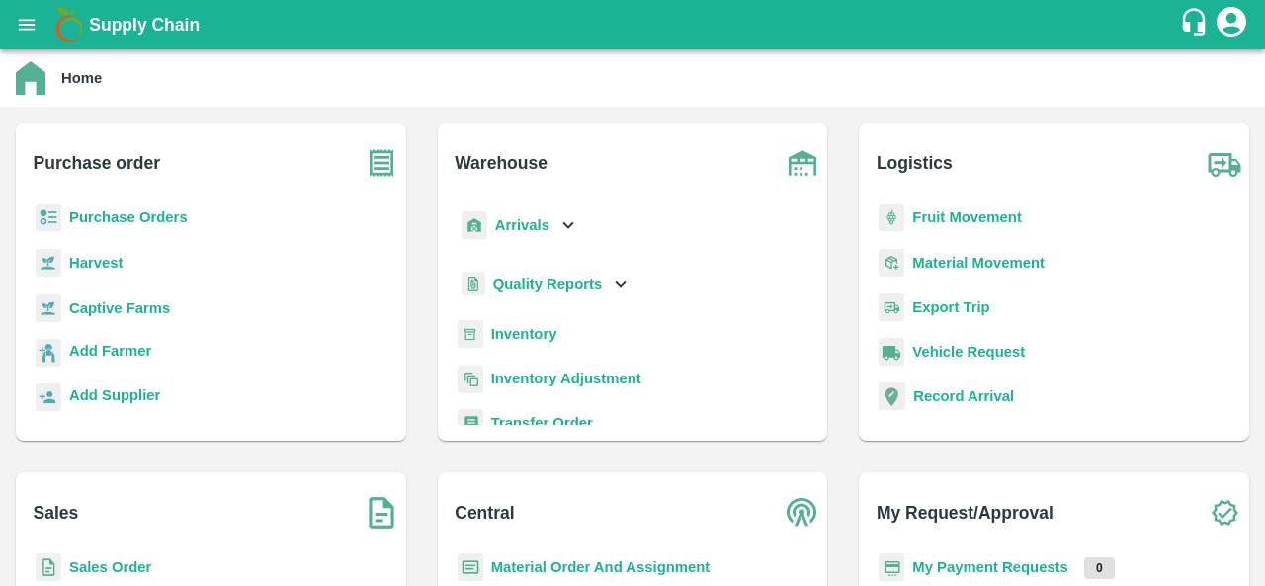
click at [144, 210] on b "Purchase Orders" at bounding box center [128, 217] width 119 height 16
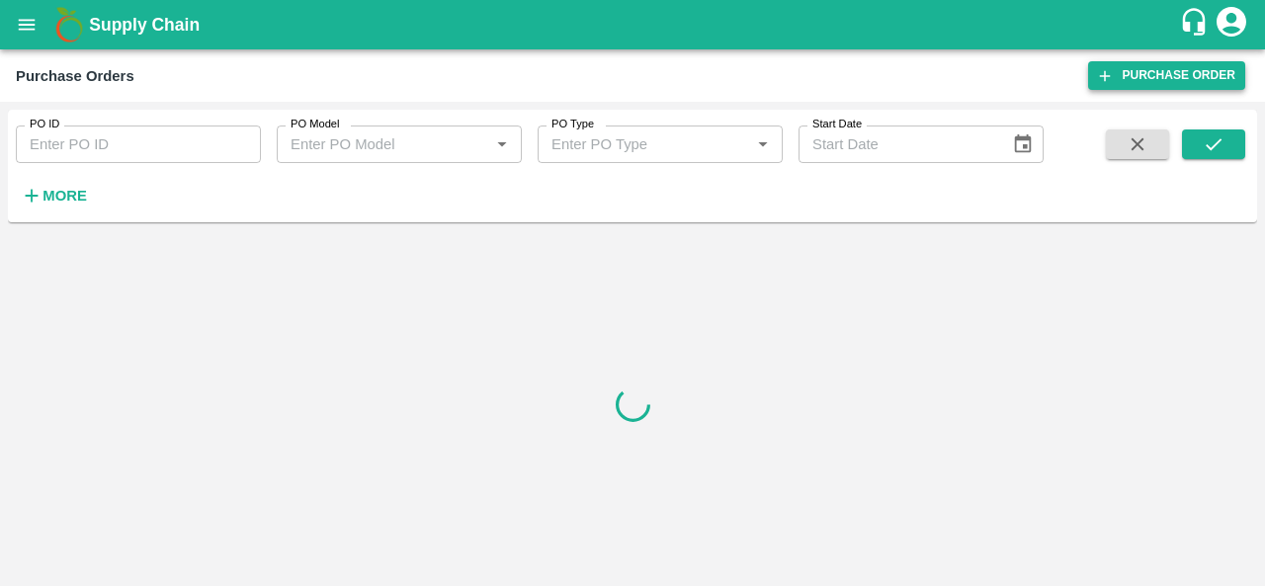
click at [1134, 64] on link "Purchase Order" at bounding box center [1166, 75] width 157 height 29
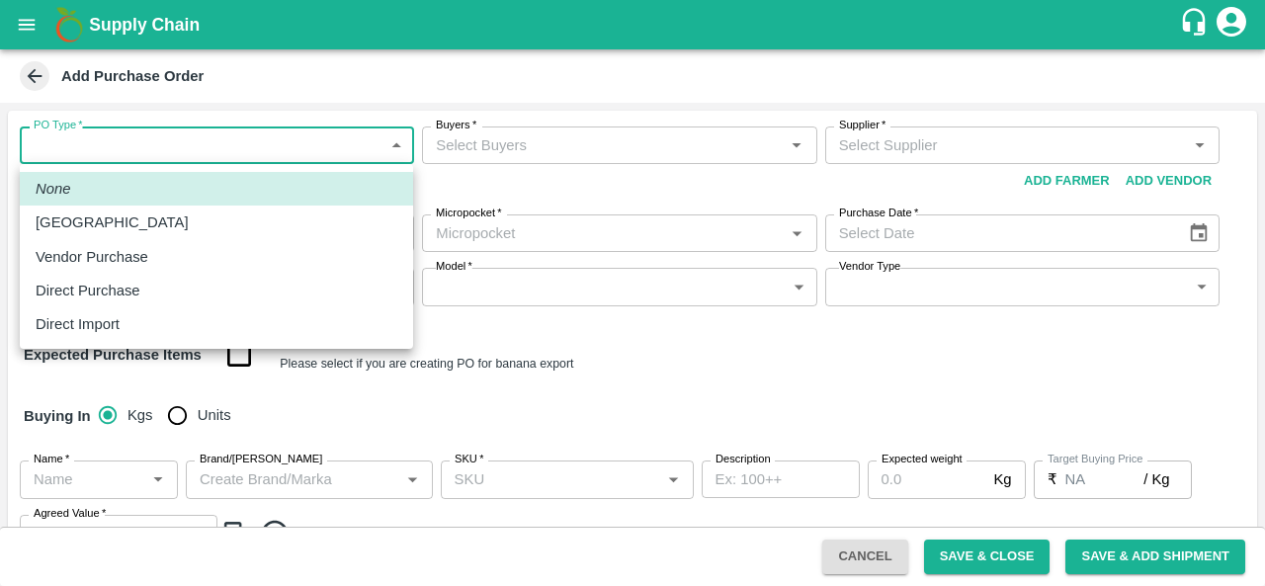
click at [96, 151] on body "Supply Chain Add Purchase Order PO Type   * ​ PO Type Buyers   * Buyers   * Sup…" at bounding box center [632, 293] width 1265 height 586
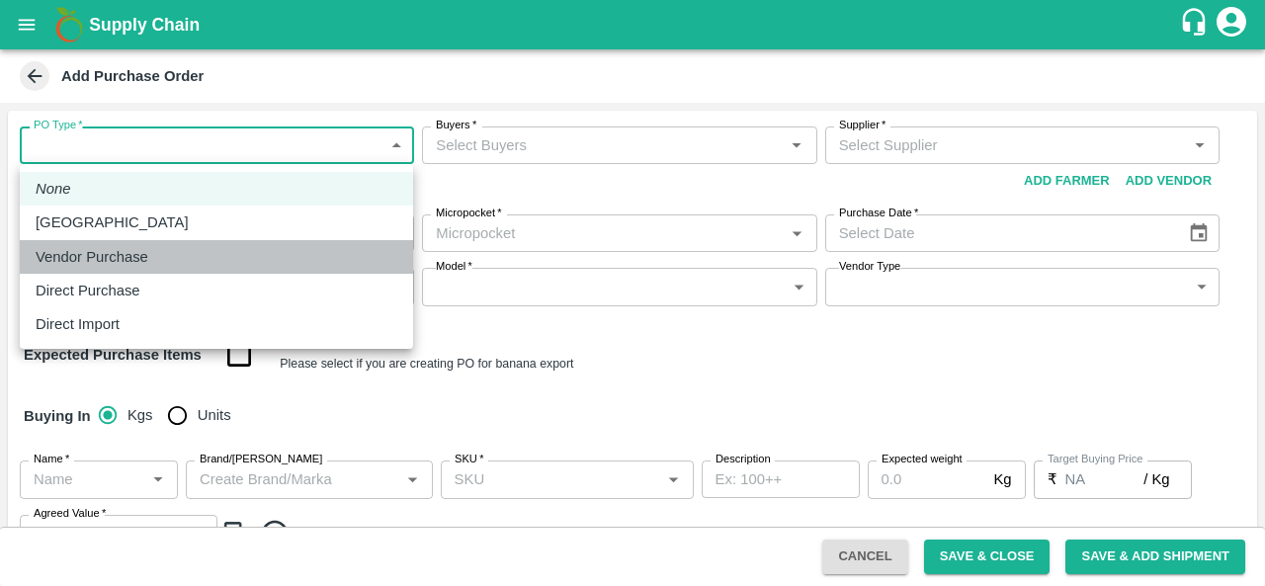
click at [120, 252] on p "Vendor Purchase" at bounding box center [92, 257] width 113 height 22
type input "2"
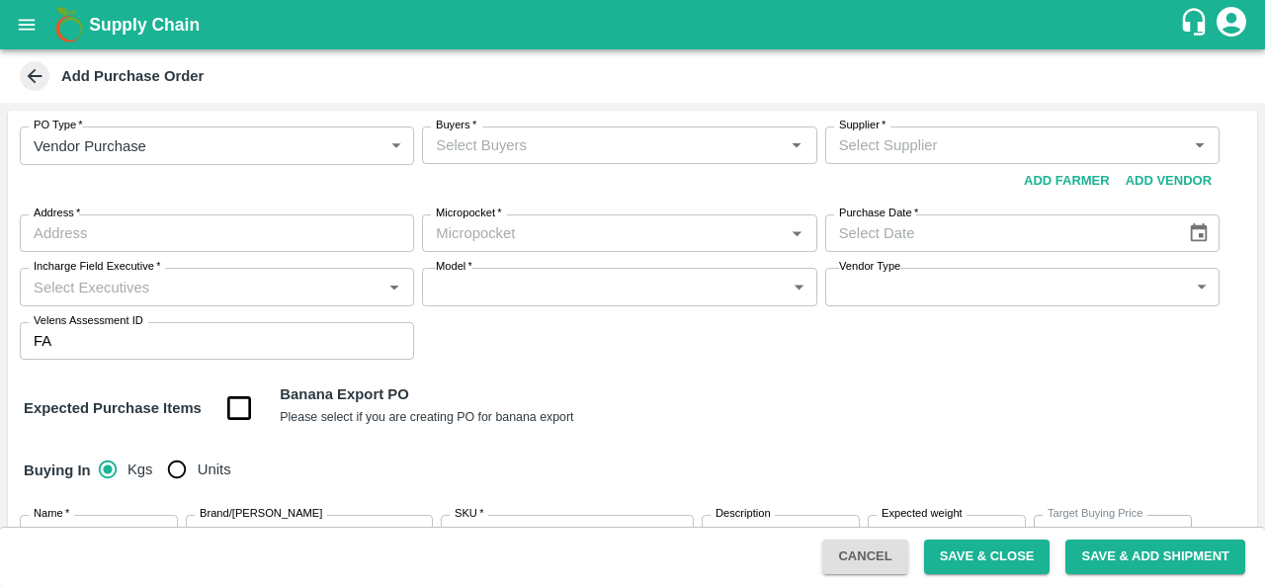
click at [120, 222] on p "Vendor Purchase" at bounding box center [123, 215] width 84 height 13
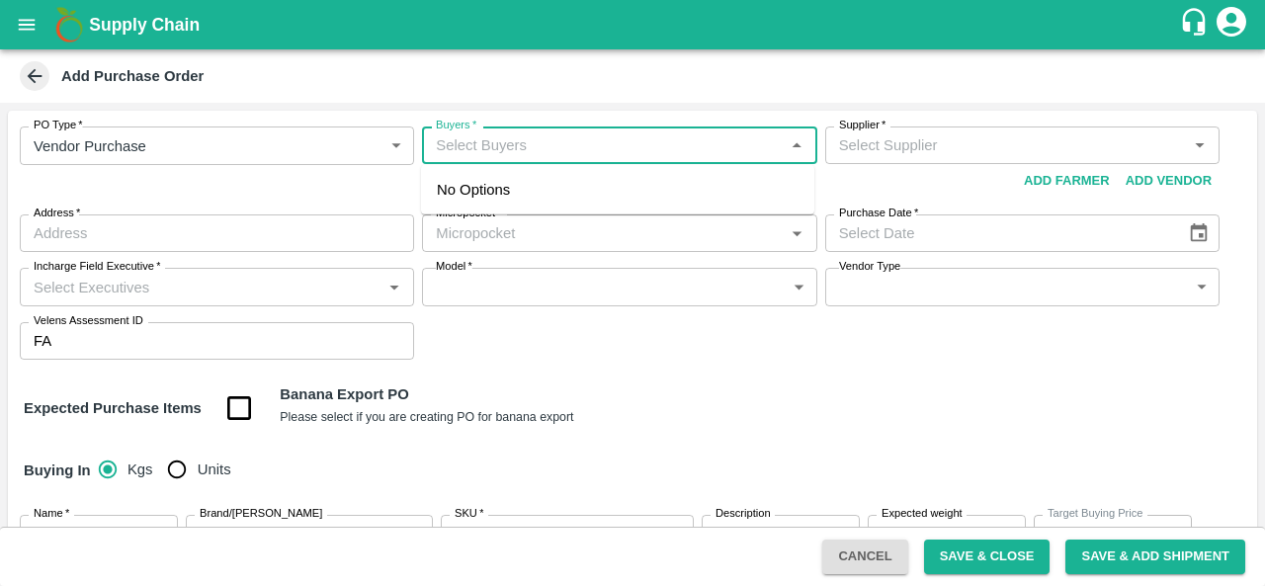
click at [487, 149] on input "Buyers   *" at bounding box center [603, 145] width 350 height 26
type input "fr"
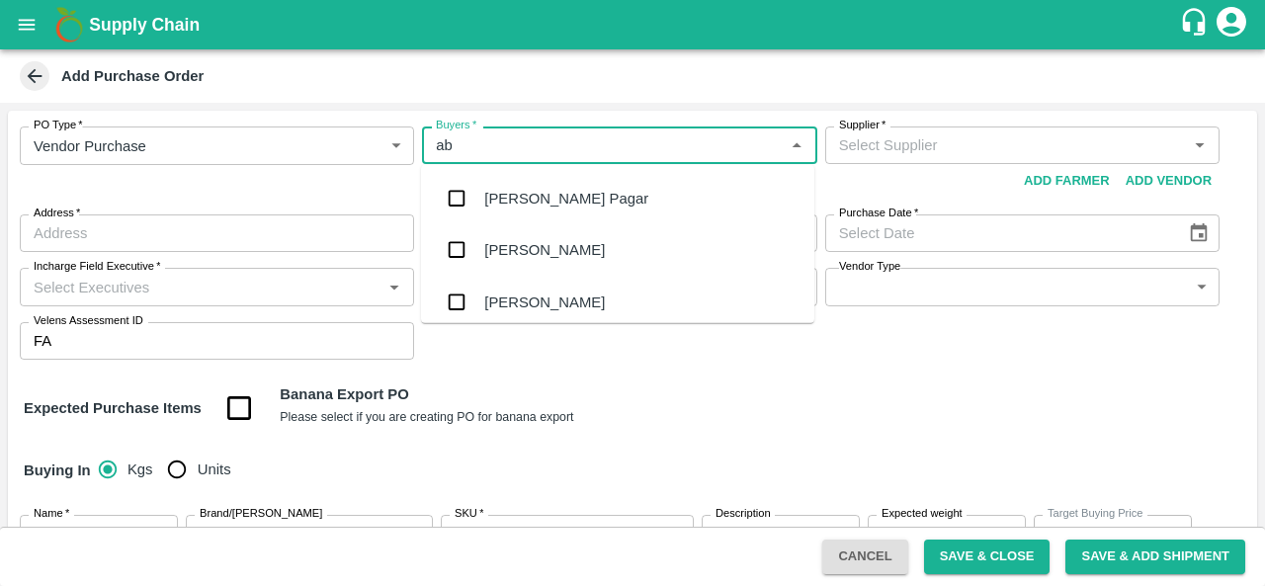
type input "abu"
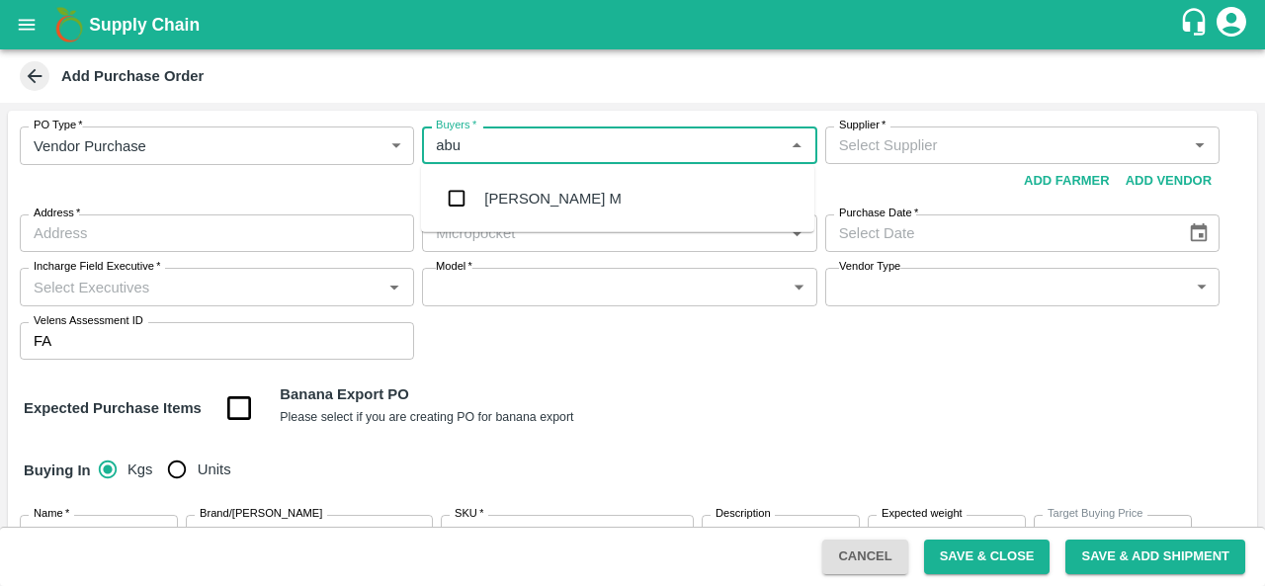
click at [508, 207] on div "[PERSON_NAME] M" at bounding box center [552, 199] width 137 height 22
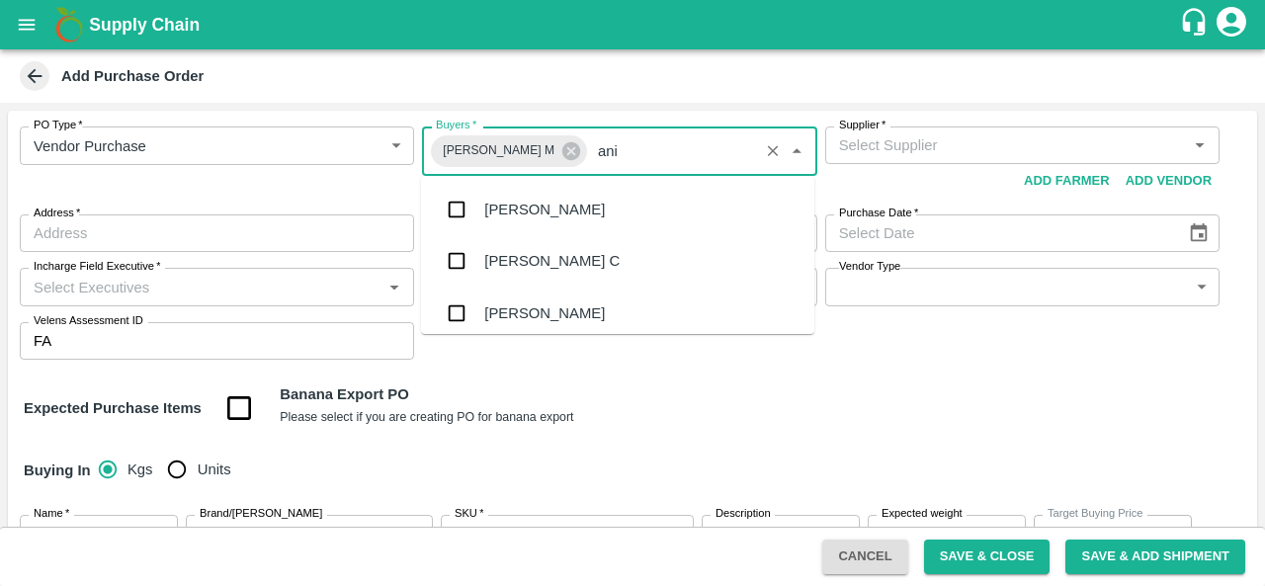
type input "anil"
click at [512, 211] on div "[PERSON_NAME]" at bounding box center [544, 210] width 121 height 22
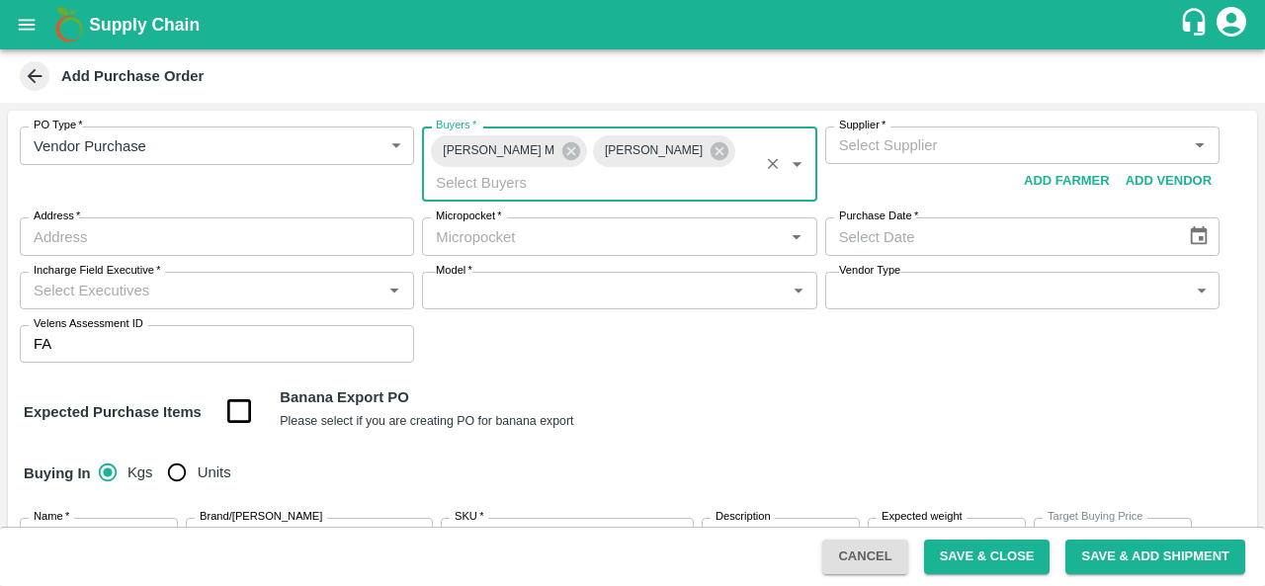
click at [932, 148] on input "Supplier   *" at bounding box center [1006, 145] width 350 height 26
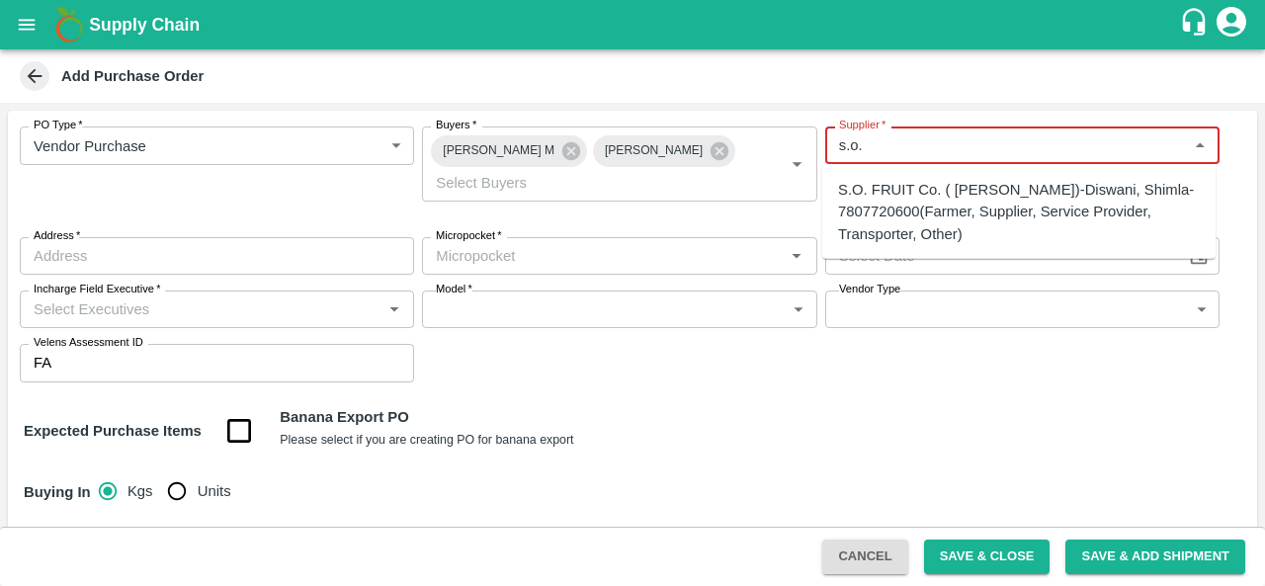
click at [973, 224] on div "S.O. FRUIT Co. ( Sardevan Singh)-Diswani, Shimla-7807720600(Farmer, Supplier, S…" at bounding box center [1019, 212] width 362 height 66
type input "S.O. FRUIT Co. ( Sardevan Singh)-Diswani, Shimla-7807720600(Farmer, Supplier, S…"
type input "Diswani, [GEOGRAPHIC_DATA], [GEOGRAPHIC_DATA] , [GEOGRAPHIC_DATA]"
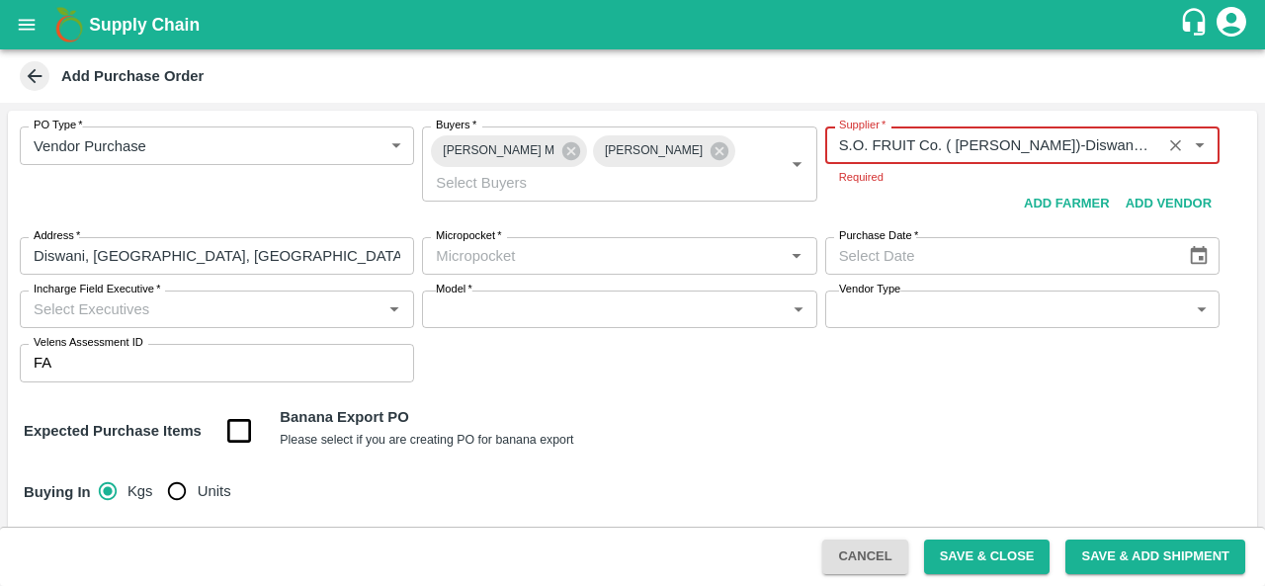
type input "S.O. FRUIT Co. ( Sardevan Singh)-Diswani, Shimla-7807720600(Farmer, Supplier, S…"
click at [561, 245] on input "Micropocket   *" at bounding box center [603, 256] width 350 height 26
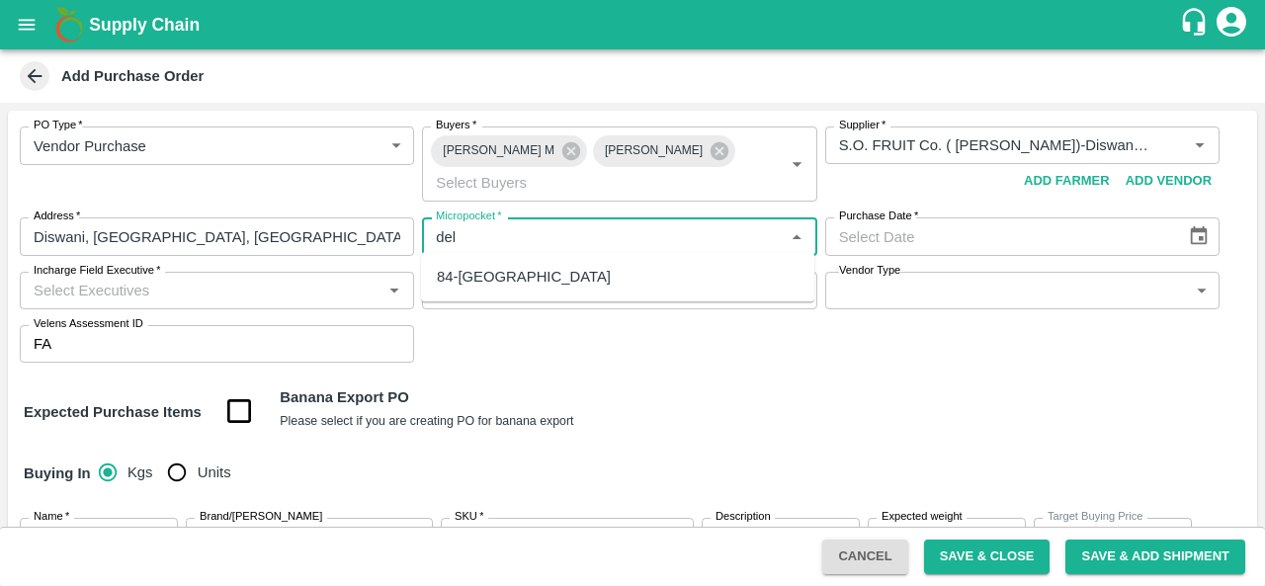
click at [539, 264] on div "84-Delhi" at bounding box center [617, 277] width 393 height 34
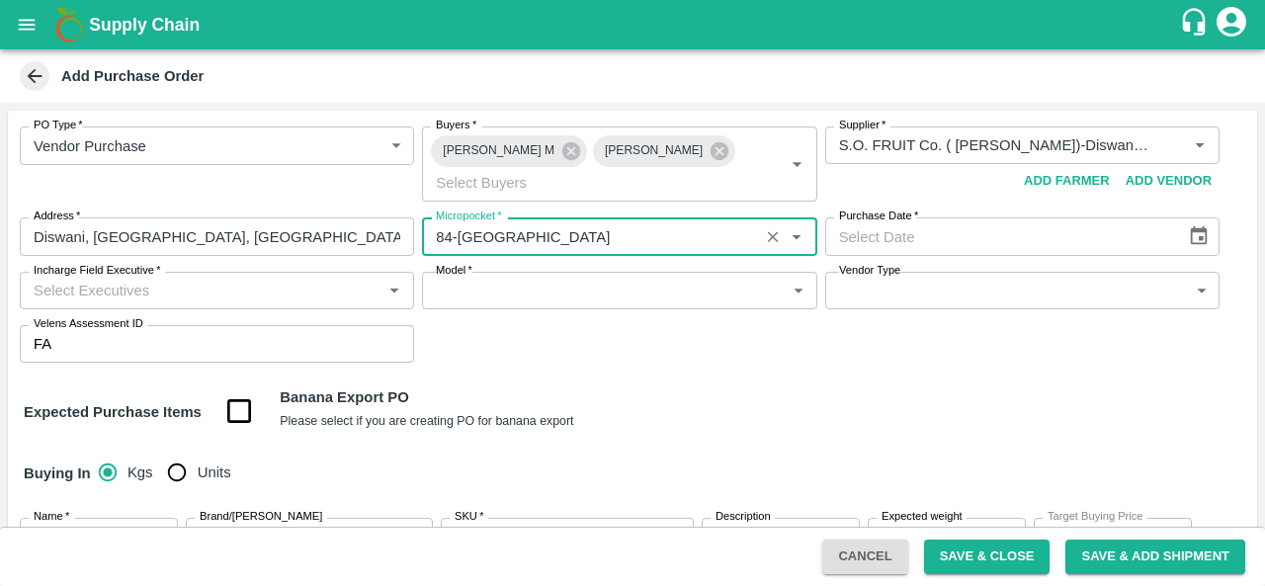
type input "84-Delhi"
click at [1192, 235] on icon "Choose date" at bounding box center [1199, 236] width 22 height 22
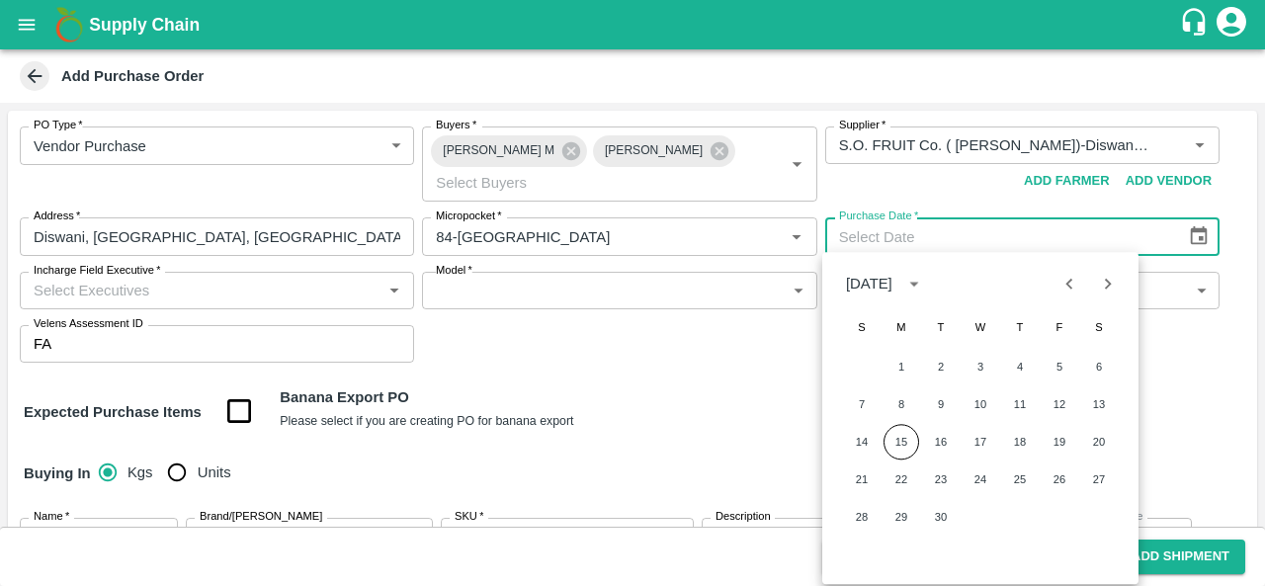
click at [901, 460] on button "15" at bounding box center [901, 442] width 36 height 36
type input "15/09/2025"
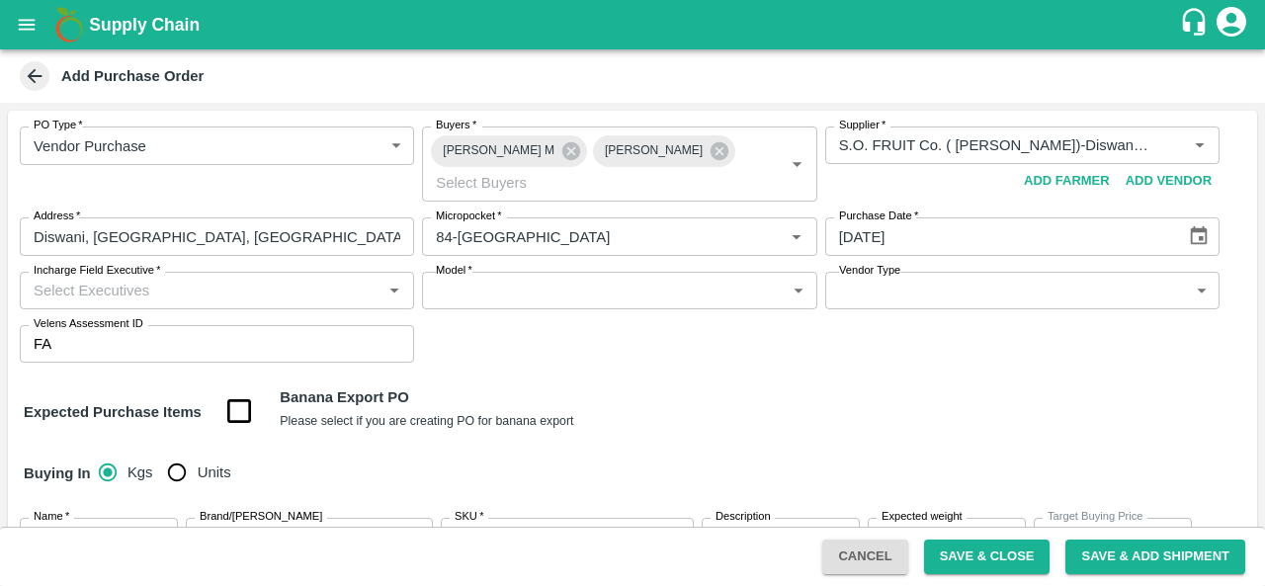
click at [738, 390] on div "Expected Purchase Items Banana Export PO Please select if you are creating PO f…" at bounding box center [632, 411] width 1217 height 50
click at [198, 282] on input "Incharge Field Executive   *" at bounding box center [201, 291] width 350 height 26
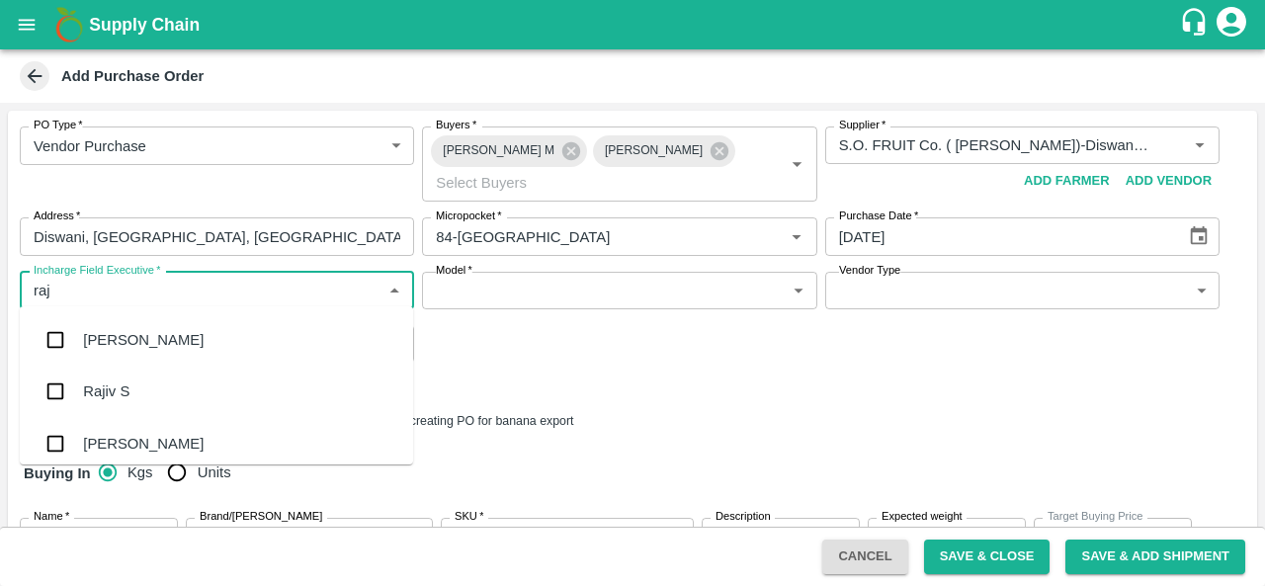
type input "raju"
click at [144, 384] on div "Raju KR" at bounding box center [216, 391] width 393 height 51
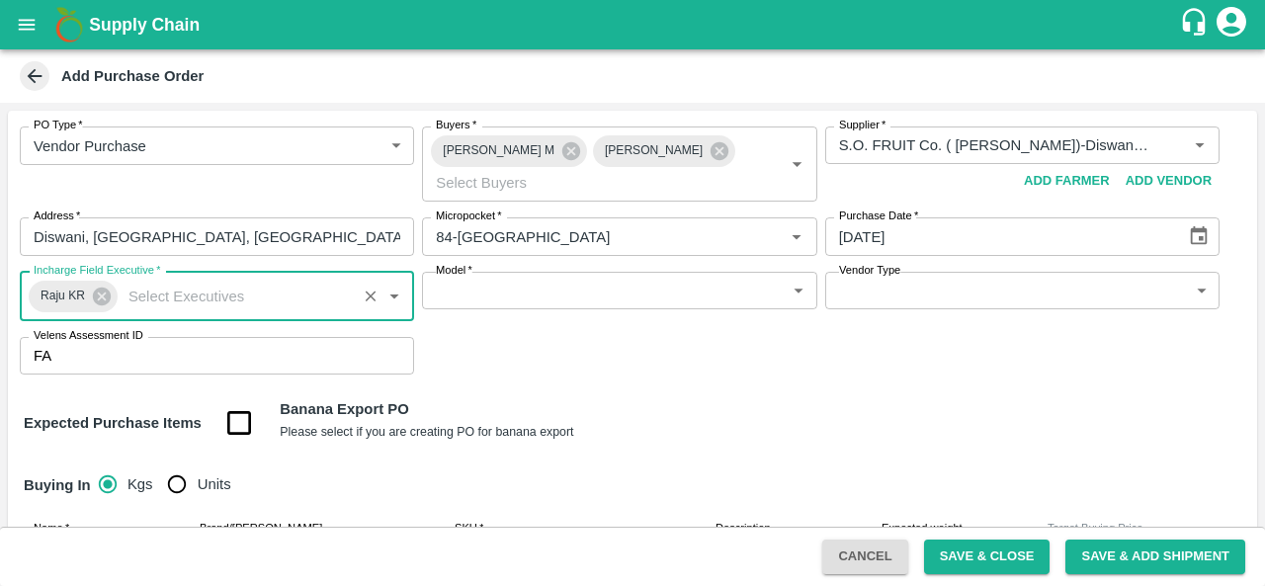
click at [551, 292] on body "Supply Chain Add Purchase Order PO Type   * Vendor Purchase 2 PO Type Buyers   …" at bounding box center [632, 293] width 1265 height 586
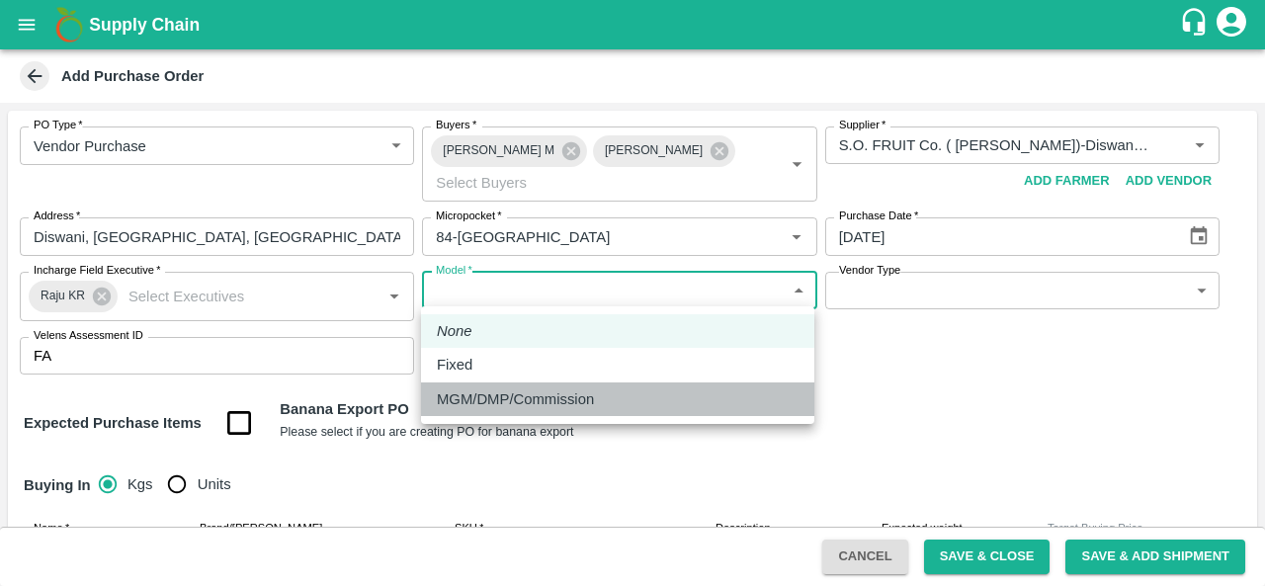
click at [533, 392] on p "MGM/DMP/Commission" at bounding box center [515, 399] width 157 height 22
type input "Commision"
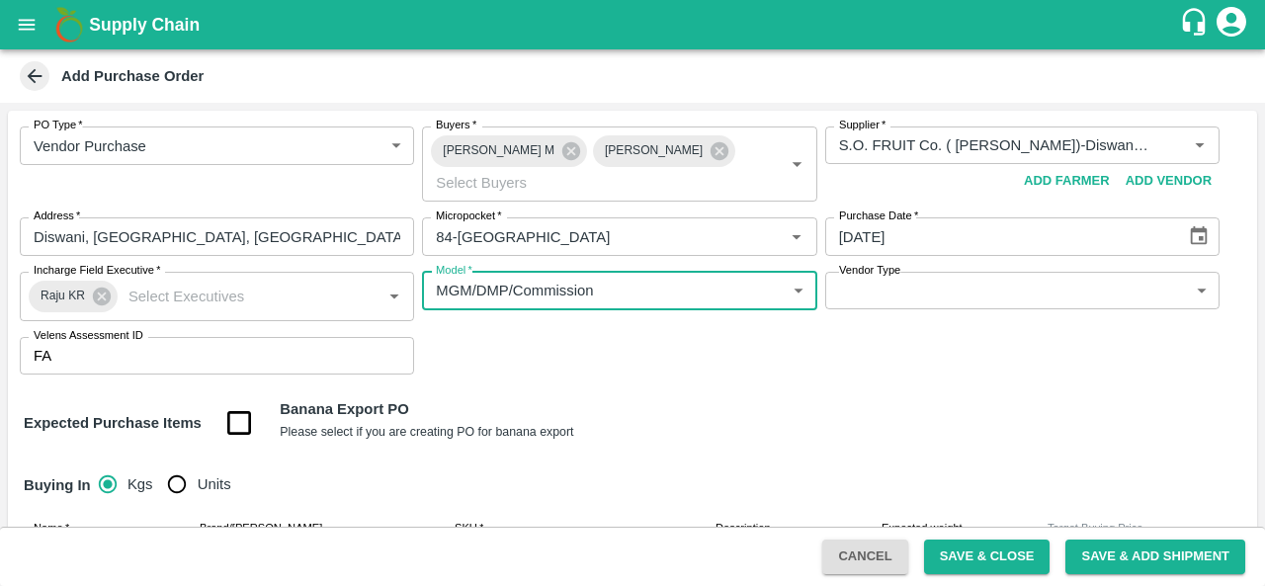
click at [1067, 290] on body "Supply Chain Add Purchase Order PO Type   * Vendor Purchase 2 PO Type Buyers   …" at bounding box center [632, 293] width 1265 height 586
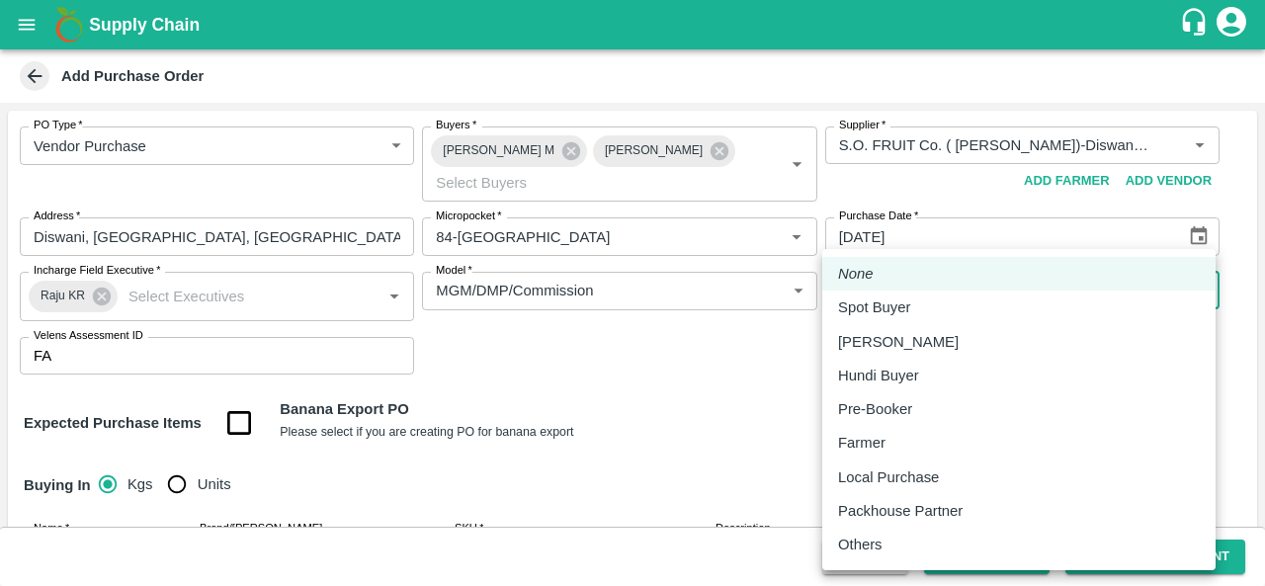
click at [904, 472] on p "Local Purchase" at bounding box center [888, 477] width 101 height 22
type input "LOCAL_PURCHASE"
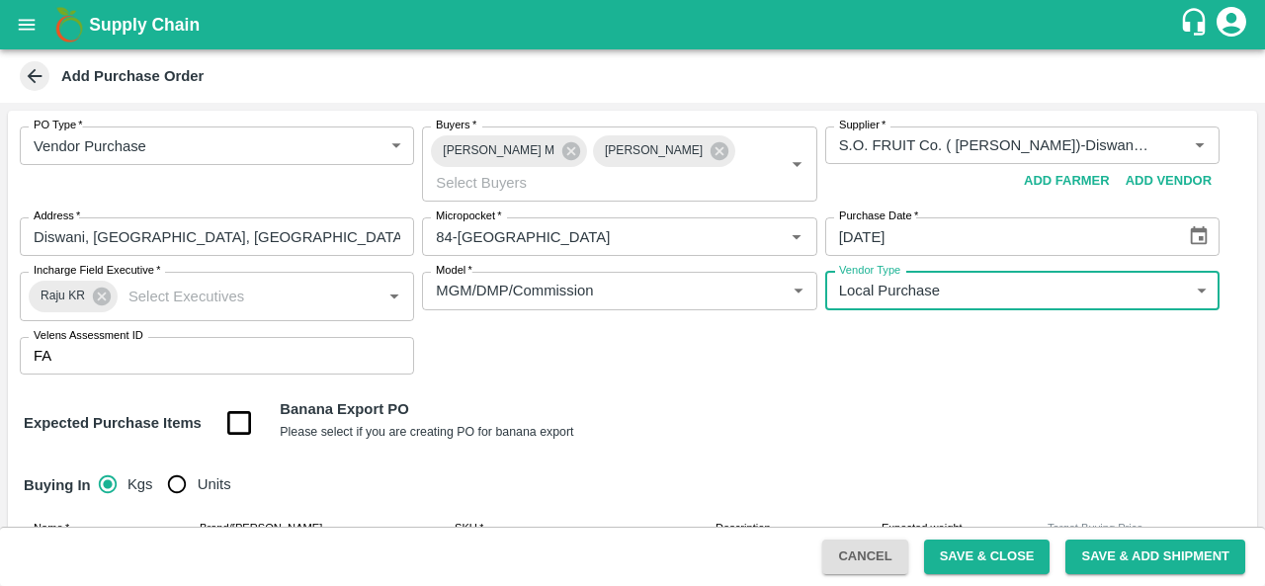
click at [173, 488] on input "Units" at bounding box center [177, 484] width 40 height 40
radio input "true"
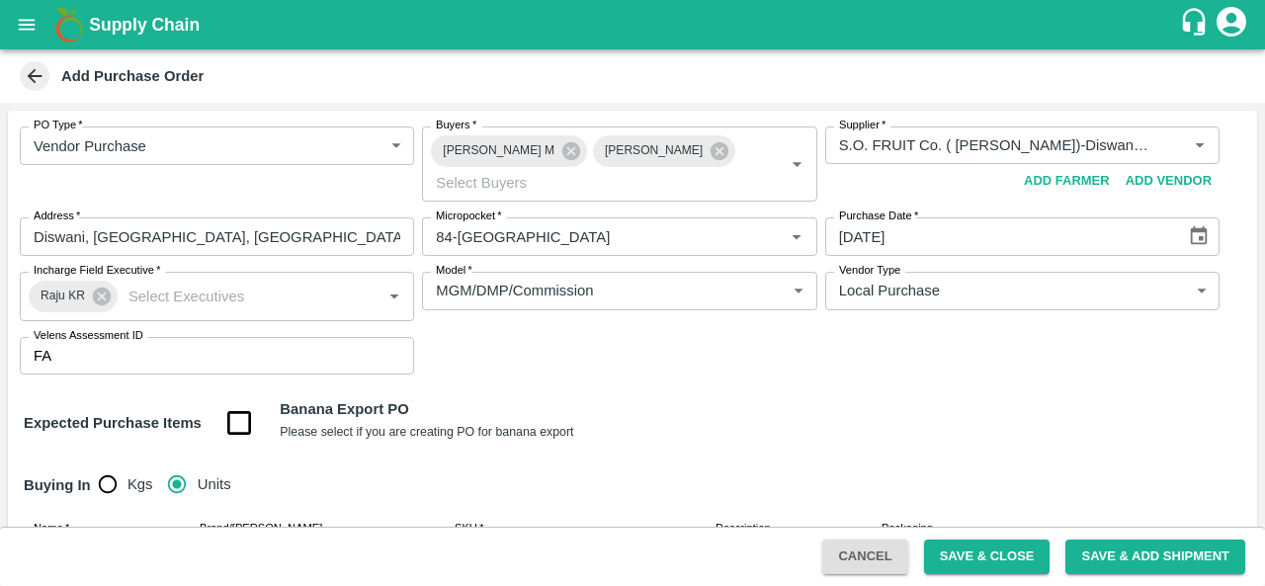
scroll to position [240, 0]
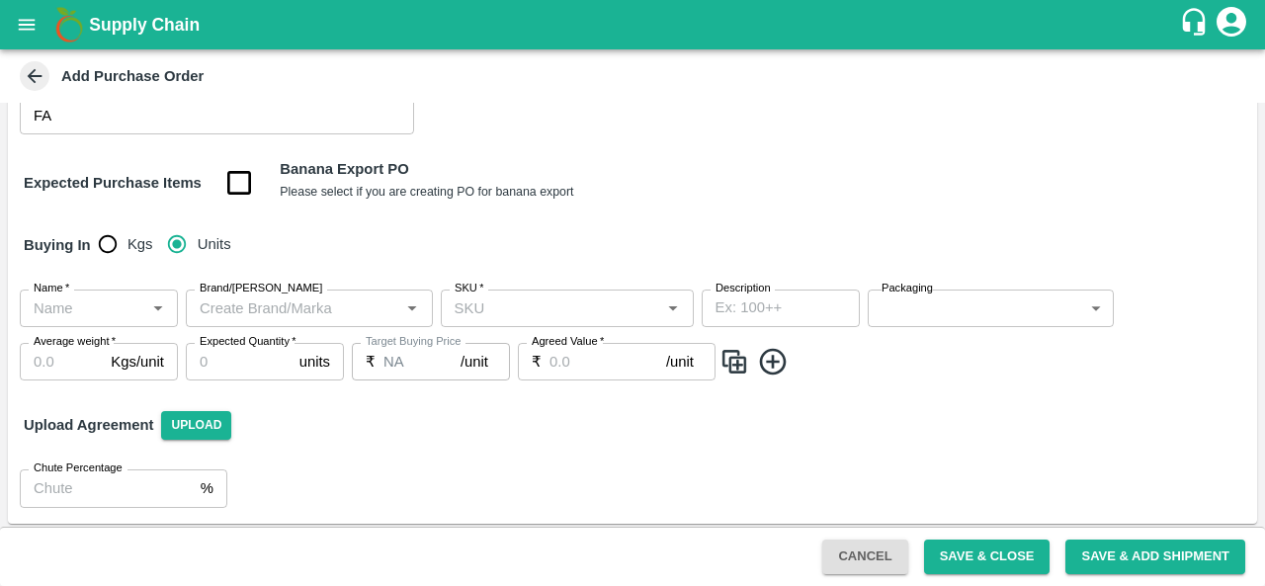
click at [94, 303] on input "Name   *" at bounding box center [83, 308] width 114 height 26
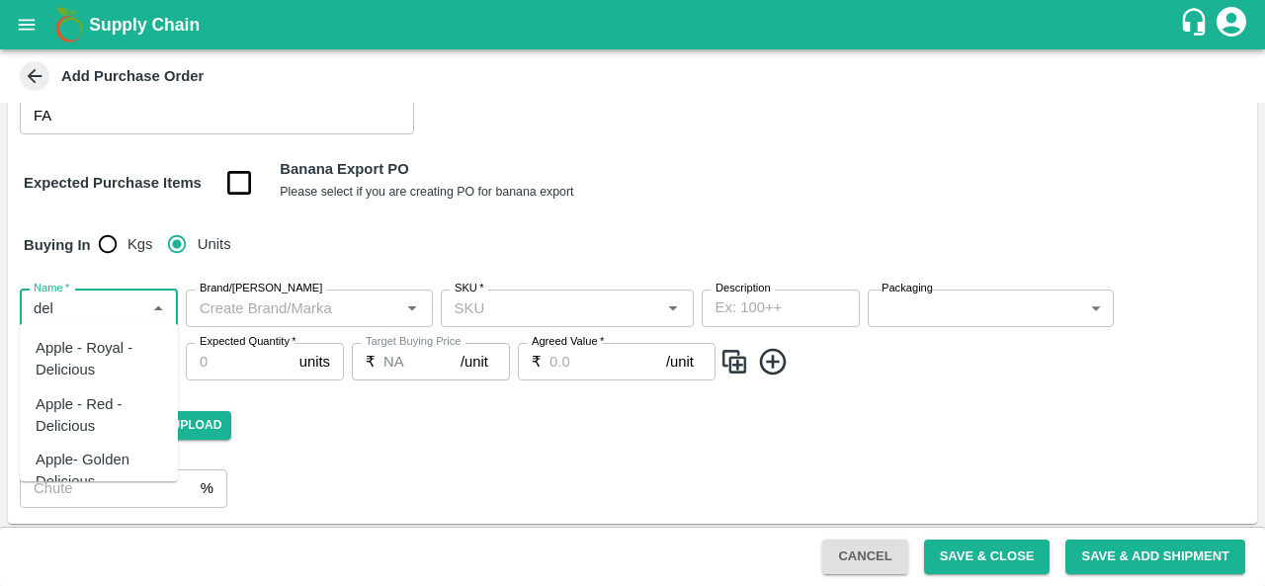
click at [95, 362] on div "Apple - Royal - Delicious" at bounding box center [99, 359] width 126 height 44
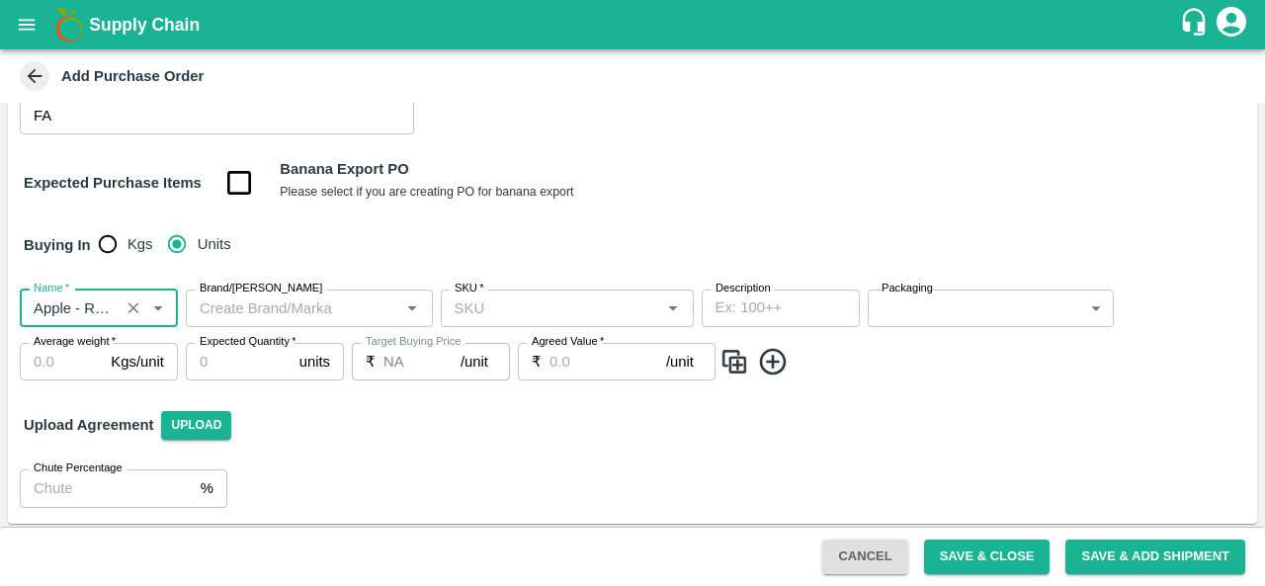
type input "Apple - Royal - Delicious"
click at [325, 305] on input "Brand/[PERSON_NAME]" at bounding box center [293, 308] width 203 height 26
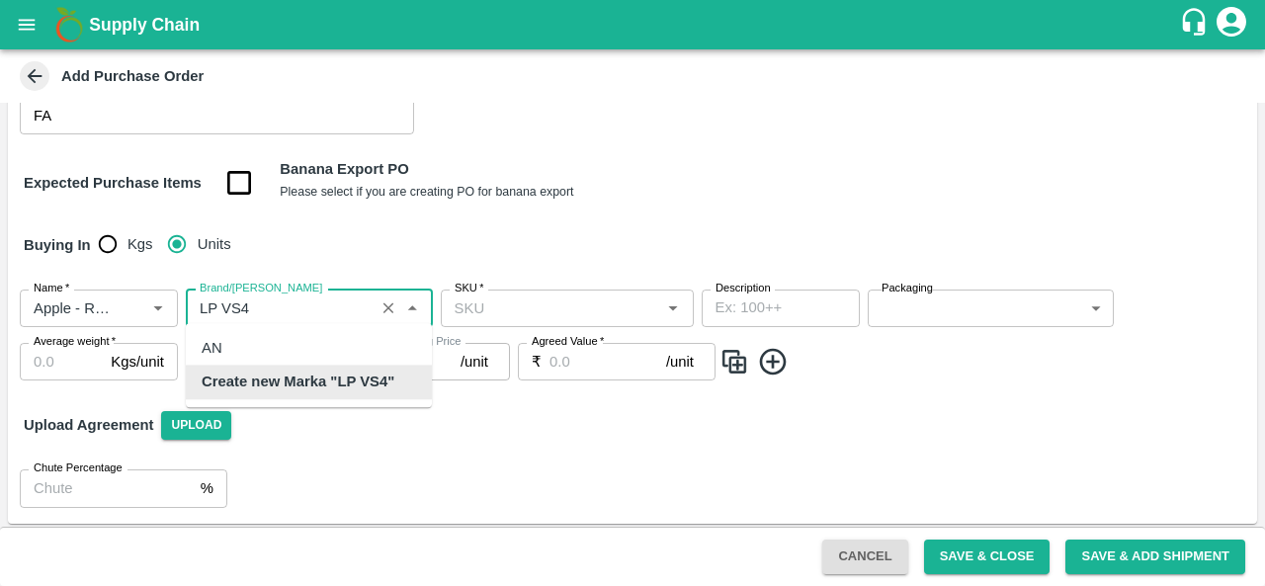
scroll to position [0, 0]
click at [344, 384] on b "Create new Marka "LP VS4"" at bounding box center [298, 383] width 193 height 22
type input "LP VS4"
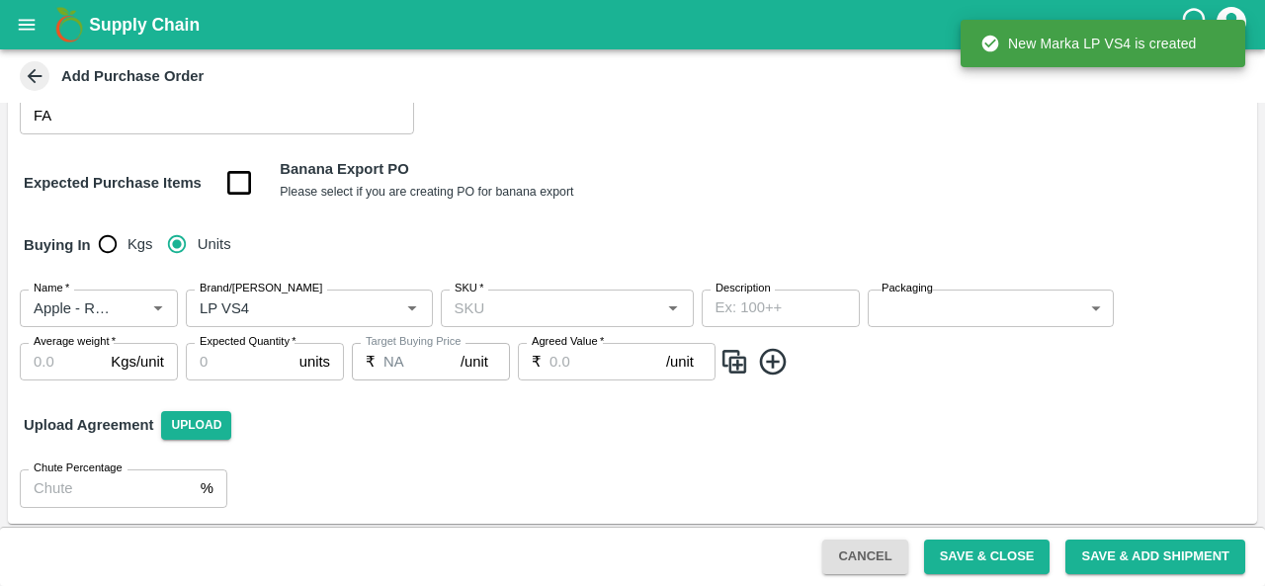
click at [344, 384] on div "Name   * Name   * Brand/Marka Brand/Marka SKU   * SKU   * Description x Descrip…" at bounding box center [632, 336] width 1249 height 124
click at [527, 310] on input "SKU   *" at bounding box center [551, 308] width 209 height 26
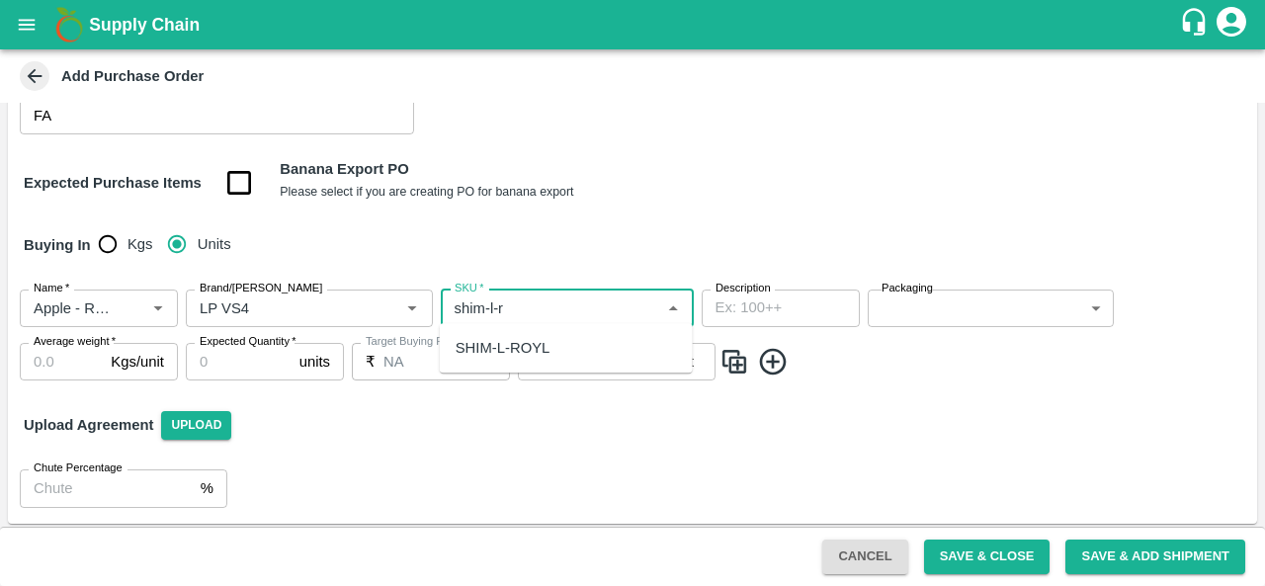
click at [539, 349] on div "SHIM-L-ROYL" at bounding box center [503, 348] width 95 height 22
type input "SHIM-L-ROYL"
click at [922, 300] on body "Supply Chain Add Purchase Order PO Type   * Vendor Purchase 2 PO Type Buyers   …" at bounding box center [632, 293] width 1265 height 586
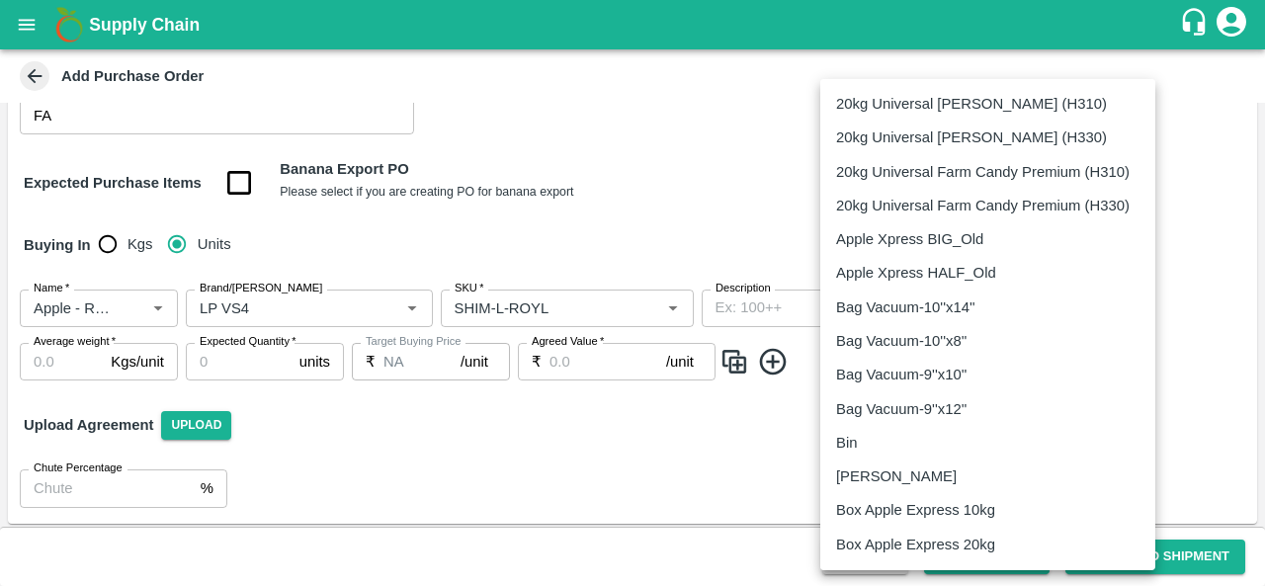
scroll to position [1286, 0]
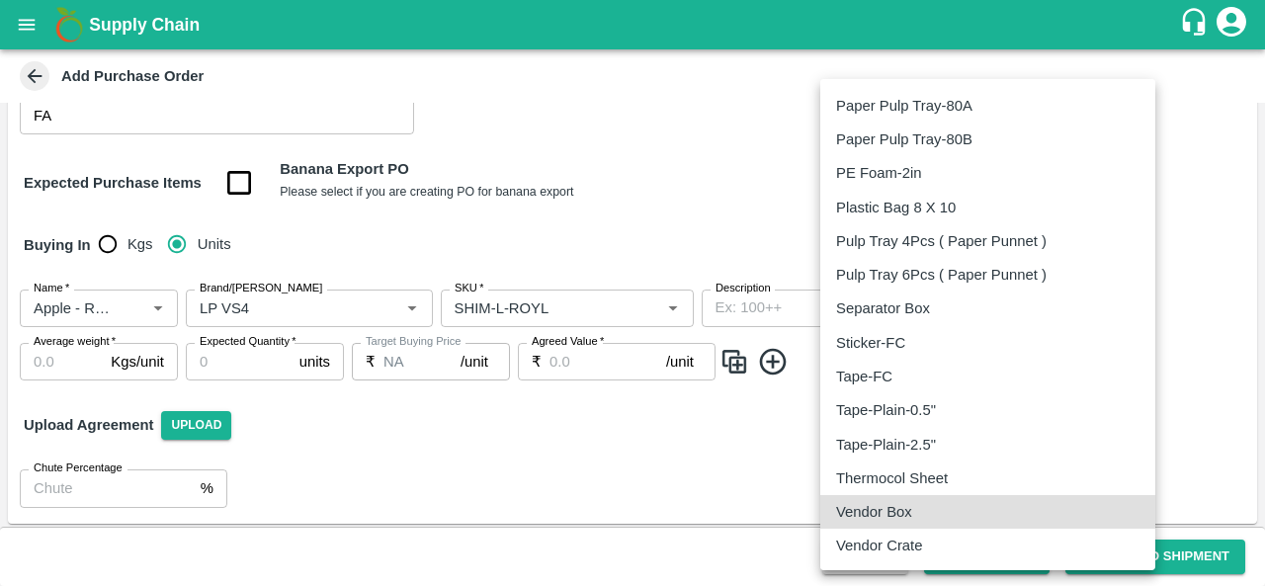
type input "276"
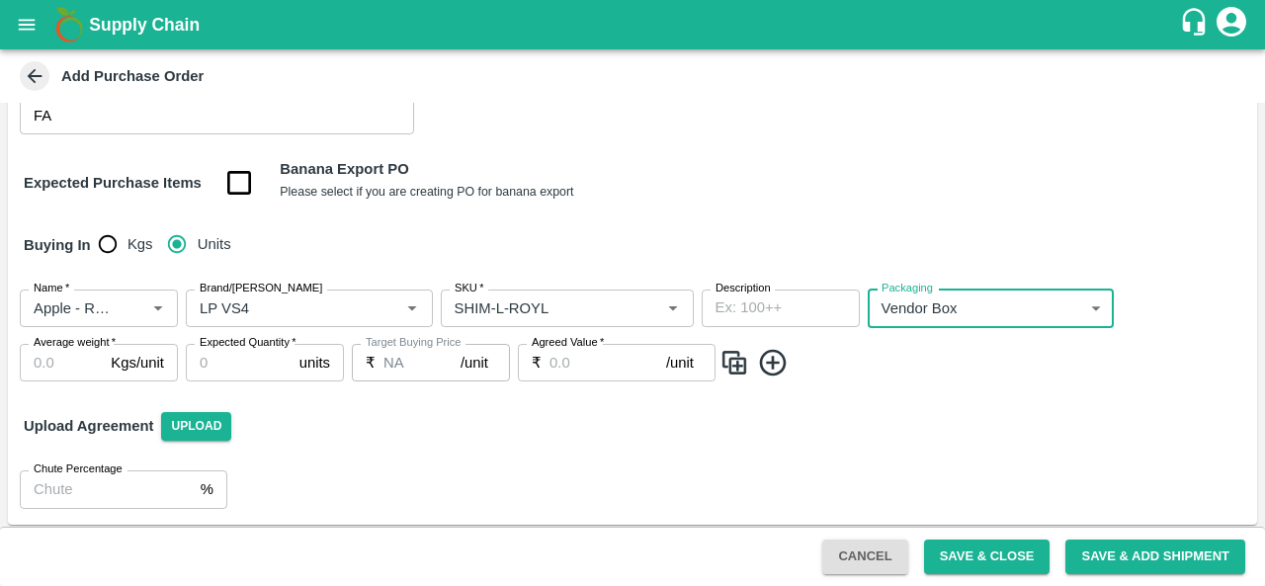
click at [48, 365] on input "Average weight   *" at bounding box center [61, 363] width 83 height 38
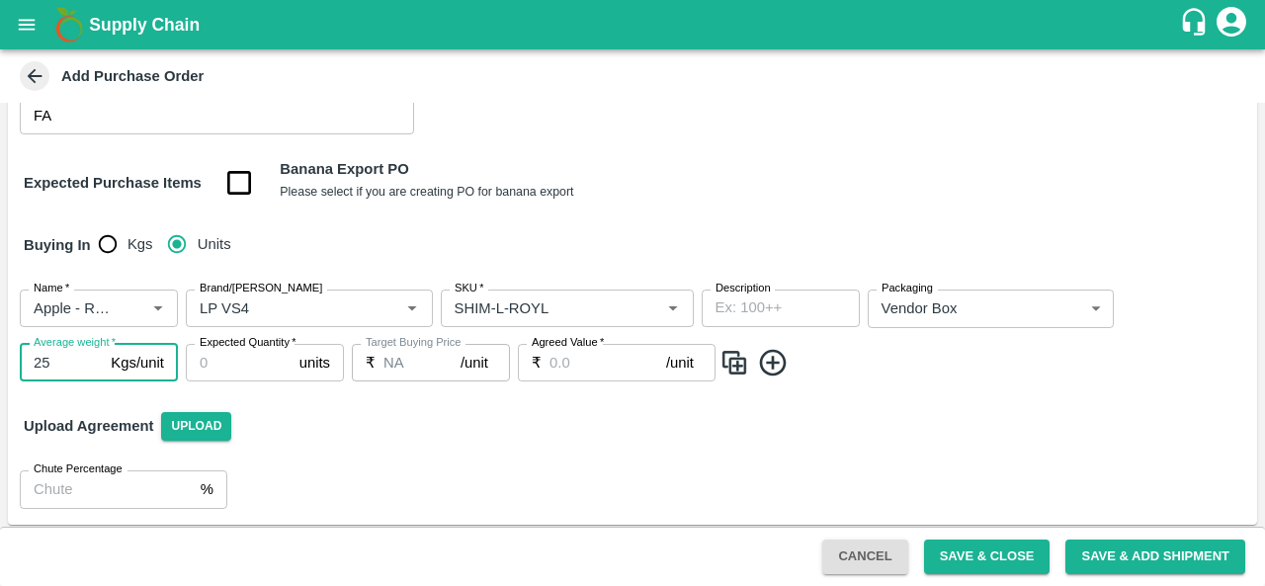
type input "25"
click at [251, 357] on input "Expected Quantity   *" at bounding box center [239, 363] width 106 height 38
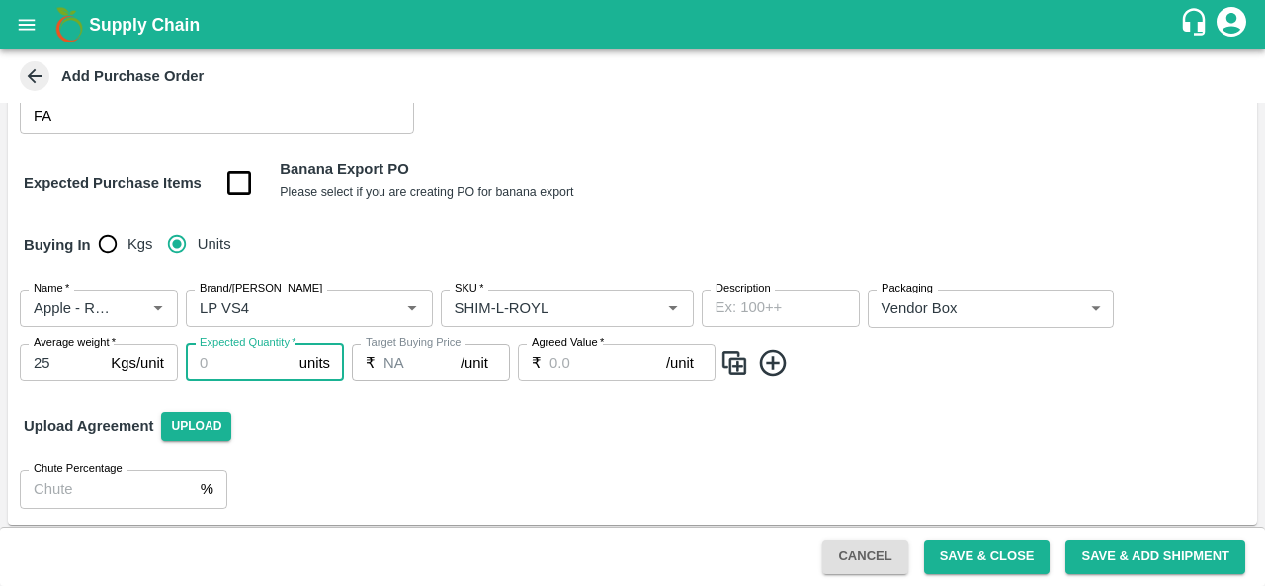
type input "3"
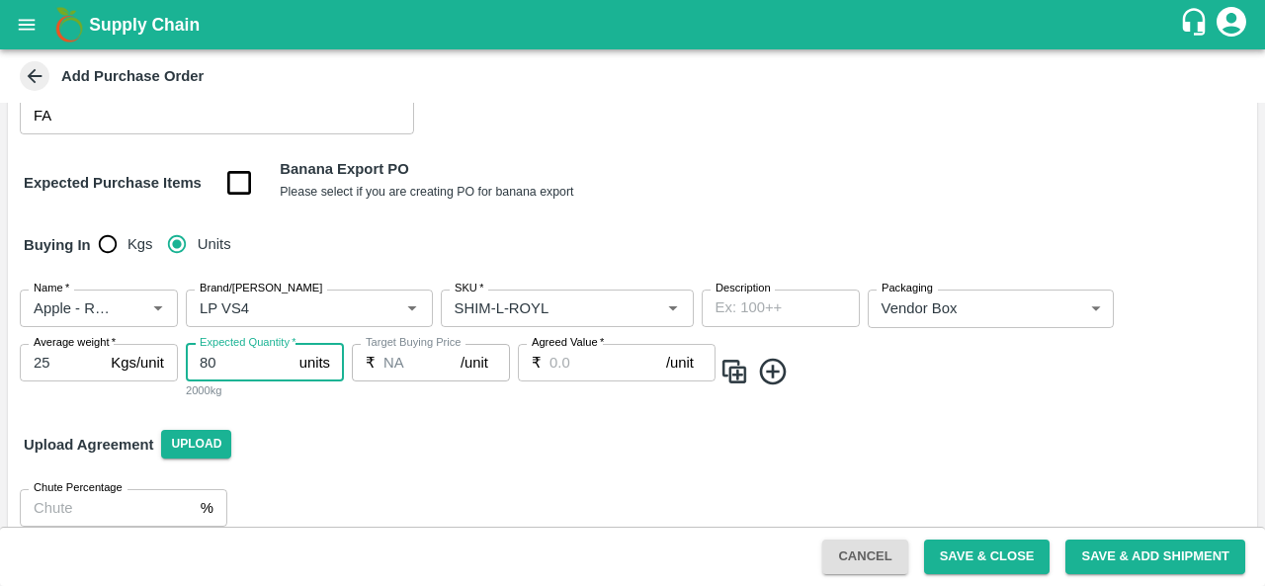
type input "80"
click at [613, 353] on input "Agreed Value   *" at bounding box center [607, 363] width 117 height 38
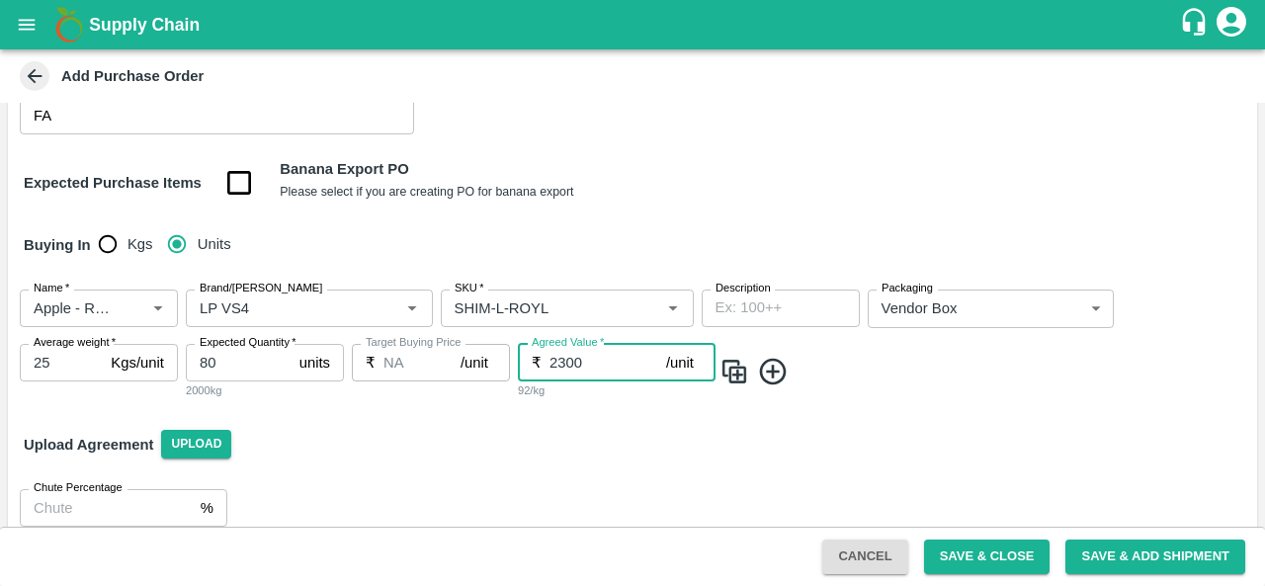
type input "2300"
click at [732, 372] on img at bounding box center [734, 372] width 30 height 33
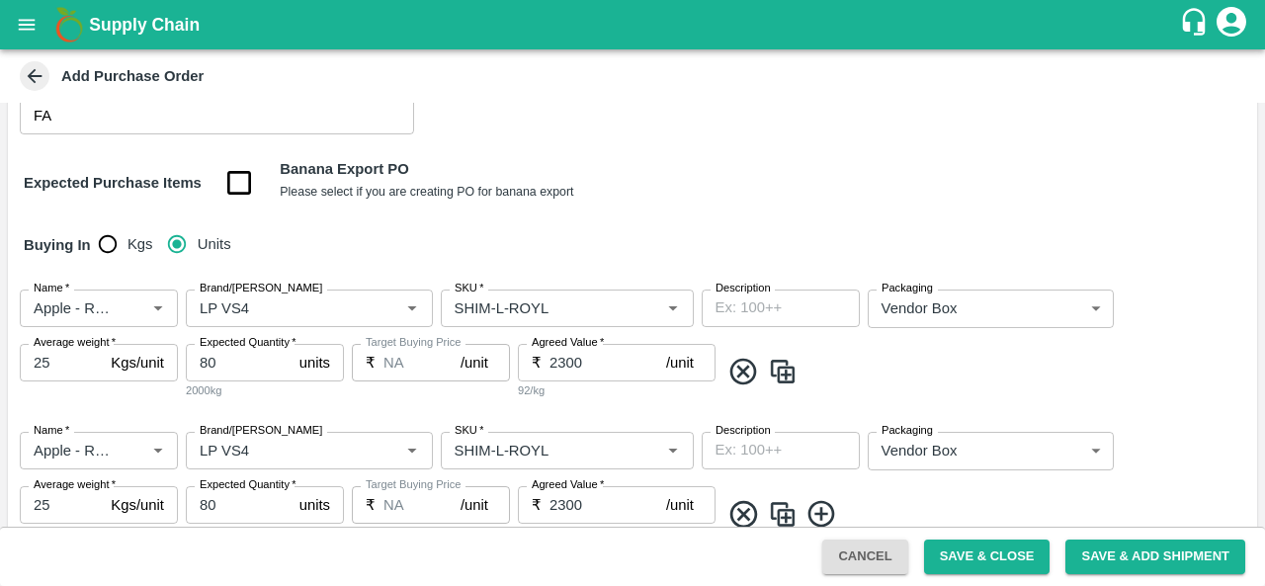
scroll to position [386, 0]
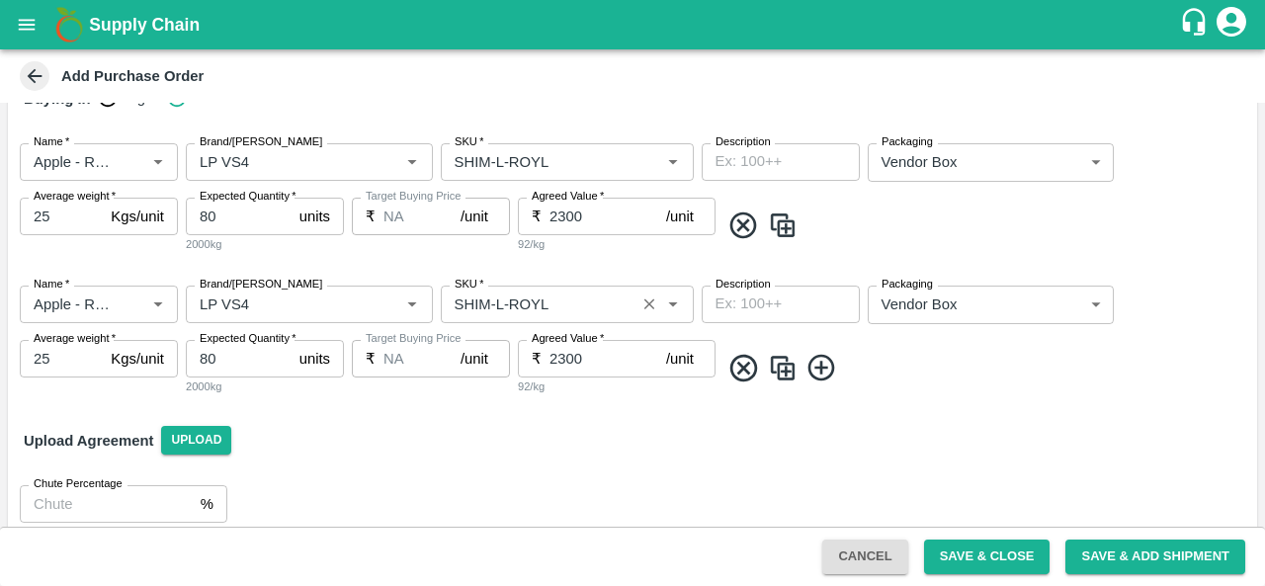
click at [498, 304] on input "SKU   *" at bounding box center [538, 305] width 183 height 26
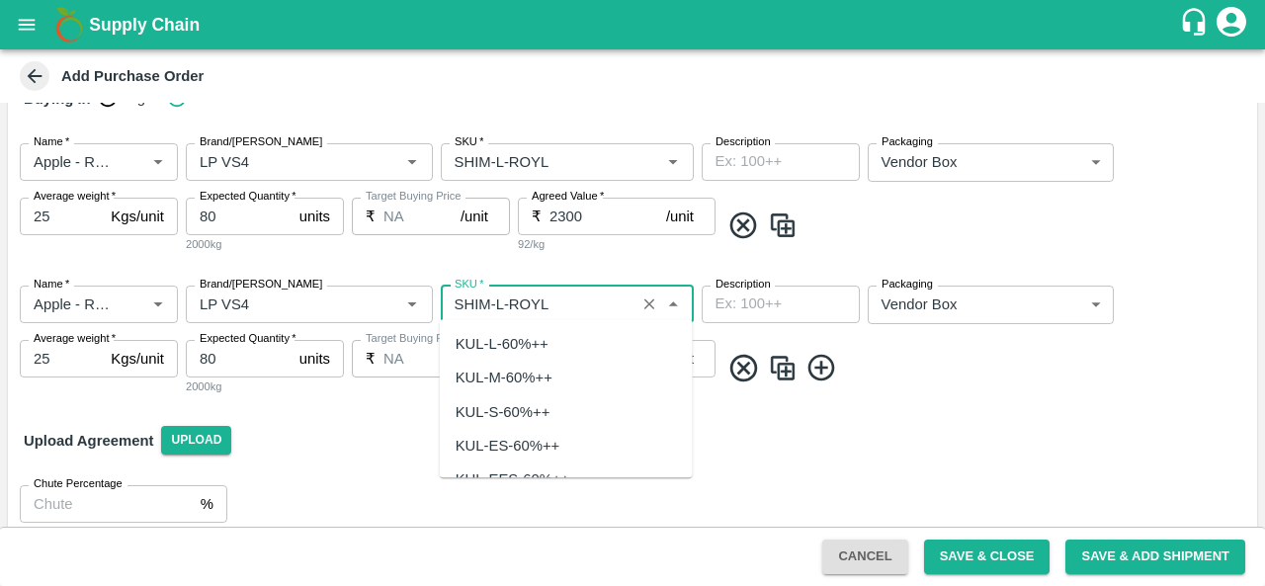
scroll to position [5405, 0]
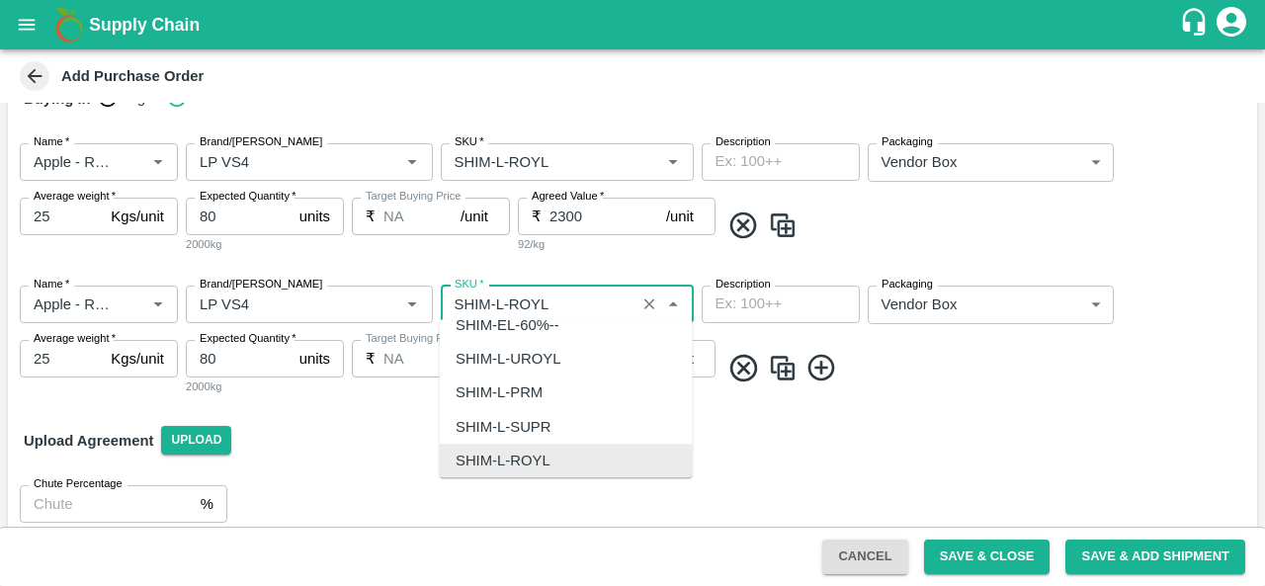
click at [498, 304] on input "SKU   *" at bounding box center [538, 305] width 183 height 26
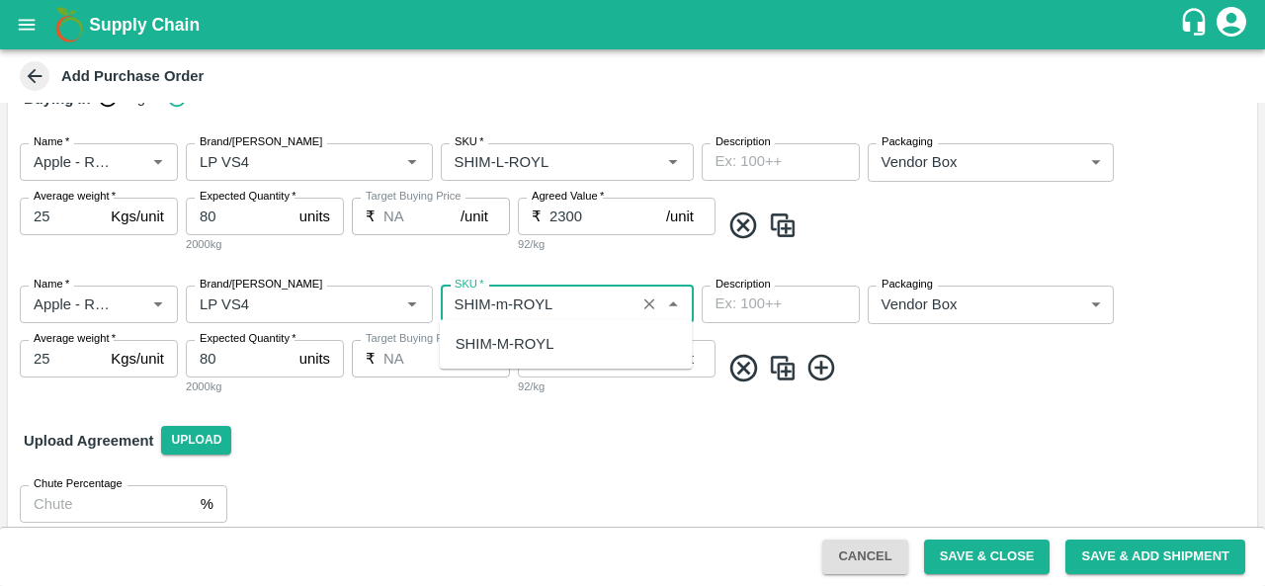
click at [518, 357] on div "SHIM-M-ROYL" at bounding box center [566, 344] width 253 height 34
type input "SHIM-M-ROYL"
click at [787, 356] on img at bounding box center [783, 368] width 30 height 33
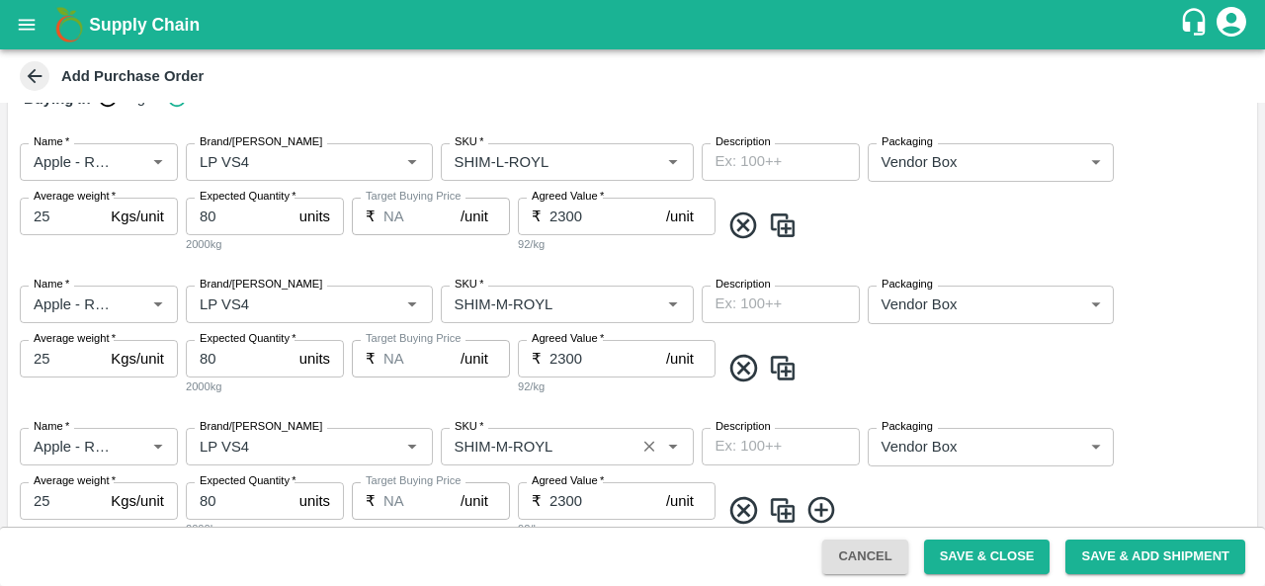
click at [505, 436] on input "SKU   *" at bounding box center [538, 447] width 183 height 26
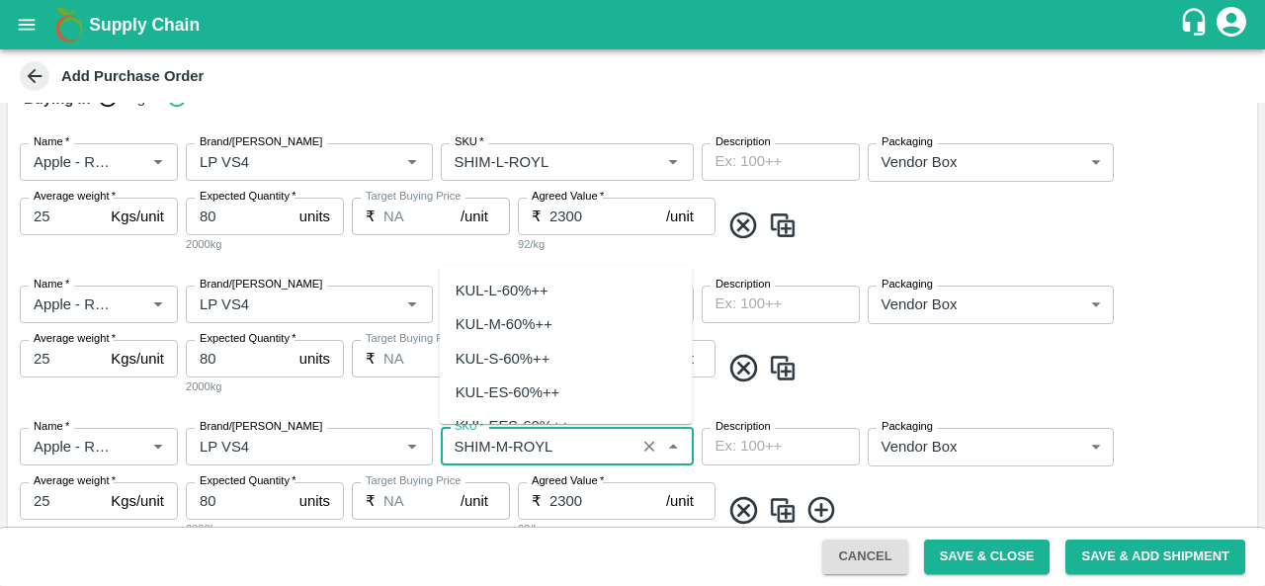
click at [505, 436] on input "SKU   *" at bounding box center [538, 447] width 183 height 26
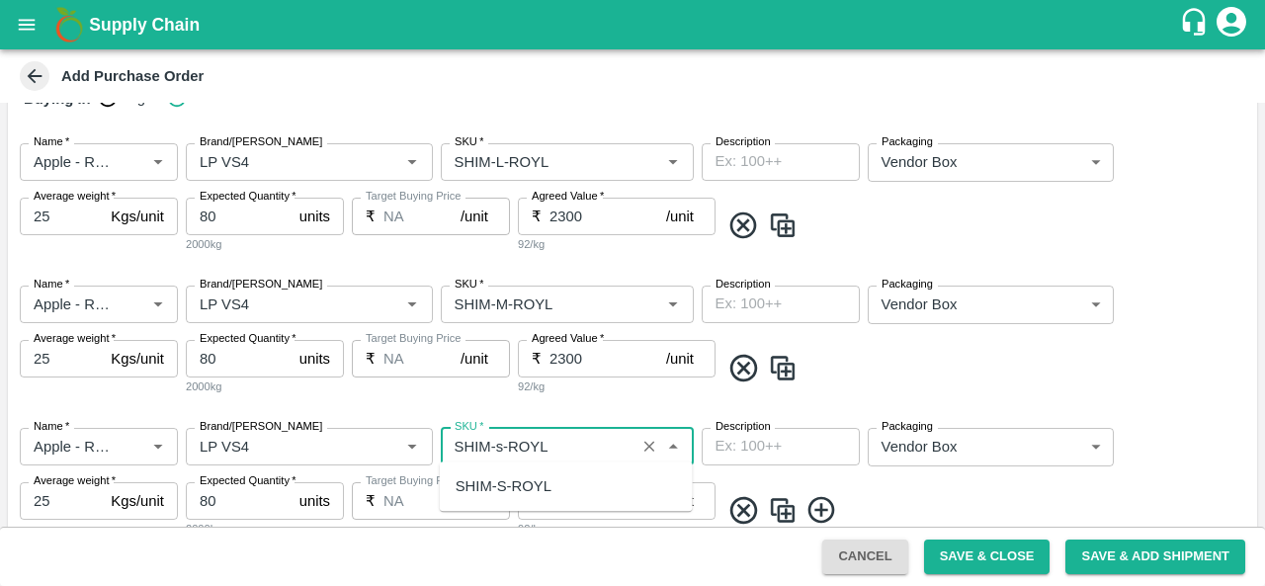
click at [531, 488] on div "SHIM-S-ROYL" at bounding box center [504, 486] width 96 height 22
type input "SHIM-S-ROYL"
click at [771, 519] on img at bounding box center [783, 510] width 30 height 33
type input "Apple - Royal - Delicious"
type input "LP VS4"
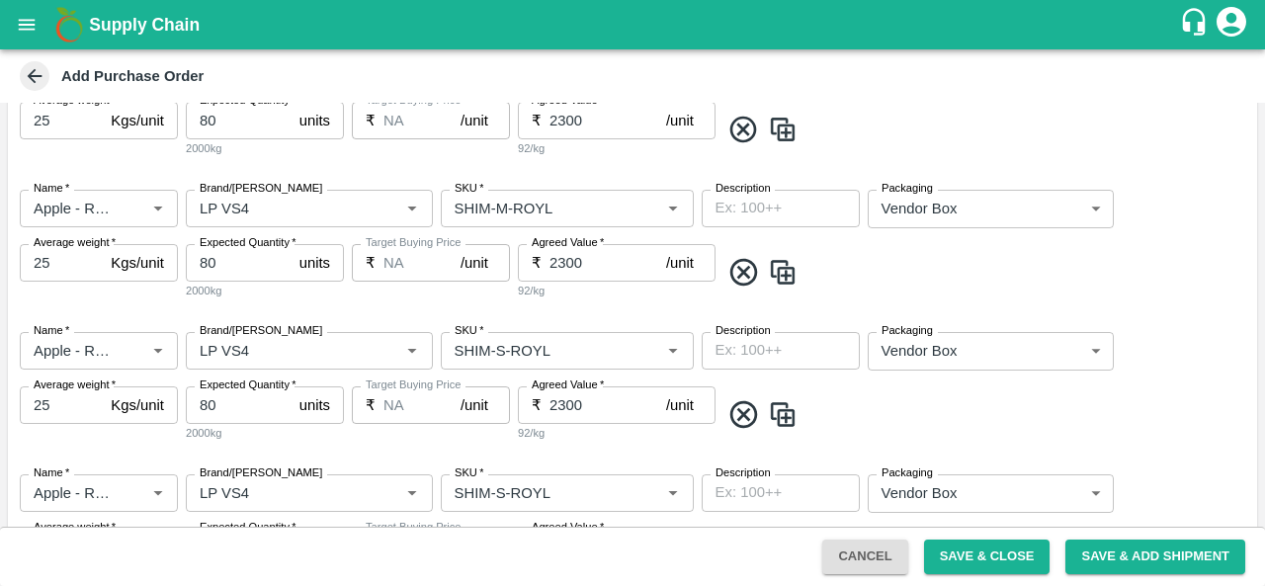
scroll to position [528, 0]
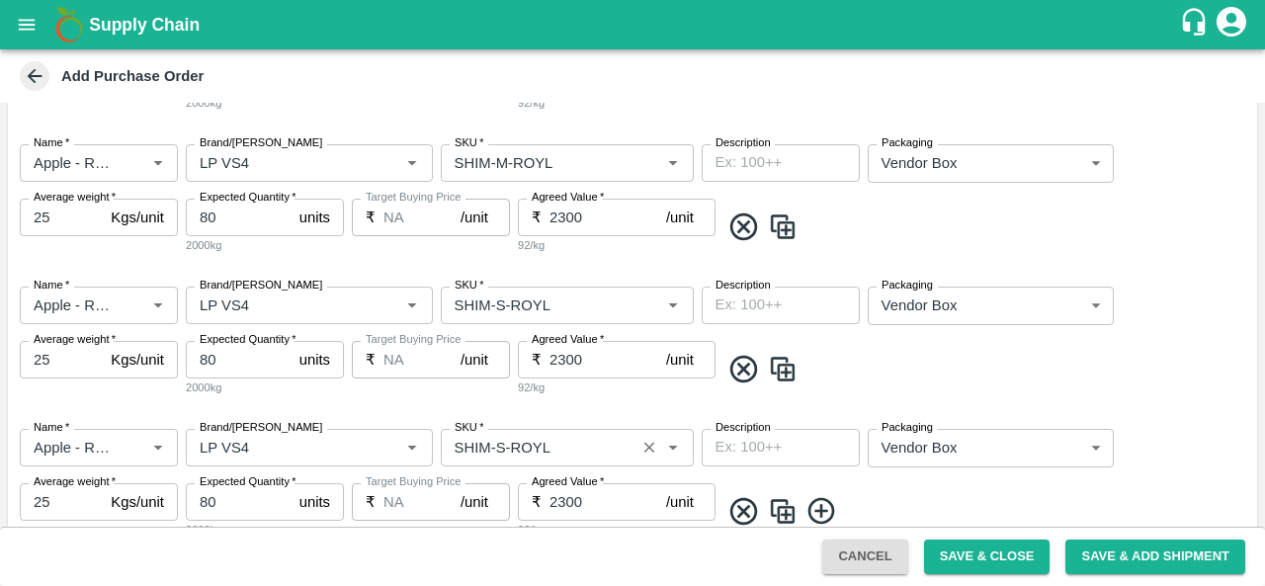
click at [496, 442] on input "SKU   *" at bounding box center [538, 448] width 183 height 26
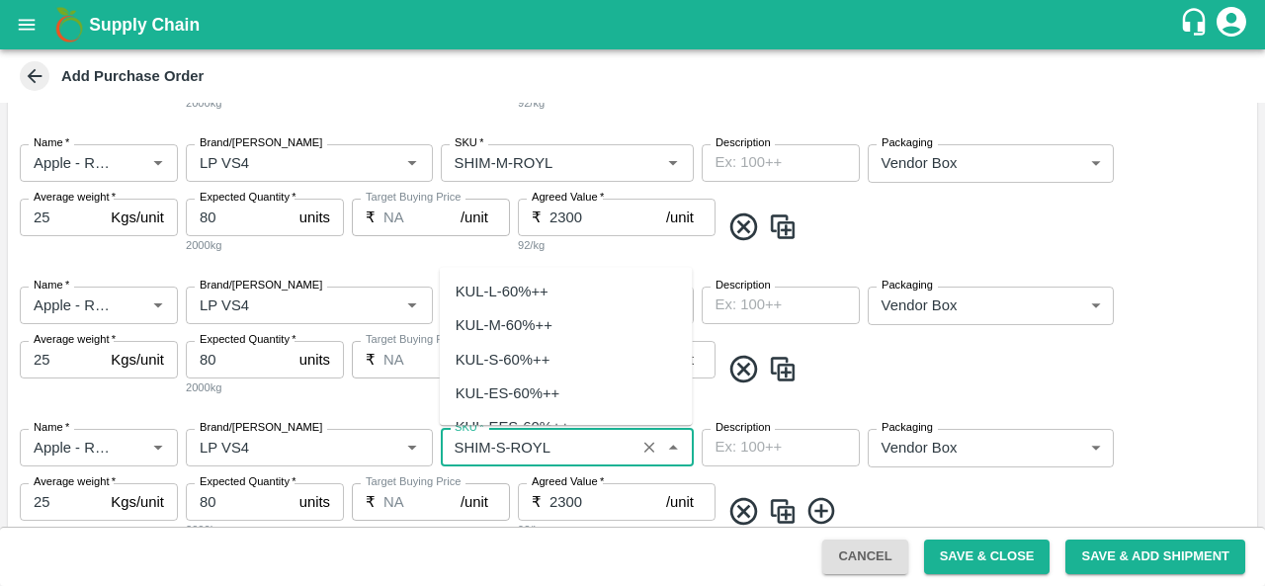
scroll to position [6015, 0]
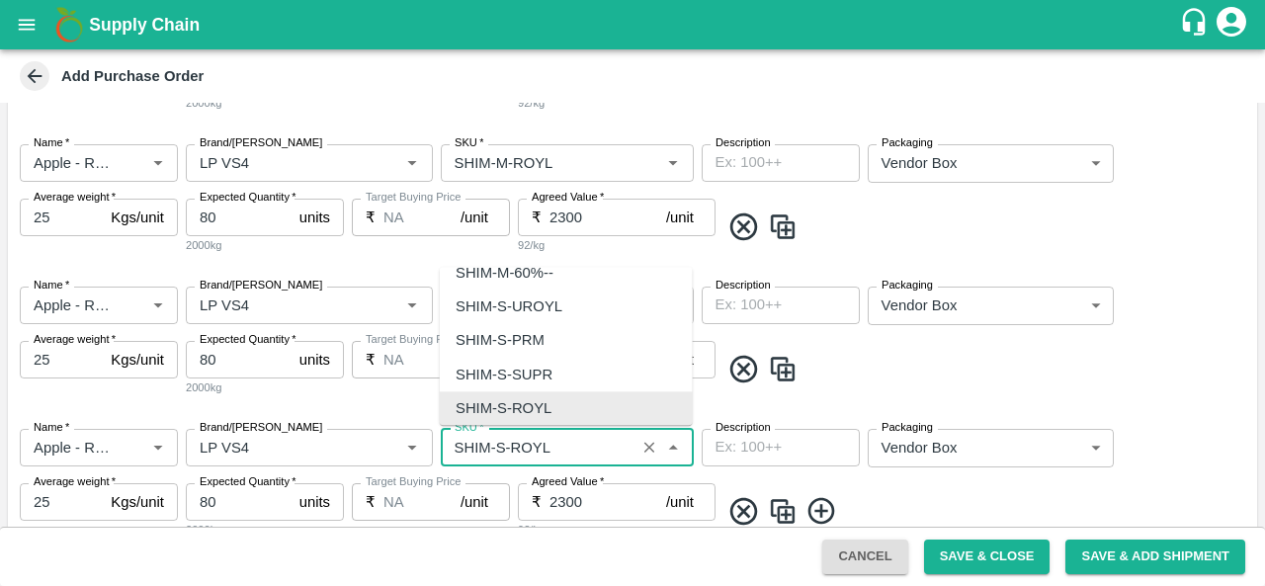
click at [496, 442] on input "SKU   *" at bounding box center [538, 448] width 183 height 26
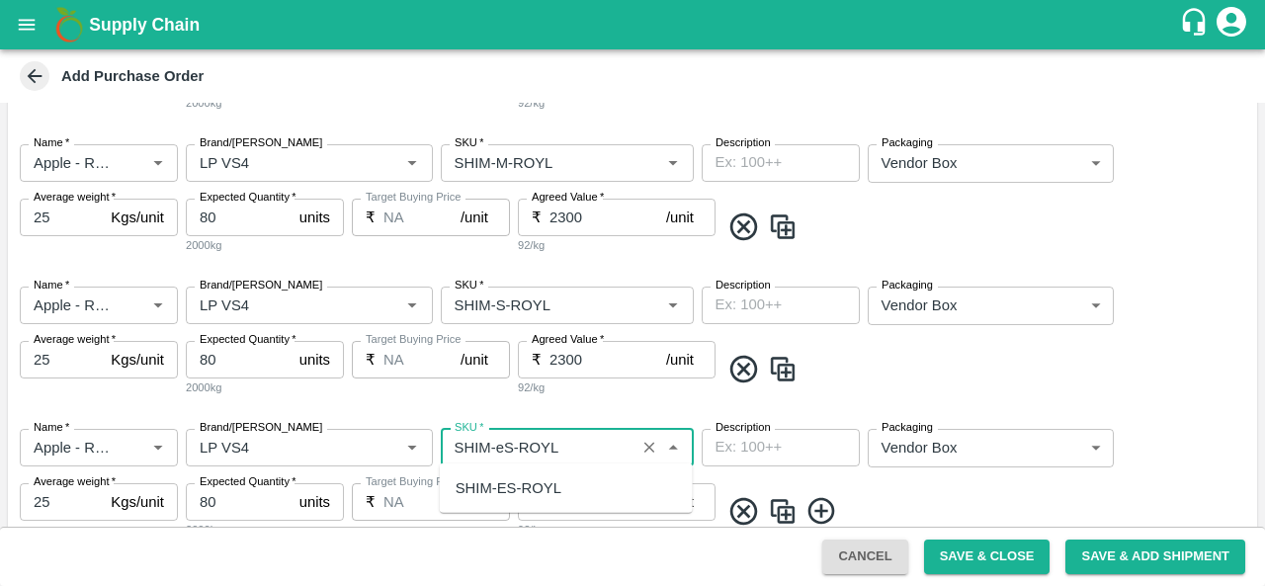
scroll to position [0, 0]
click at [518, 479] on div "SHIM-ES-ROYL" at bounding box center [509, 488] width 106 height 22
type input "SHIM-ES-ROYL"
click at [768, 504] on img at bounding box center [783, 511] width 30 height 33
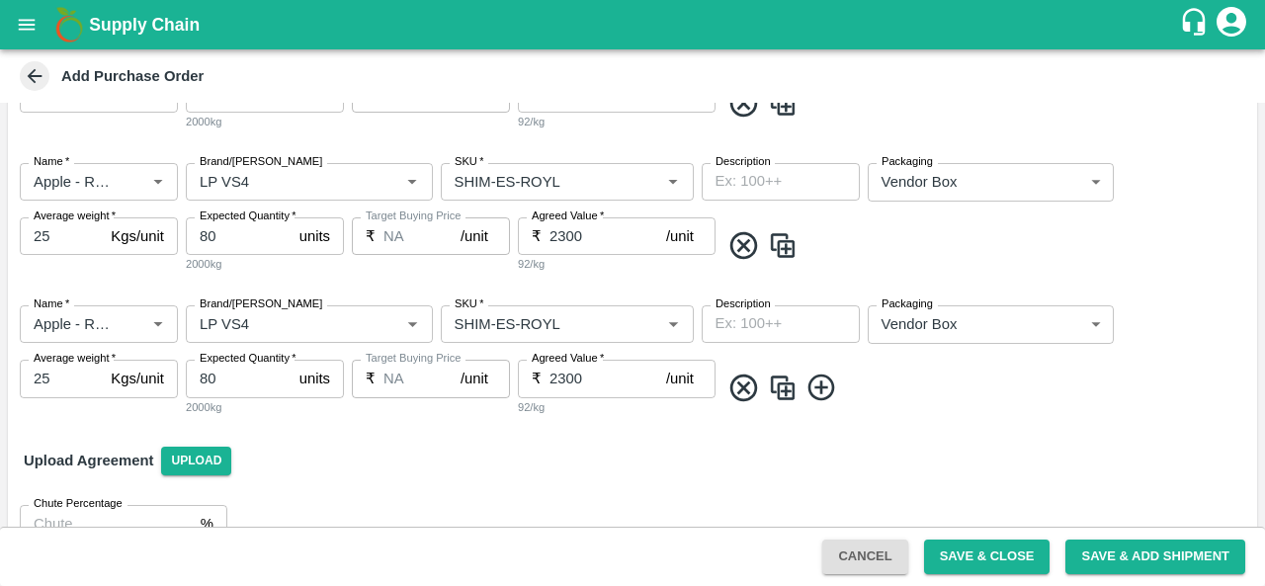
scroll to position [795, 0]
click at [506, 317] on input "SKU   *" at bounding box center [538, 322] width 183 height 26
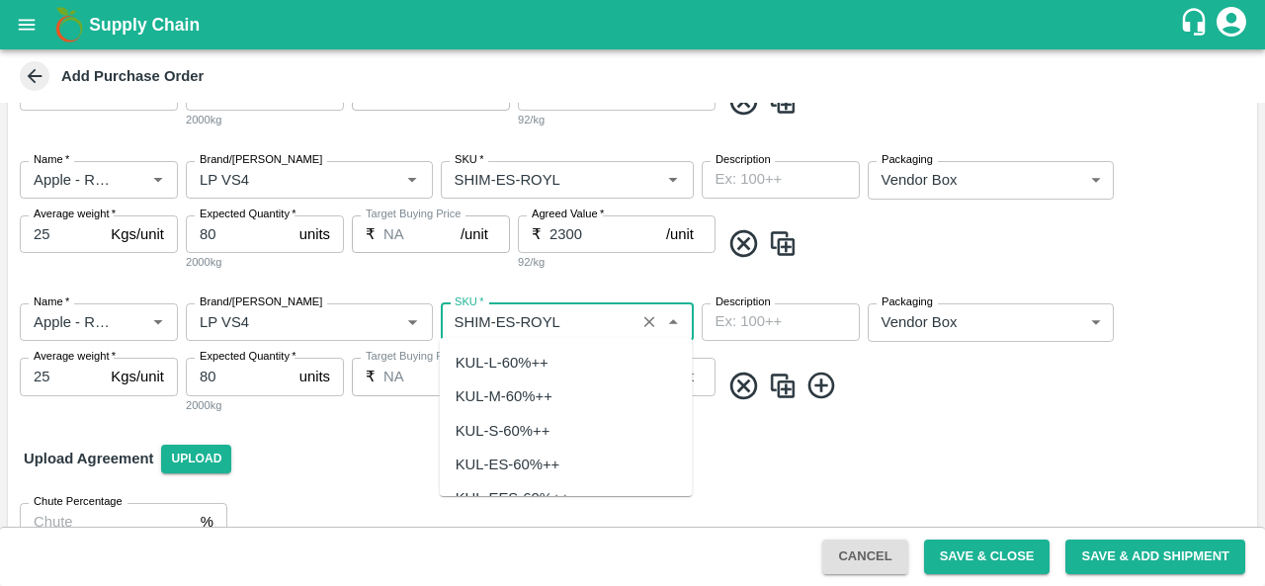
click at [506, 317] on input "SKU   *" at bounding box center [538, 322] width 183 height 26
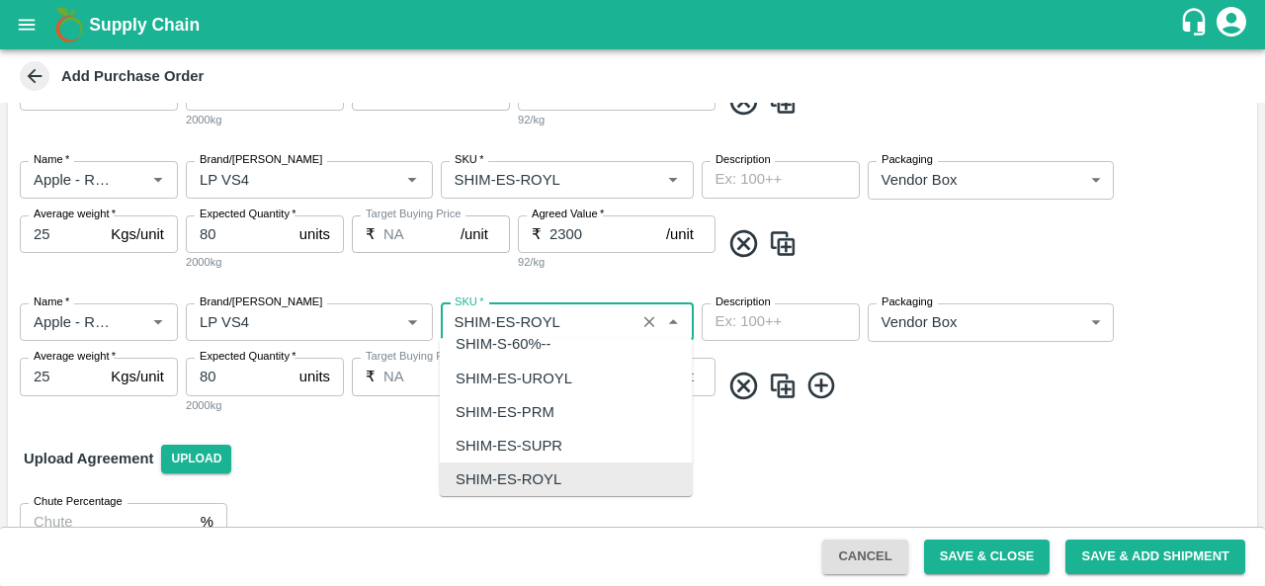
click at [506, 317] on input "SKU   *" at bounding box center [538, 322] width 183 height 26
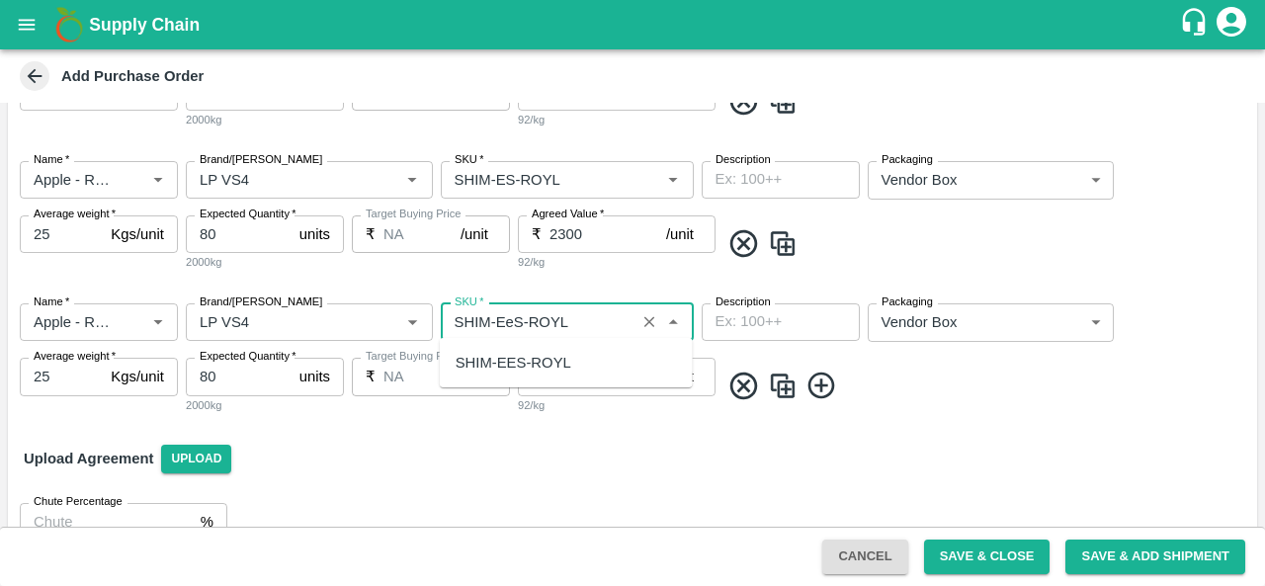
scroll to position [0, 0]
click at [521, 357] on div "SHIM-EES-ROYL" at bounding box center [514, 363] width 116 height 22
type input "SHIM-EES-ROYL"
click at [787, 384] on img at bounding box center [783, 386] width 30 height 33
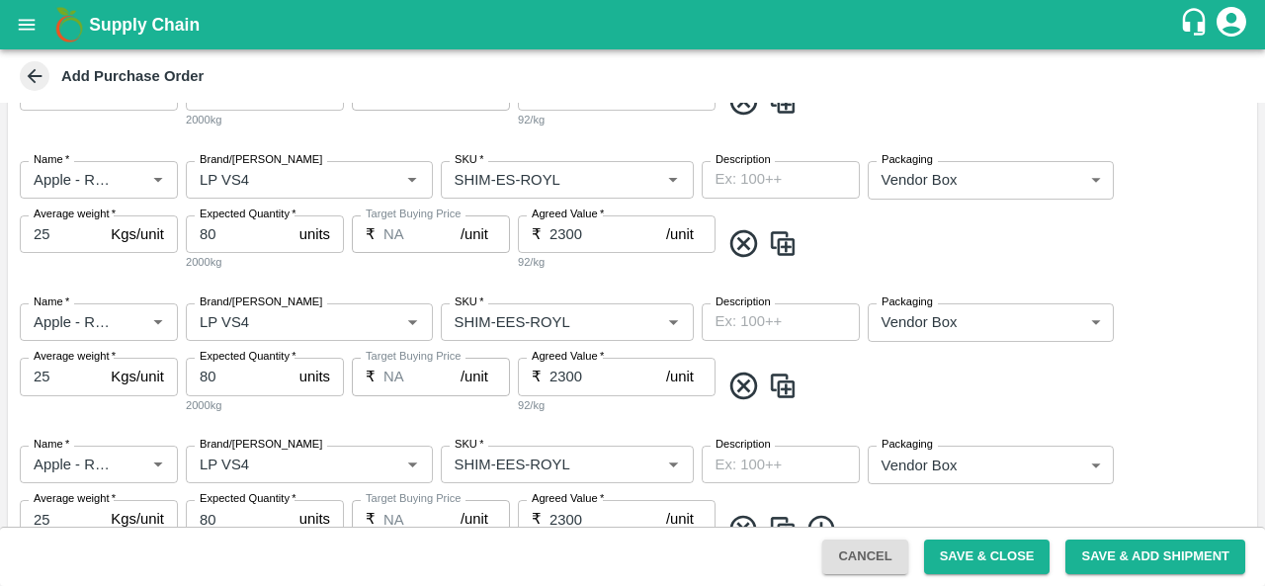
scroll to position [971, 0]
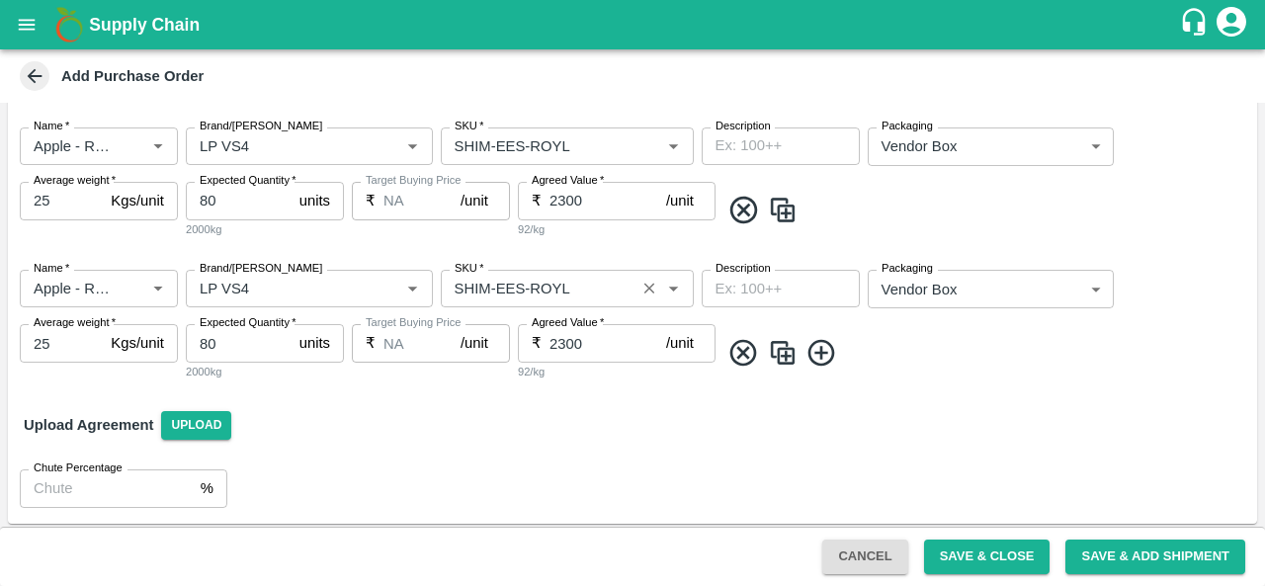
click at [520, 278] on input "SKU   *" at bounding box center [538, 289] width 183 height 26
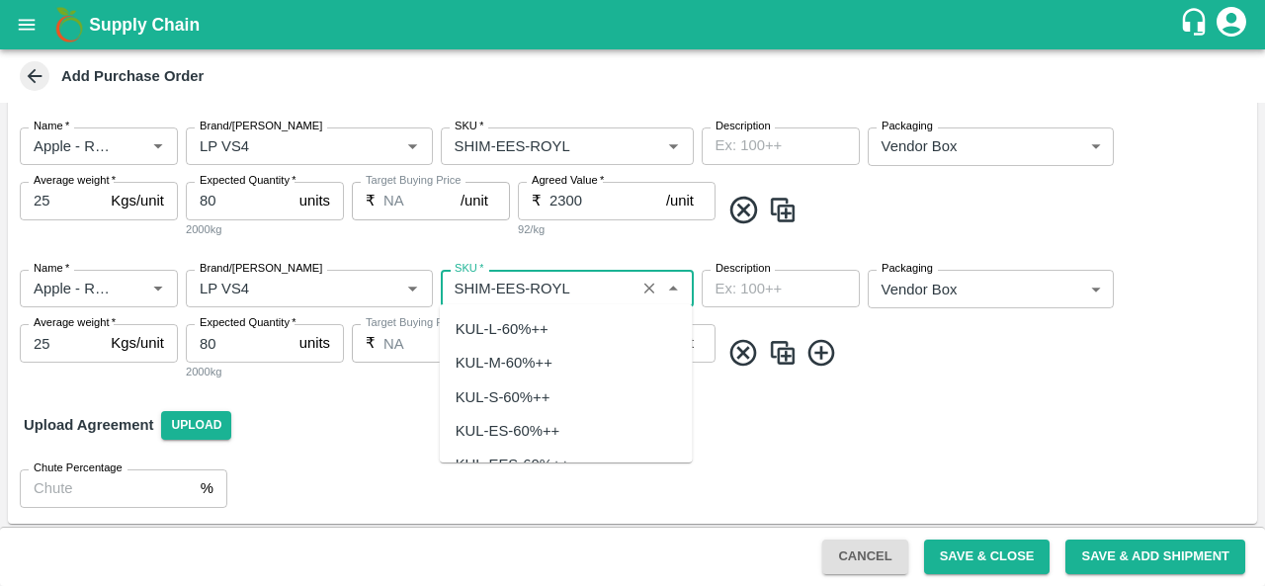
click at [520, 278] on input "SKU   *" at bounding box center [538, 289] width 183 height 26
click at [524, 319] on div "[PERSON_NAME]" at bounding box center [516, 329] width 121 height 22
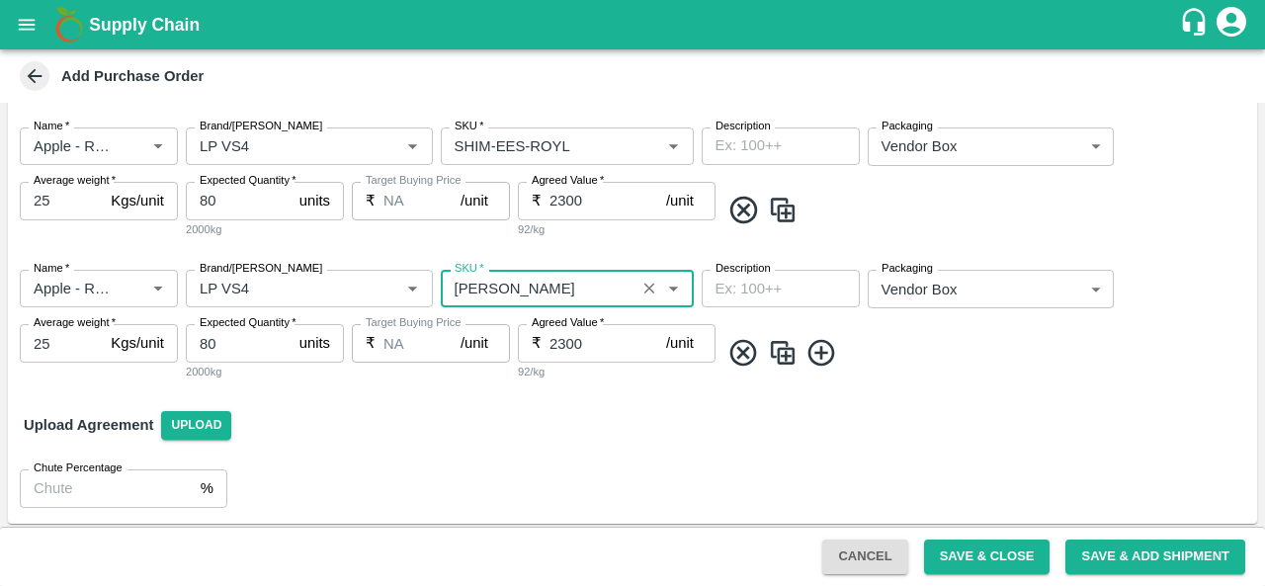
type input "[PERSON_NAME]"
click at [783, 348] on img at bounding box center [783, 353] width 30 height 33
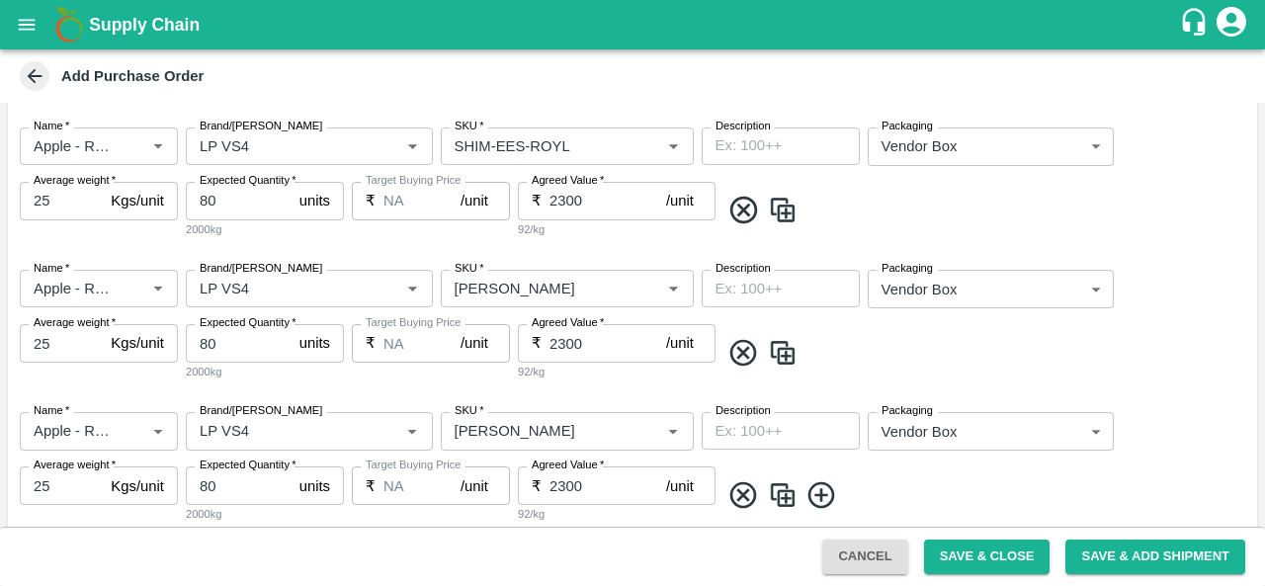
scroll to position [1114, 0]
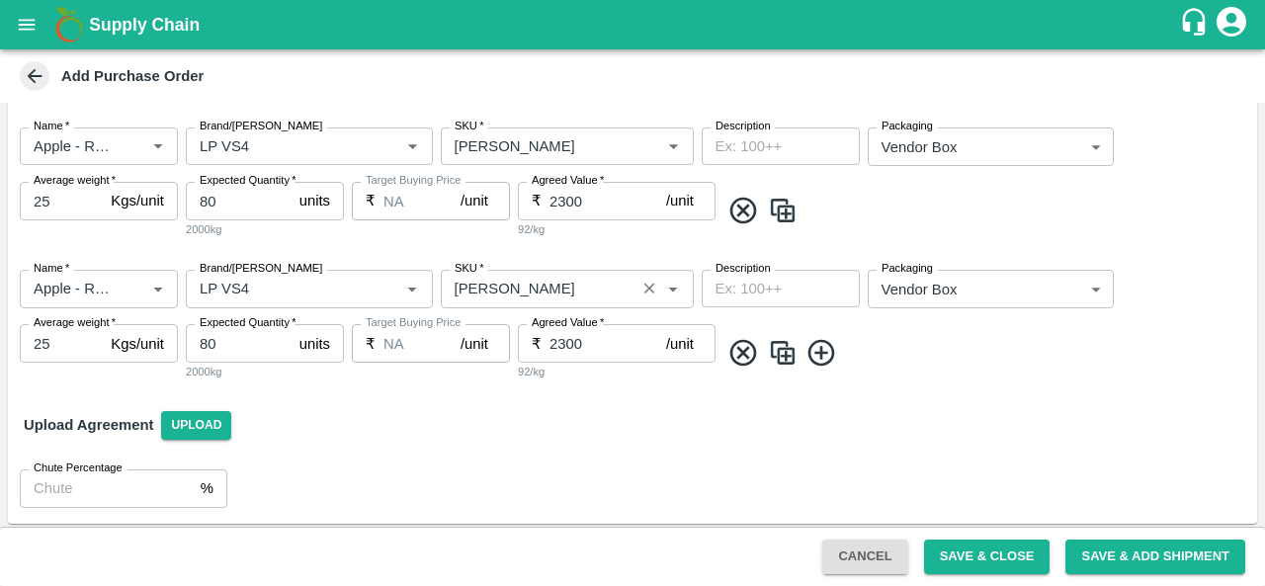
click at [501, 289] on input "SKU   *" at bounding box center [538, 289] width 183 height 26
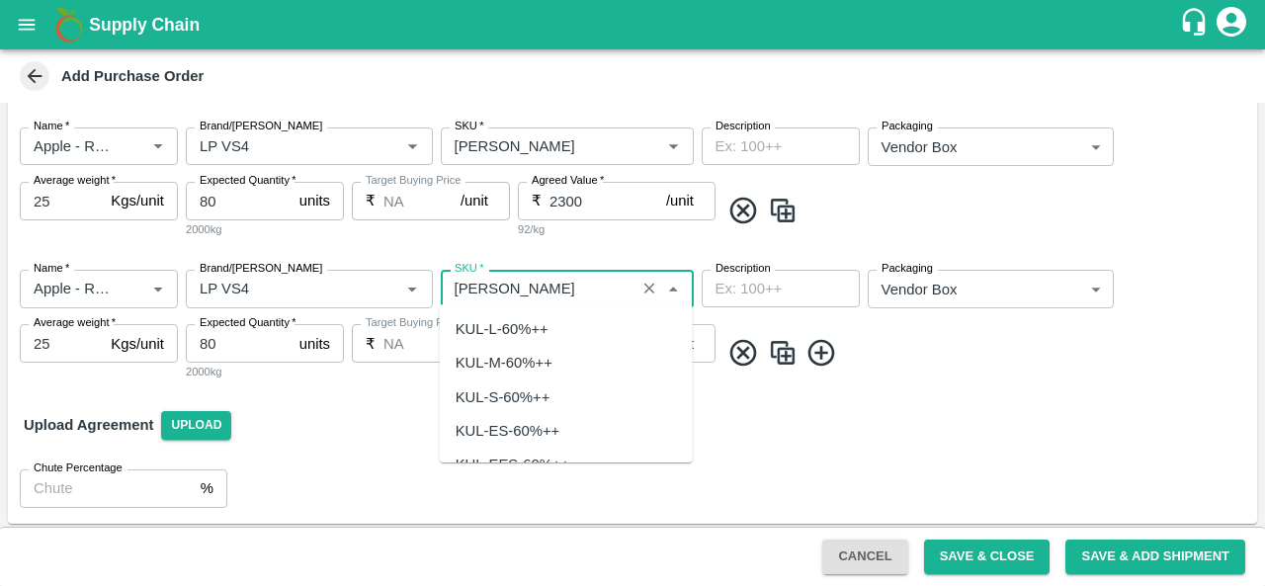
scroll to position [6930, 0]
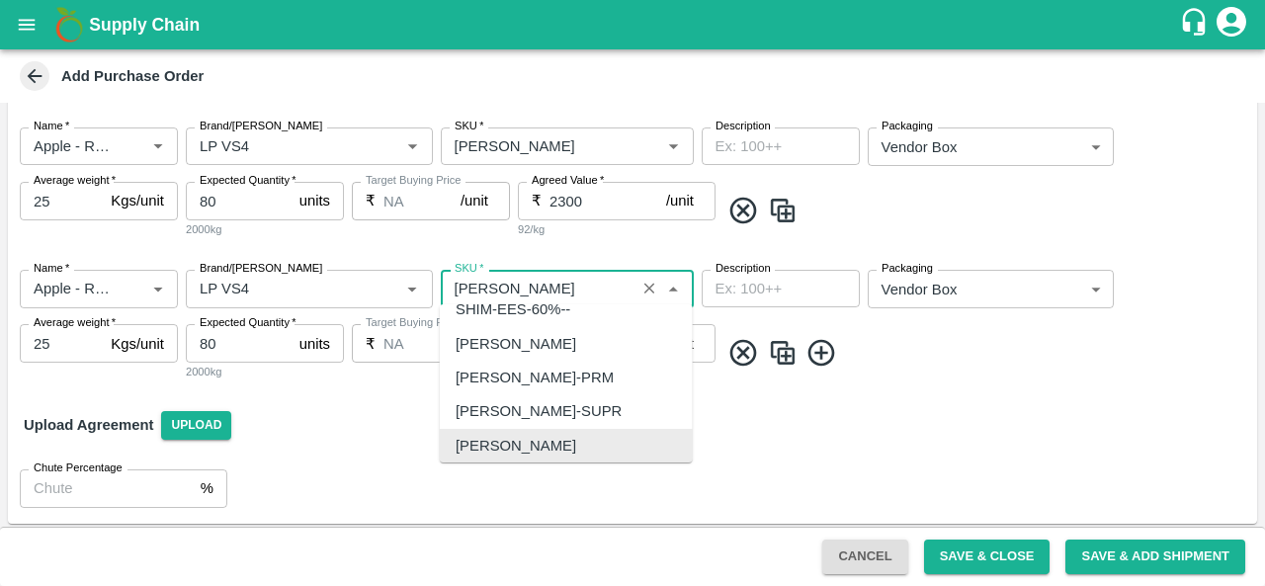
click at [534, 286] on input "SKU   *" at bounding box center [538, 289] width 183 height 26
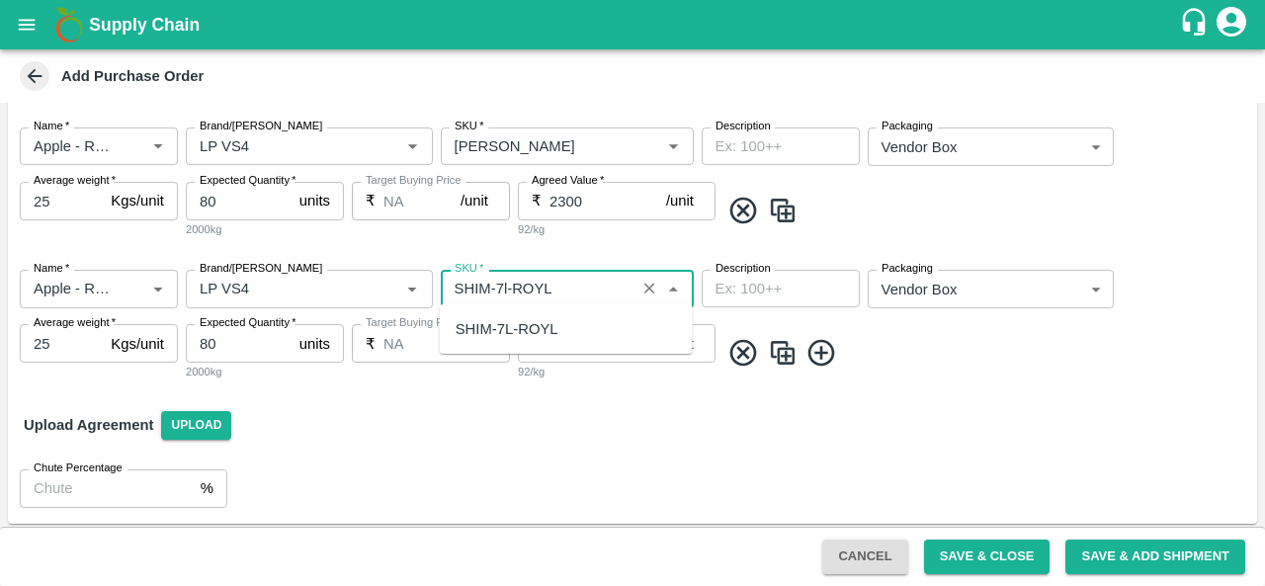
click at [549, 319] on div "SHIM-7L-ROYL" at bounding box center [507, 329] width 103 height 22
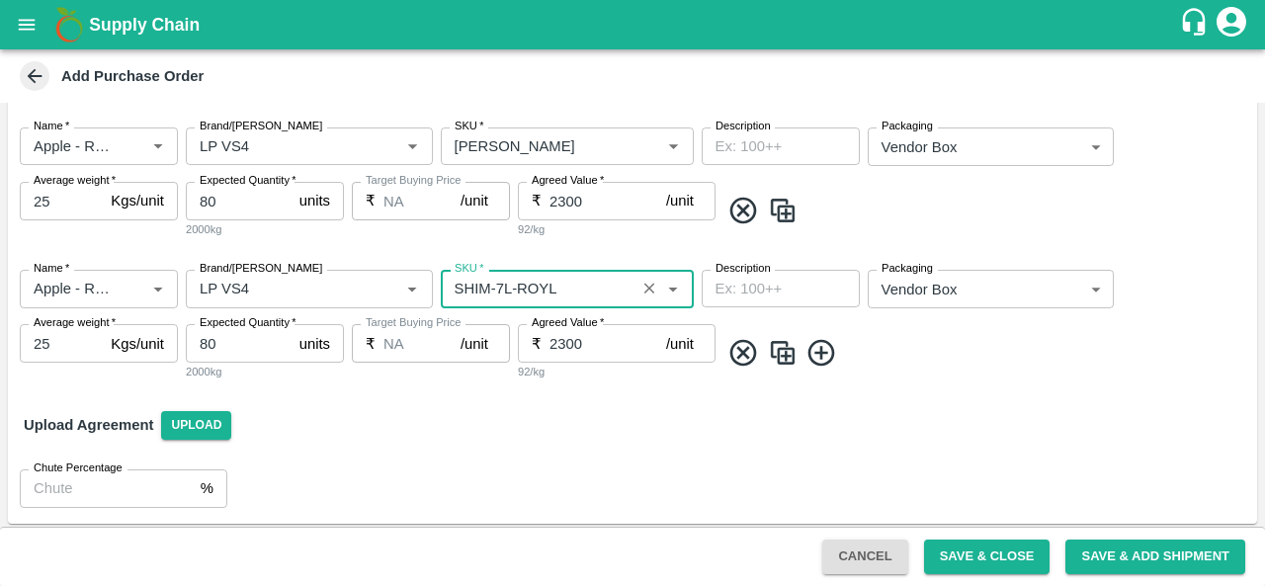
type input "SHIM-7L-ROYL"
click at [555, 428] on div "Upload Agreement Upload" at bounding box center [632, 424] width 1249 height 57
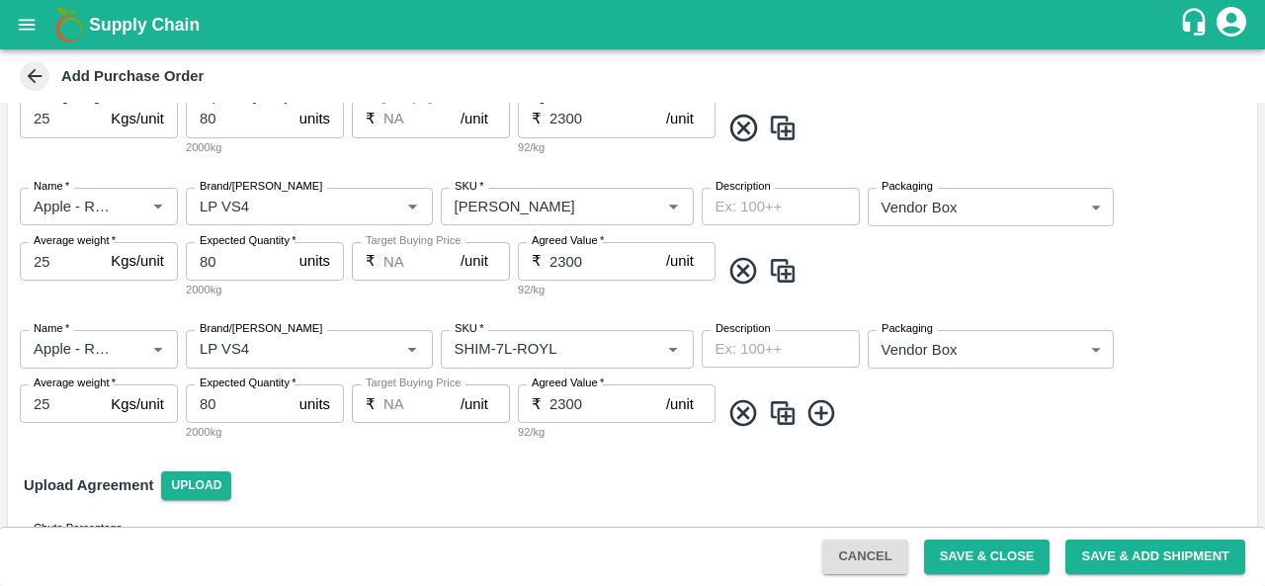
scroll to position [1052, 0]
click at [981, 558] on button "Save & Close" at bounding box center [987, 557] width 126 height 35
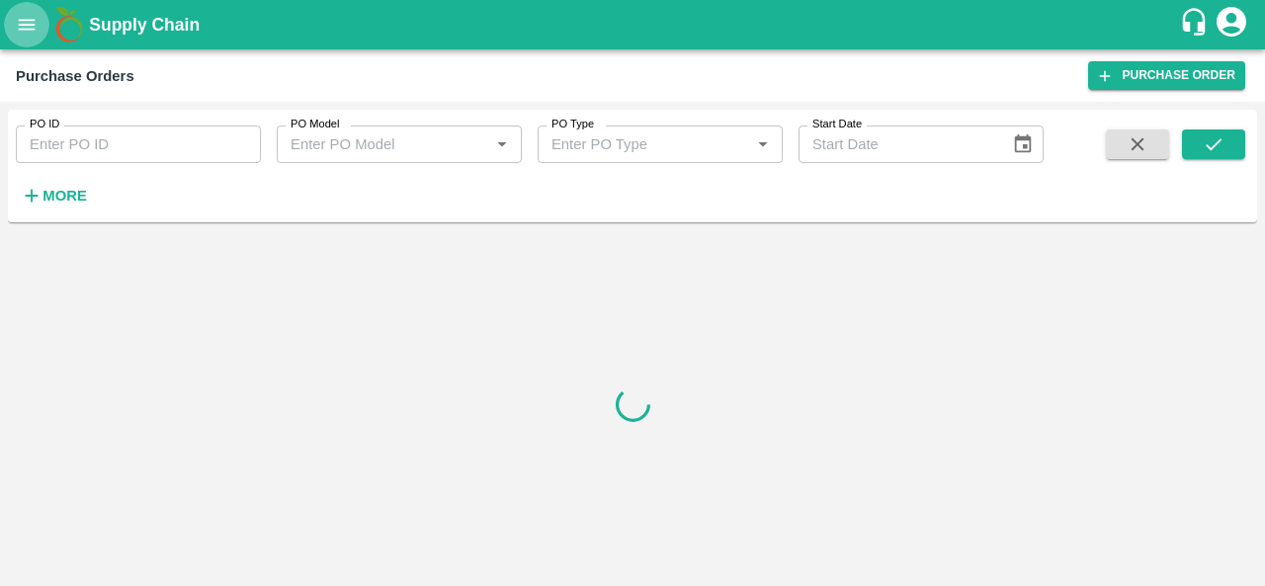
click at [19, 39] on button "open drawer" at bounding box center [26, 24] width 45 height 45
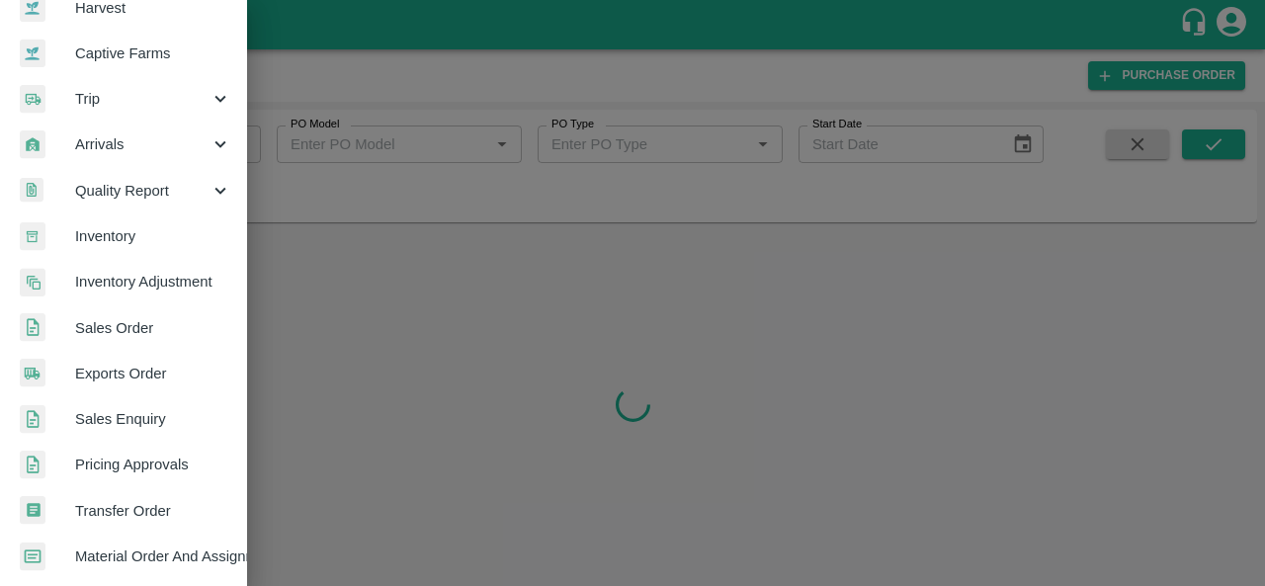
scroll to position [214, 0]
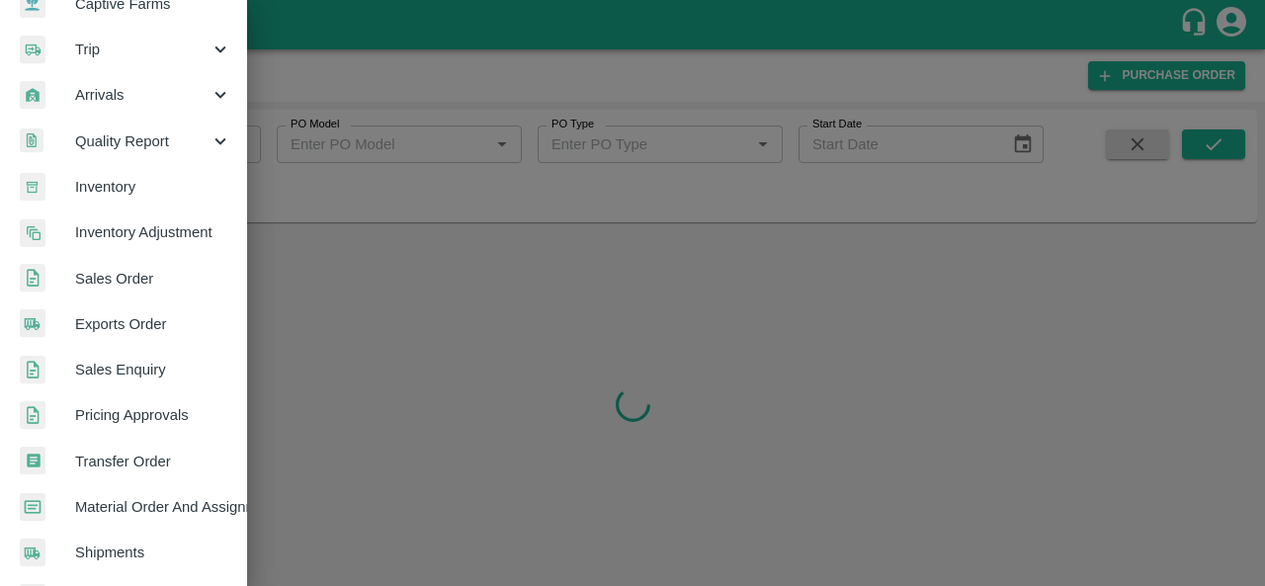
click at [129, 496] on span "Material Order And Assignment" at bounding box center [153, 507] width 156 height 22
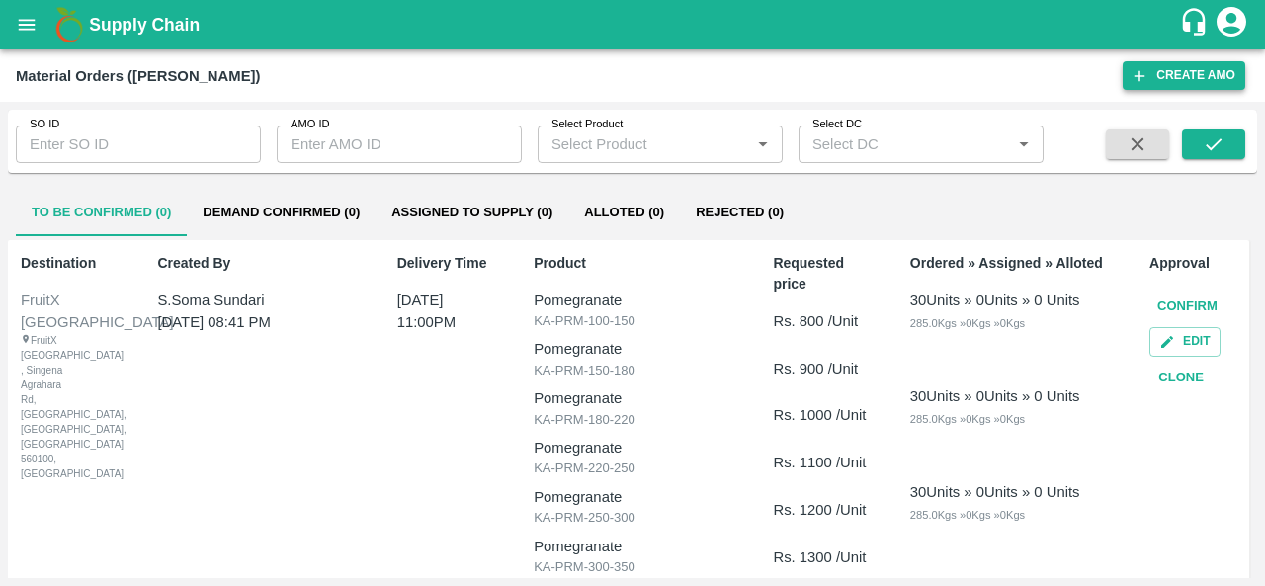
click at [1169, 68] on button "Create AMO" at bounding box center [1184, 75] width 123 height 29
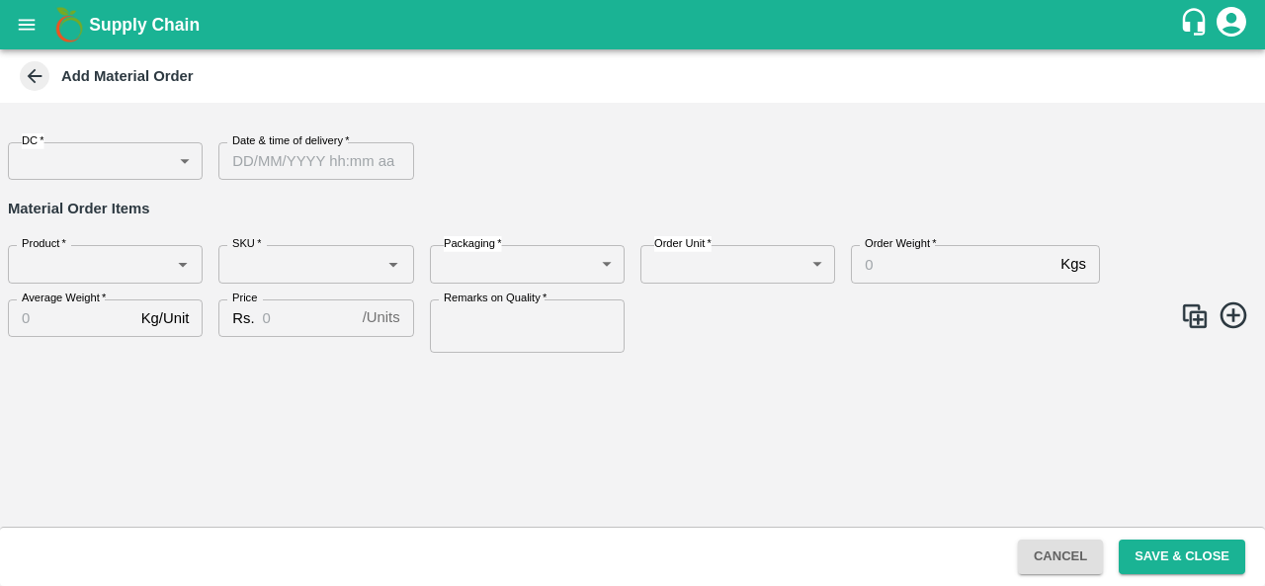
click at [130, 165] on body "Supply Chain Add Material Order DC   * ​ DC Date & time of delivery   * Date & …" at bounding box center [632, 293] width 1265 height 586
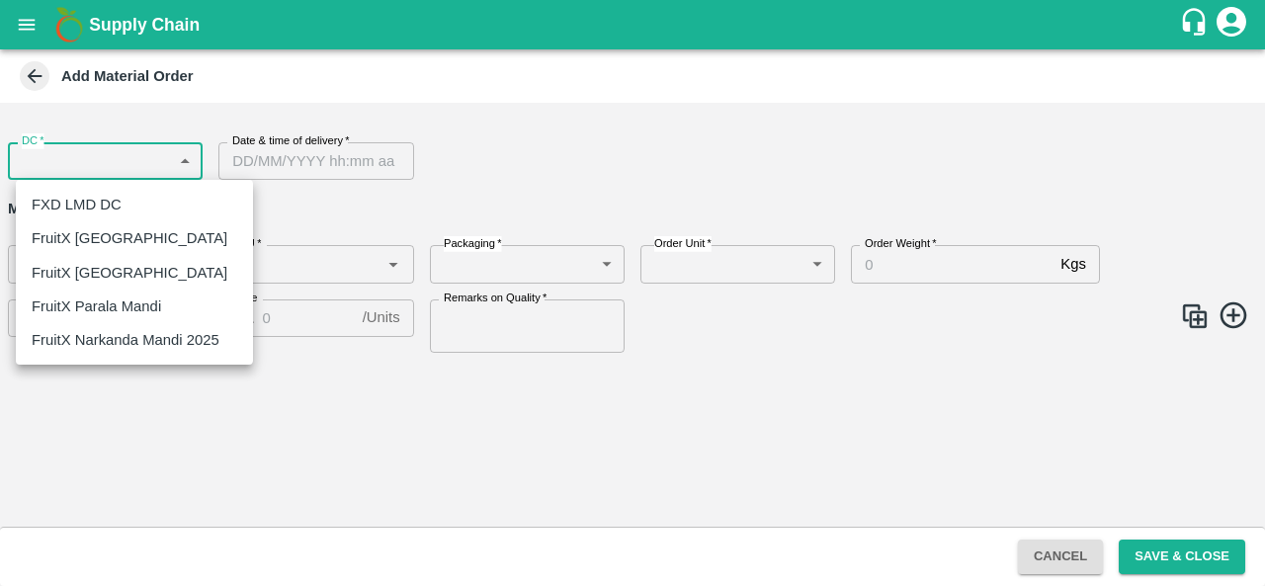
click at [1049, 555] on div at bounding box center [632, 293] width 1265 height 586
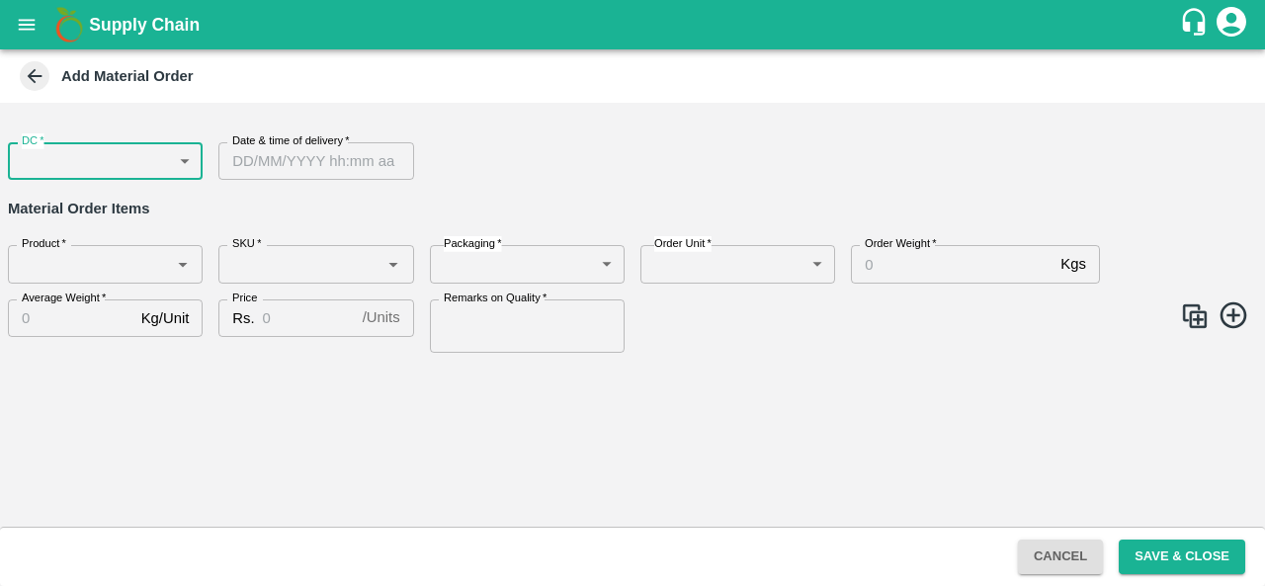
click at [1077, 566] on button "Cancel" at bounding box center [1060, 557] width 85 height 35
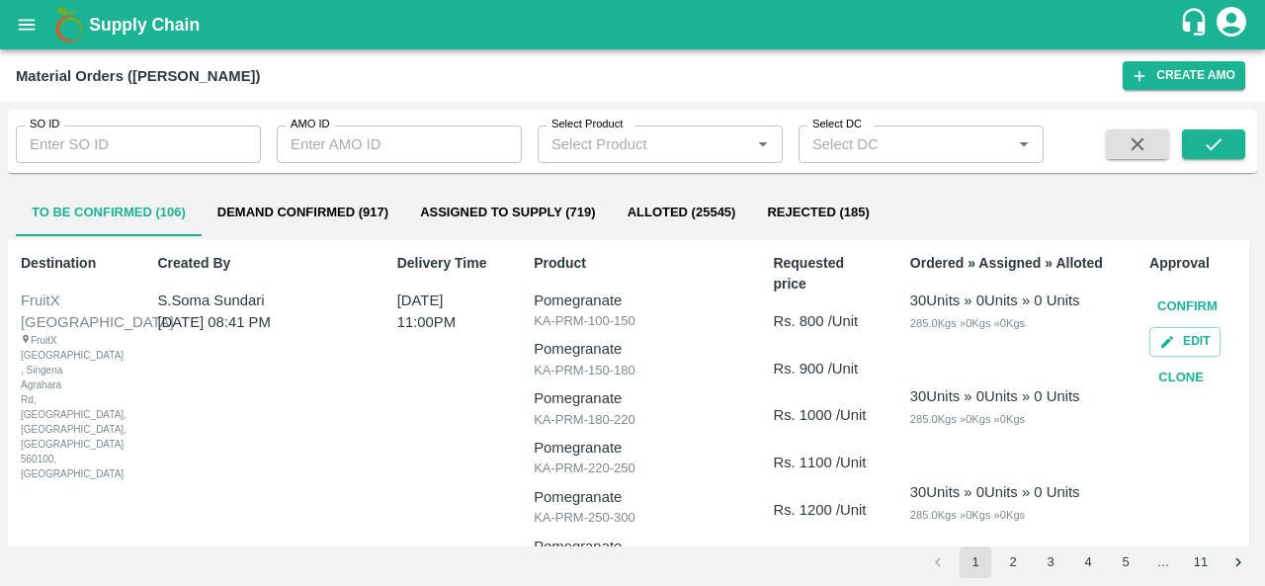
click at [33, 23] on icon "open drawer" at bounding box center [27, 25] width 22 height 22
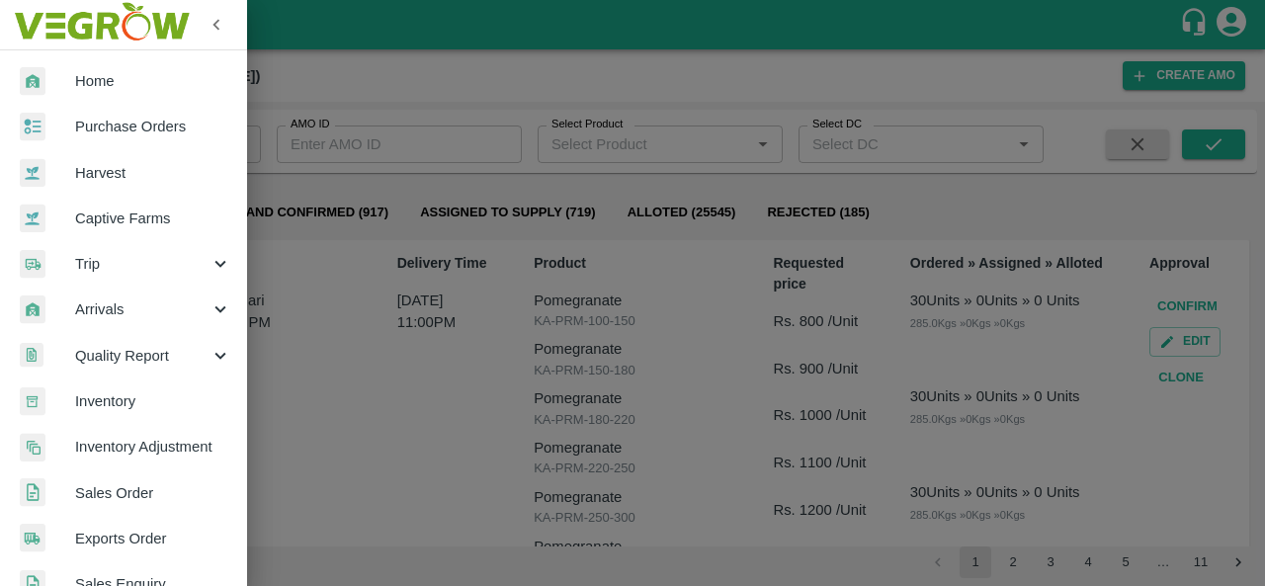
click at [149, 125] on span "Purchase Orders" at bounding box center [153, 127] width 156 height 22
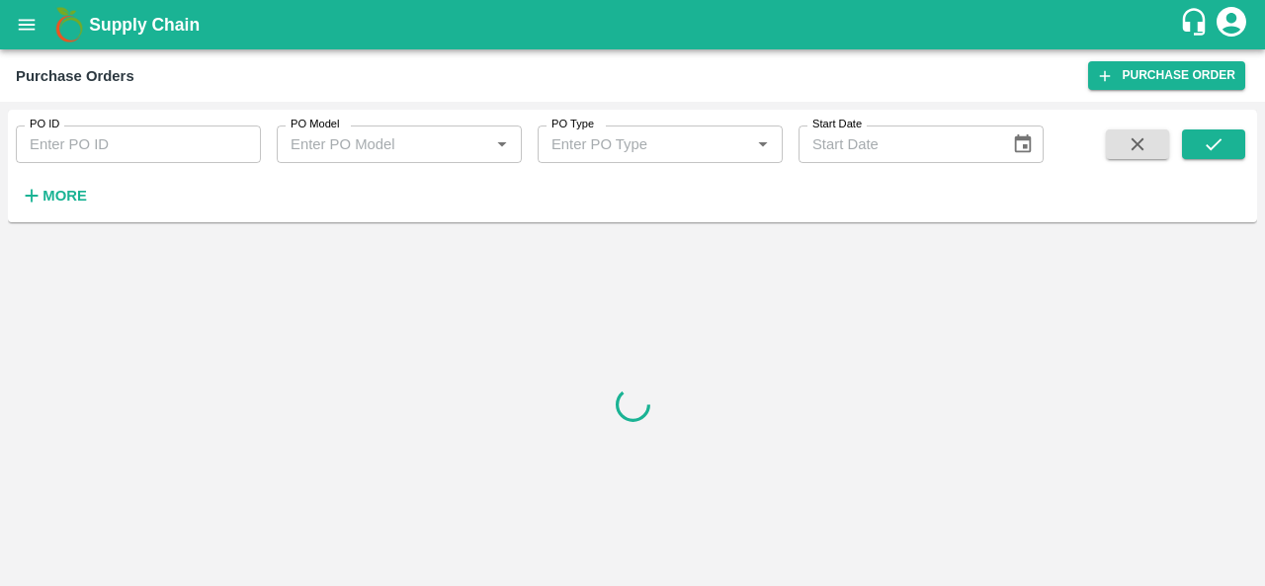
click at [98, 145] on input "PO ID" at bounding box center [138, 144] width 245 height 38
paste input "175087"
type input "175087"
click at [1236, 141] on button "submit" at bounding box center [1213, 144] width 63 height 30
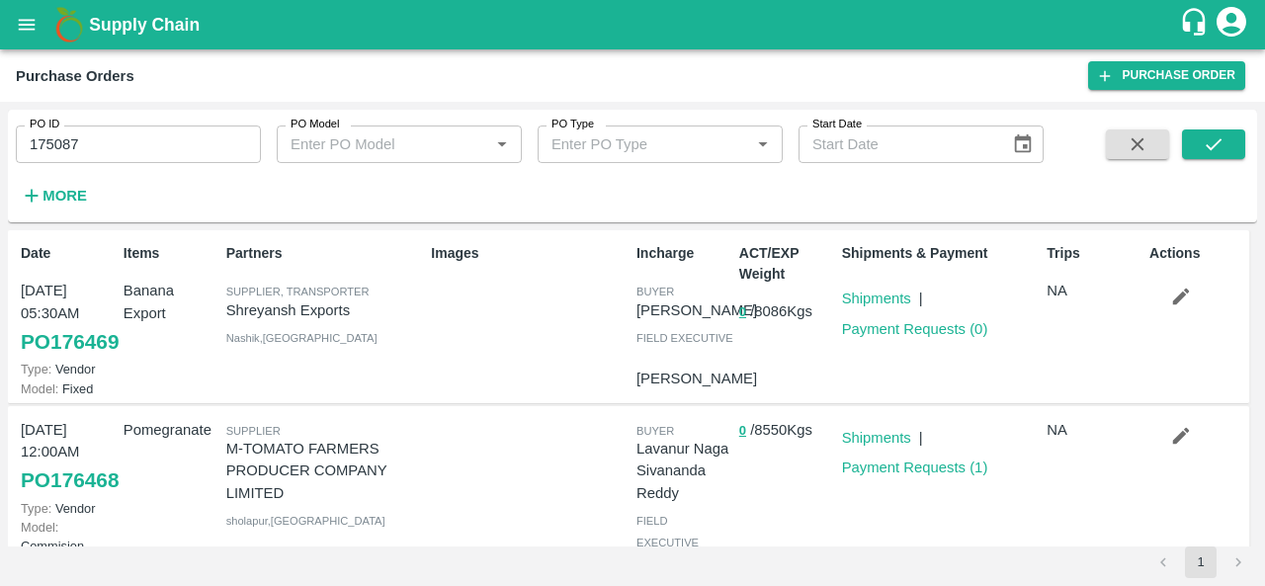
click at [72, 360] on link "PO 176469" at bounding box center [70, 342] width 98 height 36
click at [1200, 149] on button "submit" at bounding box center [1213, 144] width 63 height 30
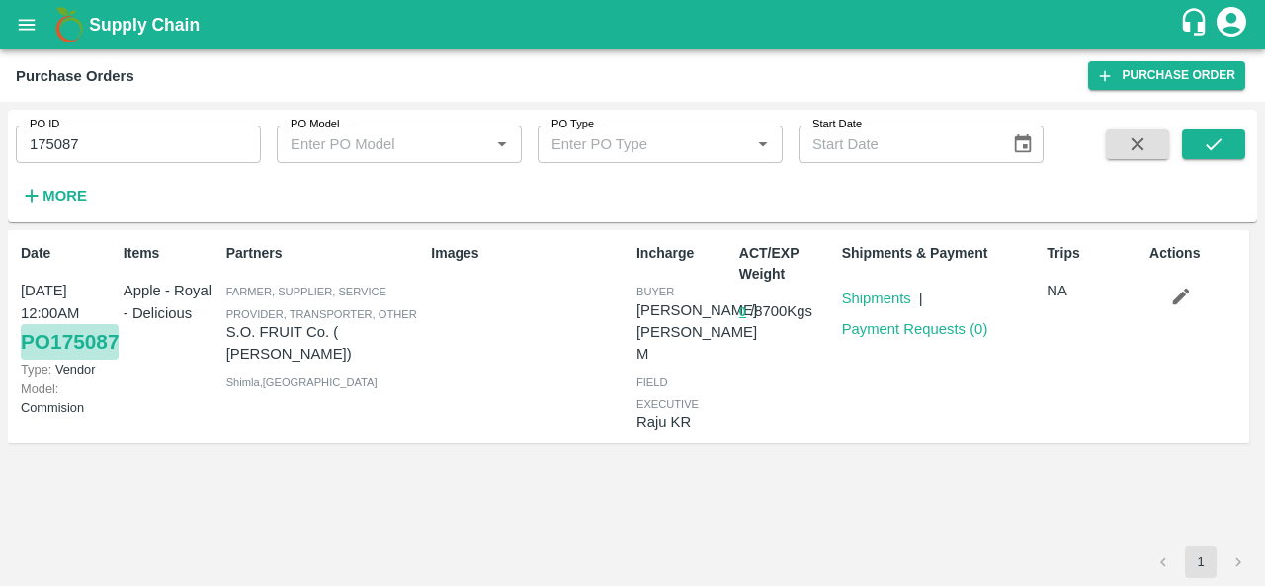
click at [42, 360] on link "PO 175087" at bounding box center [70, 342] width 98 height 36
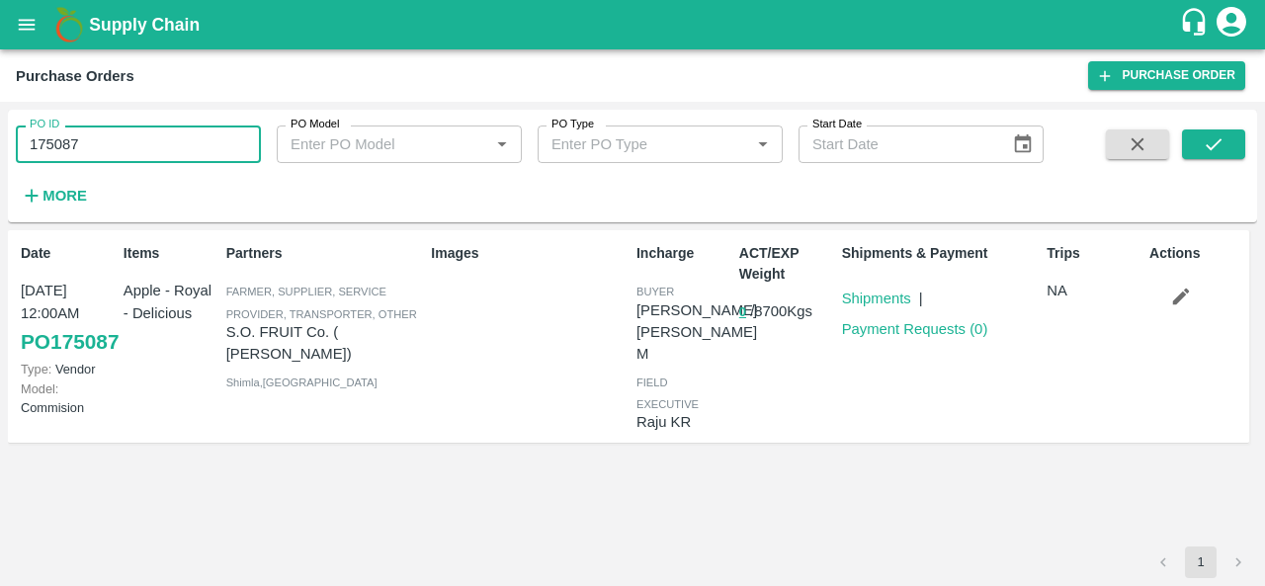
drag, startPoint x: 142, startPoint y: 145, endPoint x: 0, endPoint y: 175, distance: 145.4
click at [0, 175] on div "PO ID 175087 PO ID PO Model PO Model   * PO Type PO Type   * Start Date Start D…" at bounding box center [632, 344] width 1265 height 484
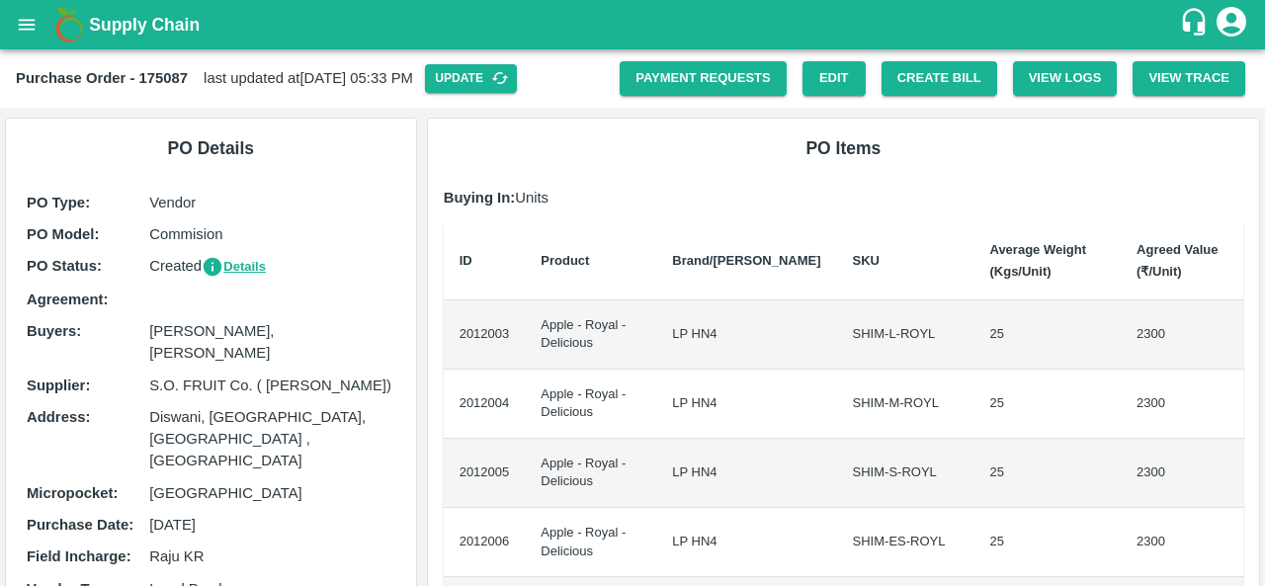
click at [32, 20] on icon "open drawer" at bounding box center [27, 24] width 17 height 11
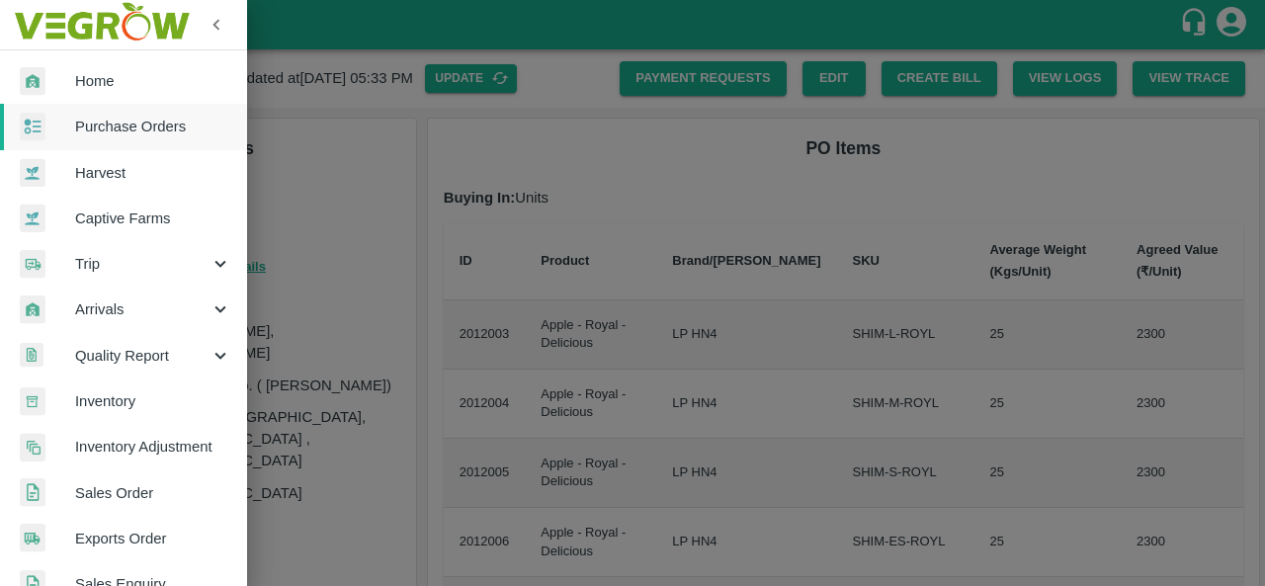
click at [109, 136] on span "Purchase Orders" at bounding box center [153, 127] width 156 height 22
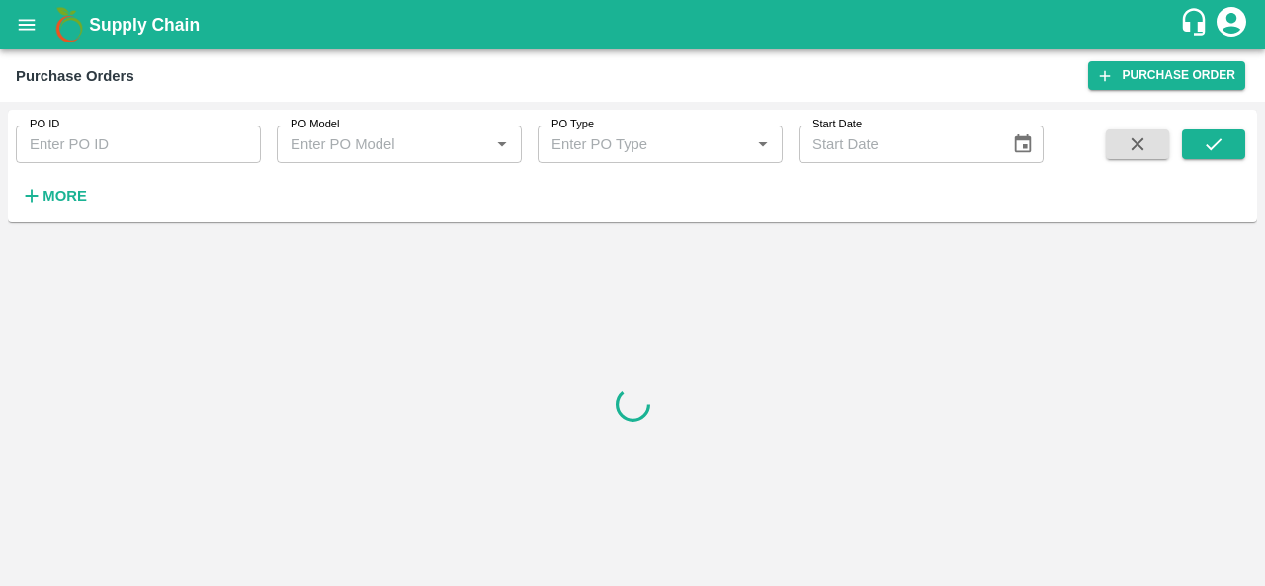
click at [144, 147] on input "PO ID" at bounding box center [138, 144] width 245 height 38
paste input "176467"
type input "176467"
click at [1216, 137] on icon "submit" at bounding box center [1214, 144] width 22 height 22
